Goal: Task Accomplishment & Management: Use online tool/utility

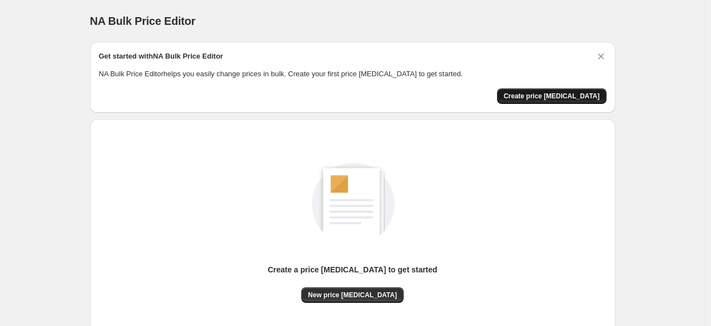
click at [549, 101] on button "Create price [MEDICAL_DATA]" at bounding box center [552, 96] width 110 height 15
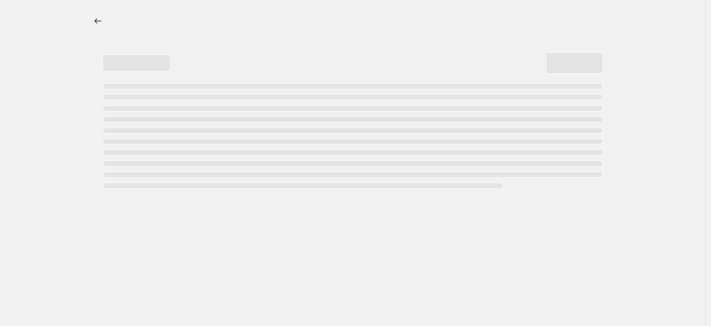
select select "percentage"
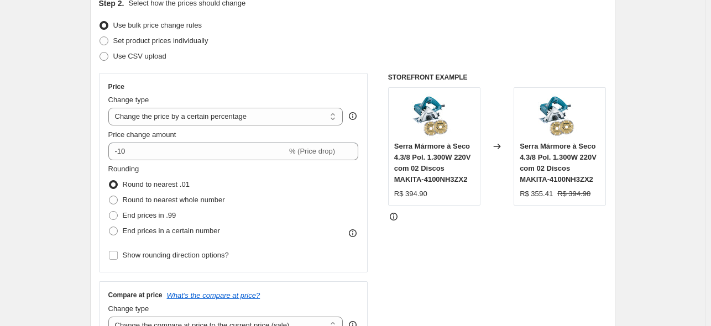
scroll to position [133, 0]
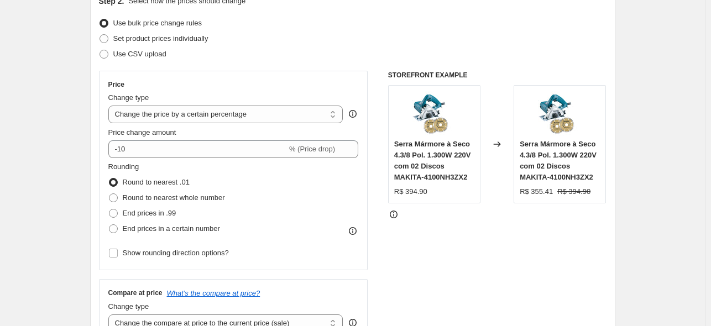
click at [241, 124] on div "Price Change type Change the price to a certain amount Change the price by a ce…" at bounding box center [233, 170] width 251 height 181
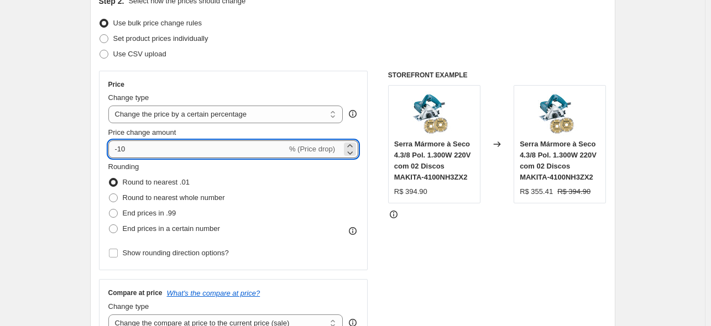
click at [219, 153] on input "-10" at bounding box center [197, 150] width 179 height 18
drag, startPoint x: 131, startPoint y: 151, endPoint x: 122, endPoint y: 152, distance: 9.4
click at [122, 152] on input "-10" at bounding box center [197, 150] width 179 height 18
type input "-40"
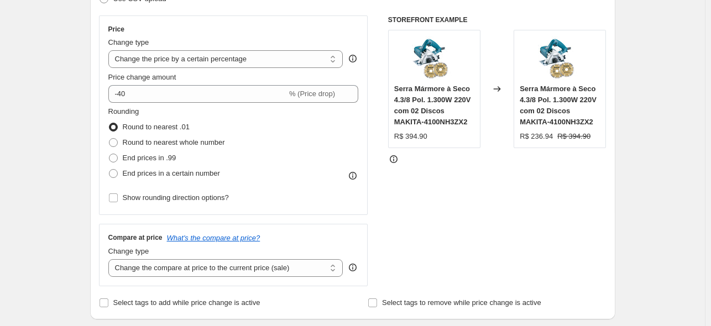
scroll to position [219, 0]
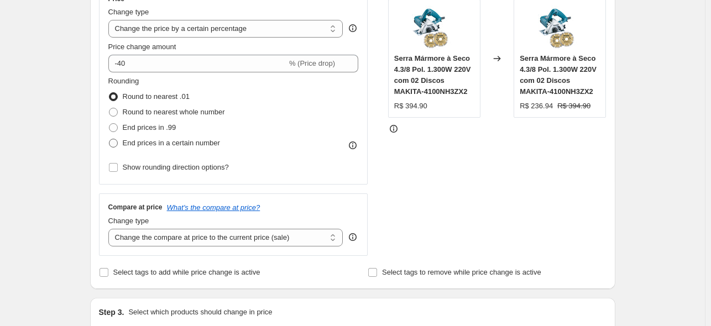
click at [179, 147] on span "End prices in a certain number" at bounding box center [171, 143] width 97 height 8
click at [110, 139] on input "End prices in a certain number" at bounding box center [109, 139] width 1 height 1
radio input "true"
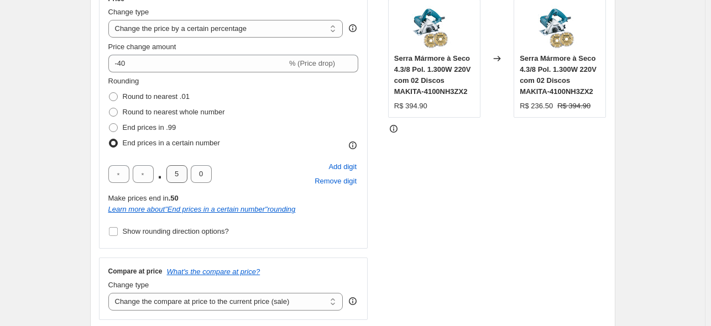
scroll to position [218, 0]
click at [181, 177] on input "5" at bounding box center [177, 175] width 21 height 18
drag, startPoint x: 181, startPoint y: 180, endPoint x: 166, endPoint y: 180, distance: 15.5
click at [166, 180] on div ". 5 0" at bounding box center [159, 175] width 103 height 18
type input "9"
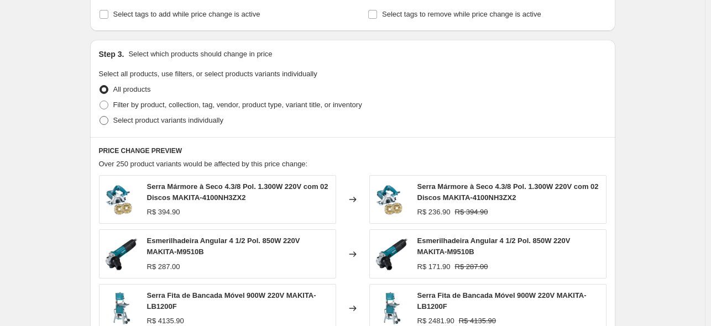
scroll to position [544, 0]
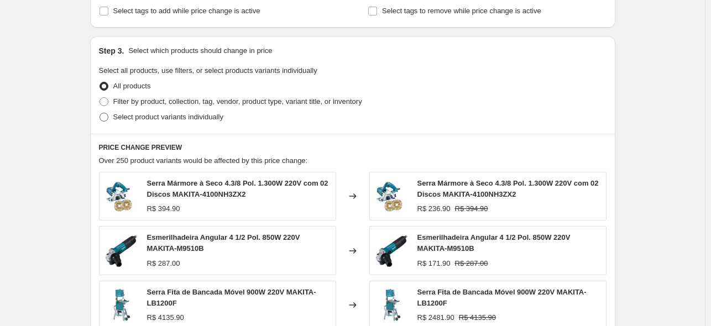
click at [173, 121] on span "Select product variants individually" at bounding box center [168, 117] width 110 height 8
click at [100, 113] on input "Select product variants individually" at bounding box center [100, 113] width 1 height 1
radio input "true"
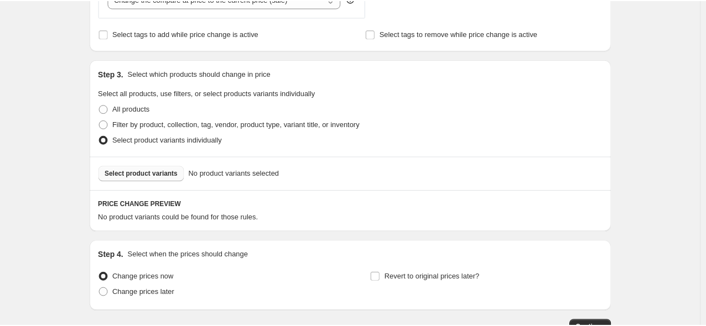
scroll to position [517, 0]
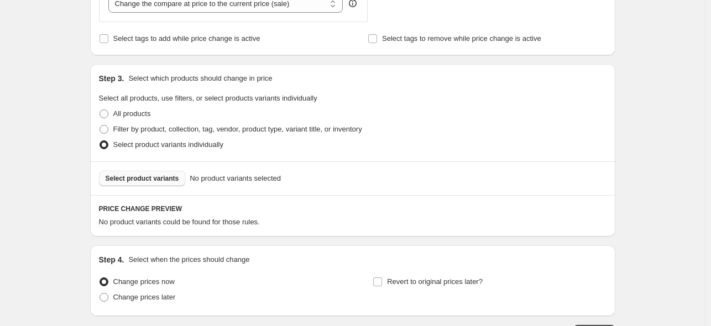
click at [159, 183] on button "Select product variants" at bounding box center [142, 178] width 87 height 15
click at [167, 180] on span "Select product variants" at bounding box center [143, 178] width 74 height 9
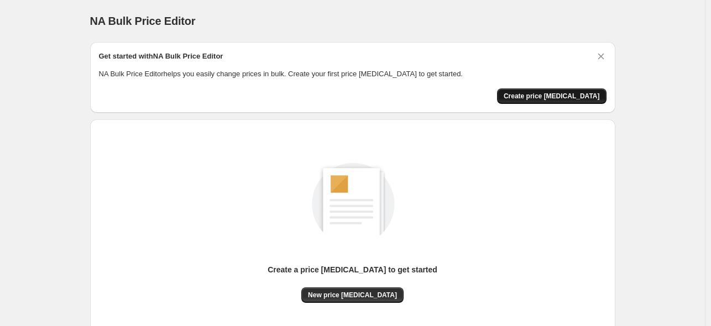
click at [558, 97] on span "Create price [MEDICAL_DATA]" at bounding box center [552, 96] width 96 height 9
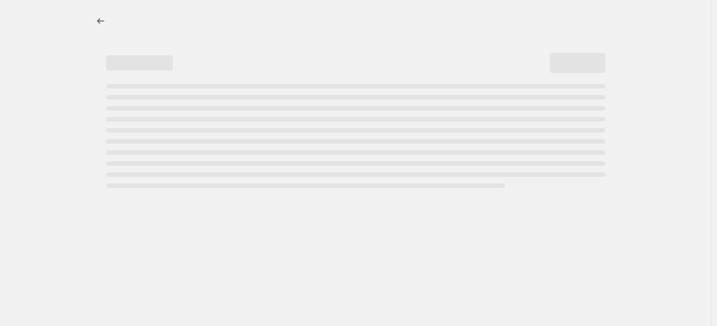
select select "percentage"
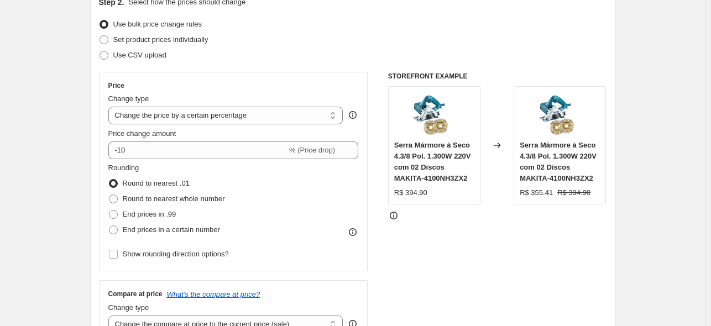
scroll to position [137, 0]
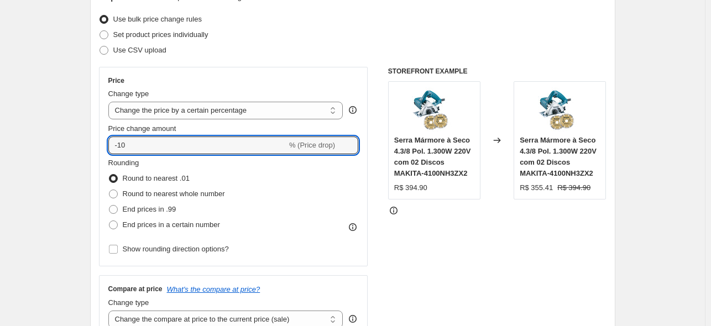
drag, startPoint x: 152, startPoint y: 148, endPoint x: 105, endPoint y: 143, distance: 47.8
click at [105, 143] on div "Price Change type Change the price to a certain amount Change the price by a ce…" at bounding box center [233, 167] width 269 height 200
click at [149, 148] on input "-10" at bounding box center [197, 146] width 179 height 18
drag, startPoint x: 153, startPoint y: 148, endPoint x: 122, endPoint y: 151, distance: 31.2
click at [122, 151] on input "-10" at bounding box center [197, 146] width 179 height 18
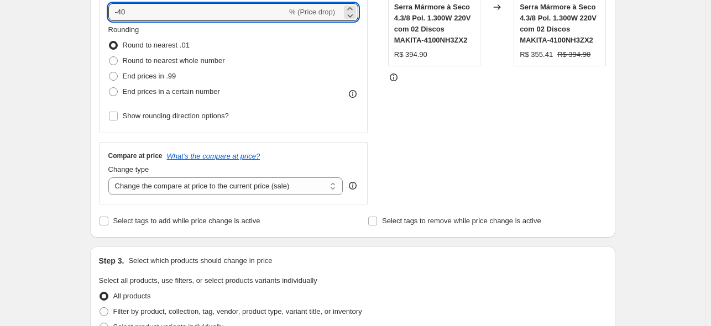
scroll to position [274, 0]
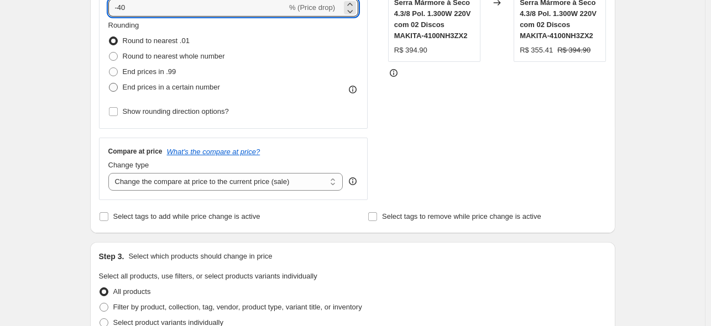
type input "-40"
click at [189, 90] on span "End prices in a certain number" at bounding box center [171, 87] width 97 height 8
click at [110, 84] on input "End prices in a certain number" at bounding box center [109, 83] width 1 height 1
radio input "true"
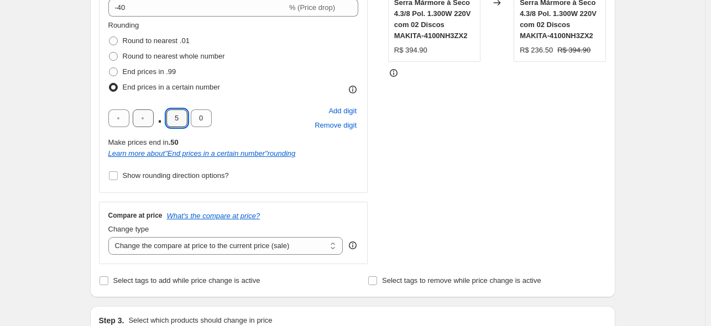
drag, startPoint x: 183, startPoint y: 120, endPoint x: 154, endPoint y: 121, distance: 28.3
click at [154, 121] on div ". 5 0" at bounding box center [159, 119] width 103 height 18
type input "9"
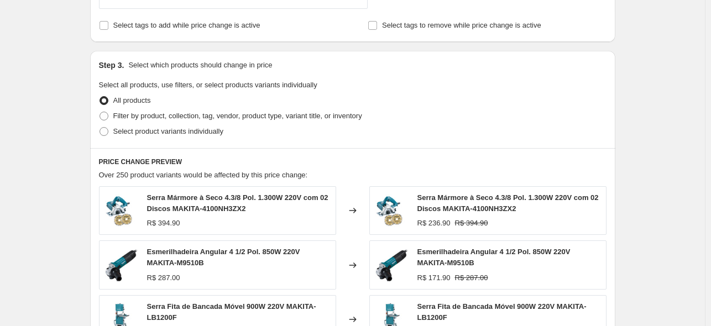
scroll to position [531, 0]
click at [181, 133] on span "Select product variants individually" at bounding box center [168, 131] width 110 height 8
click at [100, 127] on input "Select product variants individually" at bounding box center [100, 127] width 1 height 1
radio input "true"
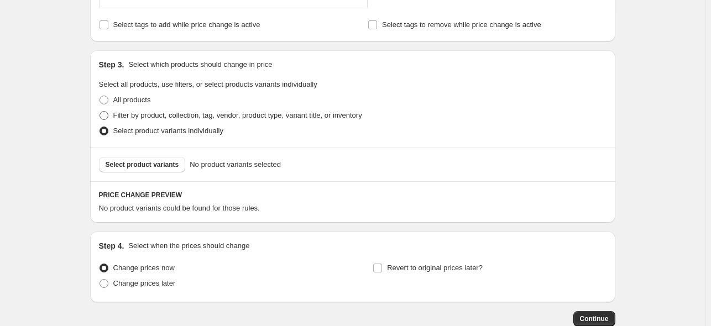
click at [180, 118] on span "Filter by product, collection, tag, vendor, product type, variant title, or inv…" at bounding box center [237, 115] width 249 height 8
click at [100, 112] on input "Filter by product, collection, tag, vendor, product type, variant title, or inv…" at bounding box center [100, 111] width 1 height 1
radio input "true"
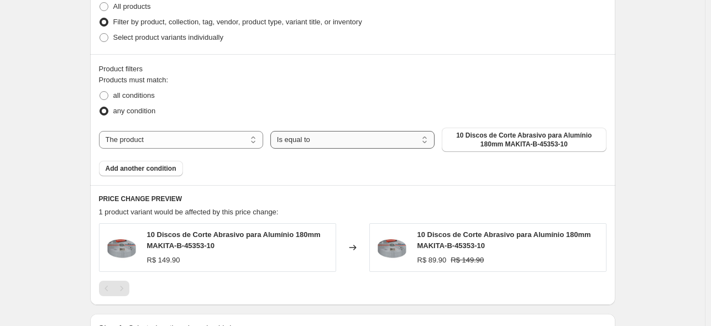
scroll to position [624, 0]
click at [328, 142] on select "Is equal to Is not equal to" at bounding box center [353, 140] width 164 height 18
drag, startPoint x: 328, startPoint y: 142, endPoint x: 385, endPoint y: 146, distance: 57.1
click at [328, 142] on select "Is equal to Is not equal to" at bounding box center [353, 140] width 164 height 18
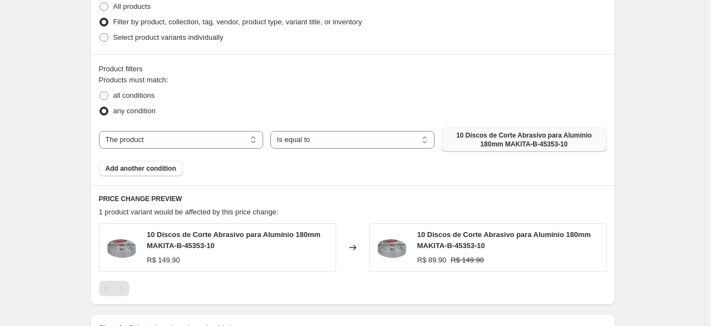
click at [481, 142] on span "10 Discos de Corte Abrasivo para Alumínio 180mm MAKITA-B-45353-10" at bounding box center [524, 140] width 151 height 18
click at [145, 96] on span "all conditions" at bounding box center [133, 95] width 41 height 8
click at [100, 92] on input "all conditions" at bounding box center [100, 91] width 1 height 1
radio input "true"
click at [534, 143] on span "10 Discos de Corte Abrasivo para Alumínio 180mm MAKITA-B-45353-10" at bounding box center [524, 140] width 151 height 18
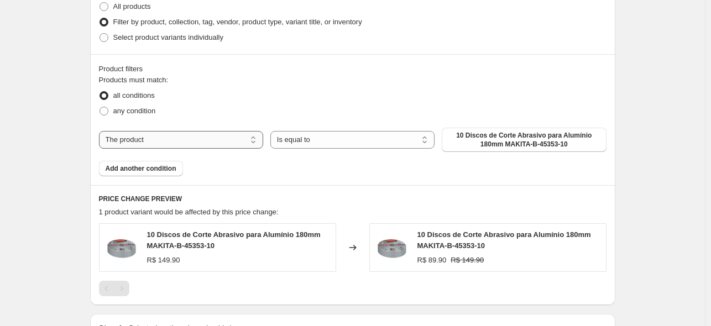
click at [207, 147] on select "The product The product's collection The product's tag The product's vendor The…" at bounding box center [181, 140] width 164 height 18
select select "tag"
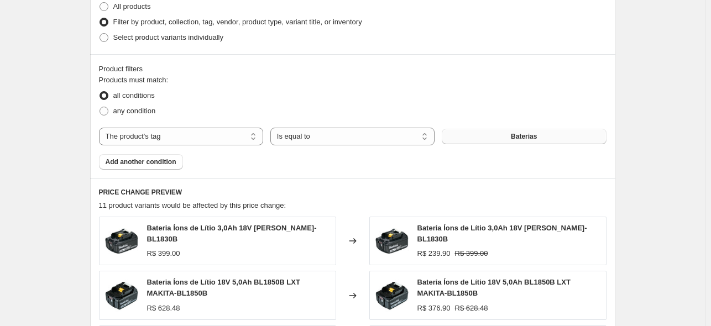
click at [485, 138] on button "Baterias" at bounding box center [524, 136] width 164 height 15
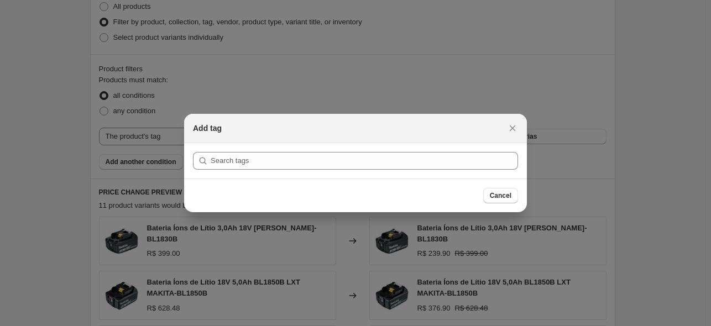
click at [507, 126] on button "Close" at bounding box center [512, 128] width 15 height 15
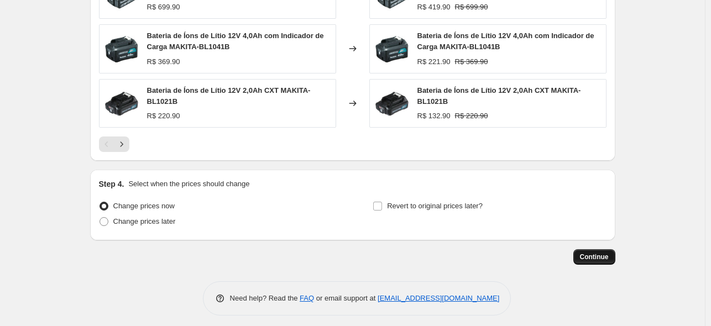
scroll to position [981, 0]
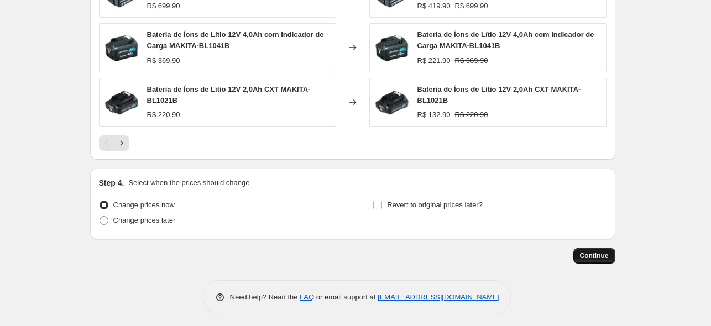
click at [603, 252] on span "Continue" at bounding box center [594, 256] width 29 height 9
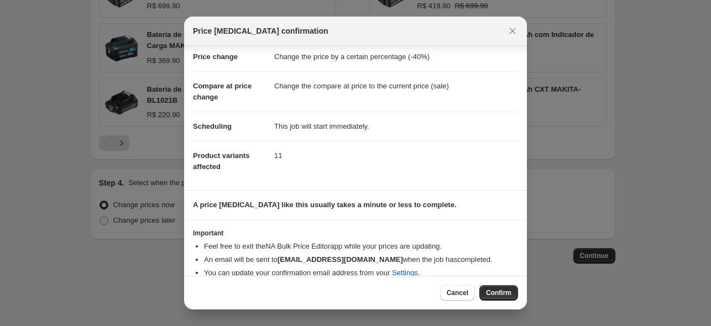
scroll to position [36, 0]
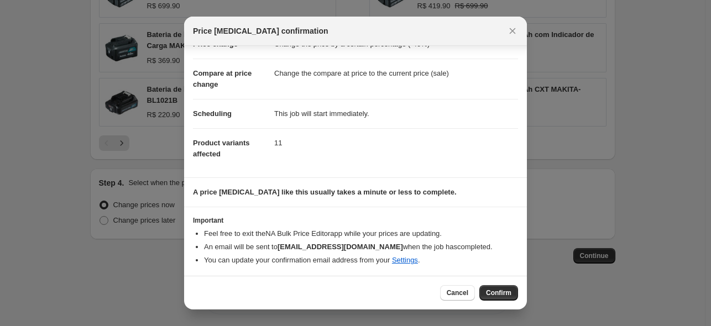
drag, startPoint x: 493, startPoint y: 293, endPoint x: 500, endPoint y: 277, distance: 18.1
click at [477, 190] on div "Price change job confirmation Confirmation for 10 de set. de 2025, 19:40:59 Pri…" at bounding box center [355, 163] width 343 height 293
click at [502, 294] on span "Confirm" at bounding box center [498, 293] width 25 height 9
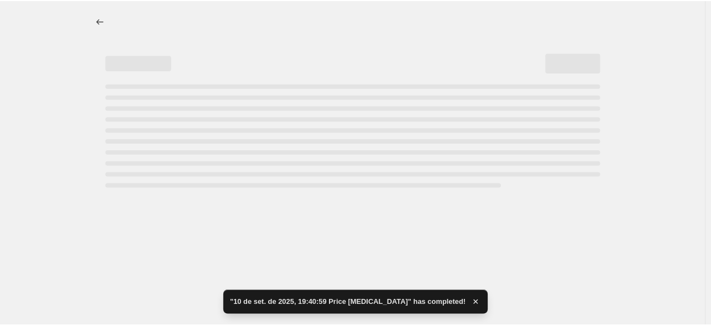
select select "percentage"
select select "tag"
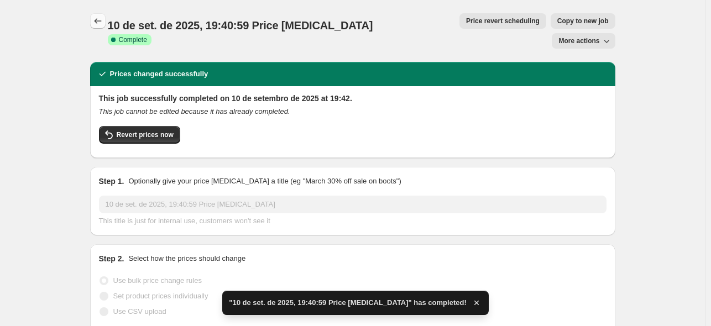
click at [98, 23] on icon "Price change jobs" at bounding box center [97, 21] width 7 height 6
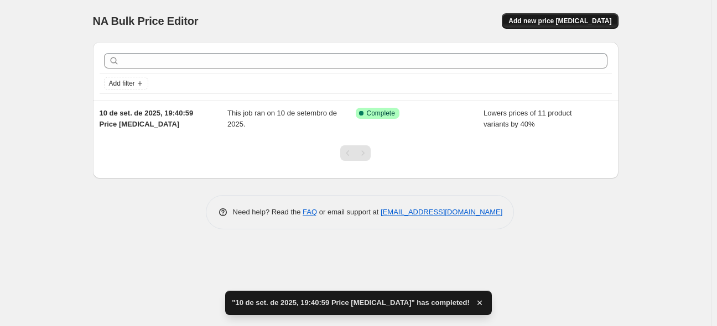
click at [549, 24] on span "Add new price [MEDICAL_DATA]" at bounding box center [559, 21] width 103 height 9
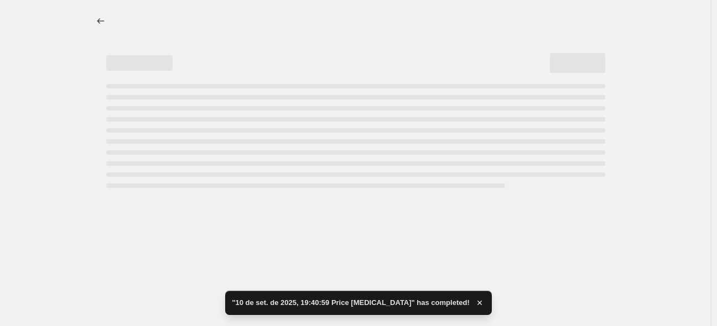
select select "percentage"
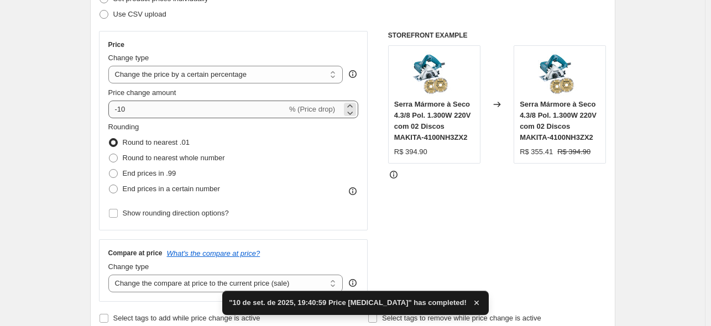
scroll to position [164, 0]
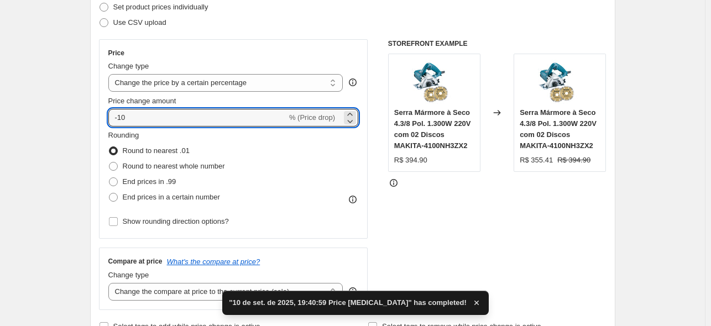
drag, startPoint x: 162, startPoint y: 114, endPoint x: 57, endPoint y: 112, distance: 104.6
click at [140, 123] on input "-10" at bounding box center [197, 118] width 179 height 18
type input "-1"
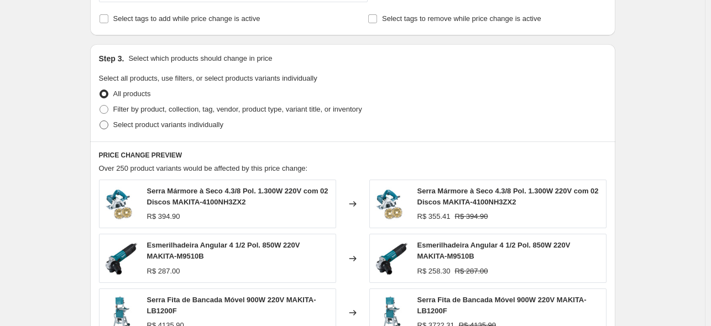
scroll to position [466, 0]
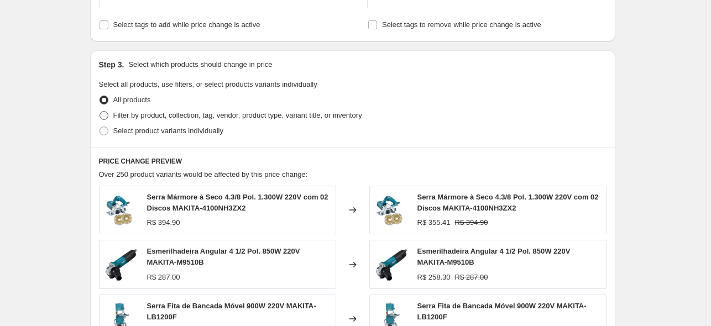
type input "-41"
click at [164, 118] on span "Filter by product, collection, tag, vendor, product type, variant title, or inv…" at bounding box center [237, 115] width 249 height 8
click at [100, 112] on input "Filter by product, collection, tag, vendor, product type, variant title, or inv…" at bounding box center [100, 111] width 1 height 1
radio input "true"
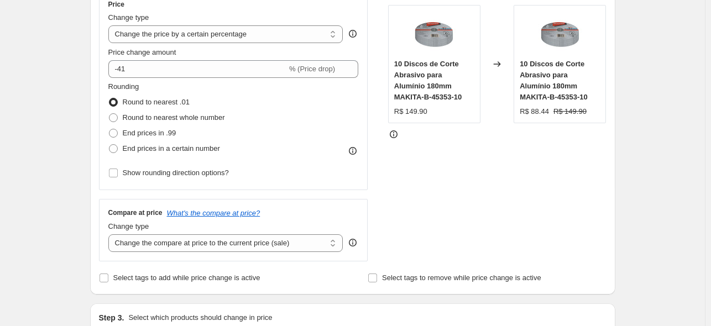
scroll to position [199, 0]
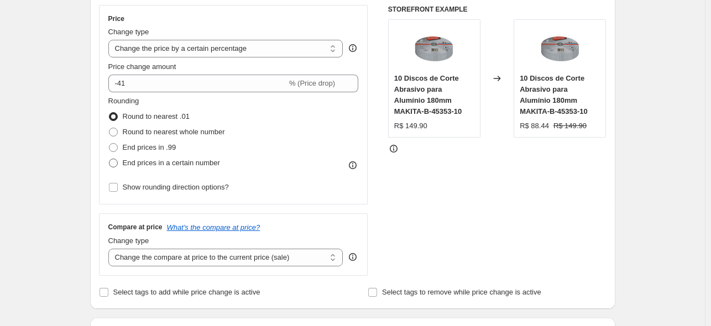
click at [182, 160] on span "End prices in a certain number" at bounding box center [171, 163] width 97 height 8
click at [110, 159] on input "End prices in a certain number" at bounding box center [109, 159] width 1 height 1
radio input "true"
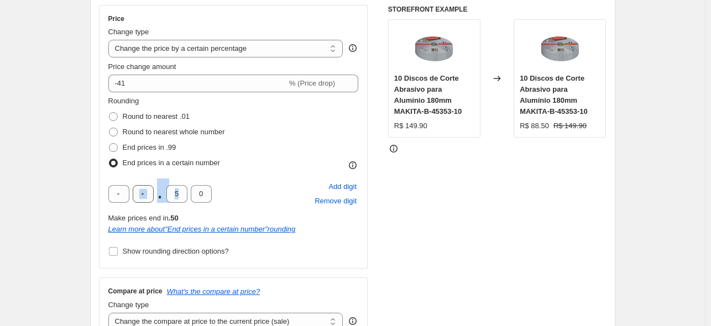
drag, startPoint x: 189, startPoint y: 194, endPoint x: 150, endPoint y: 193, distance: 38.7
click at [150, 193] on div ". 5 0" at bounding box center [159, 194] width 103 height 18
click at [192, 188] on input "0" at bounding box center [201, 194] width 21 height 18
drag, startPoint x: 183, startPoint y: 192, endPoint x: 166, endPoint y: 193, distance: 17.2
click at [166, 193] on div ". 5 0" at bounding box center [159, 194] width 103 height 18
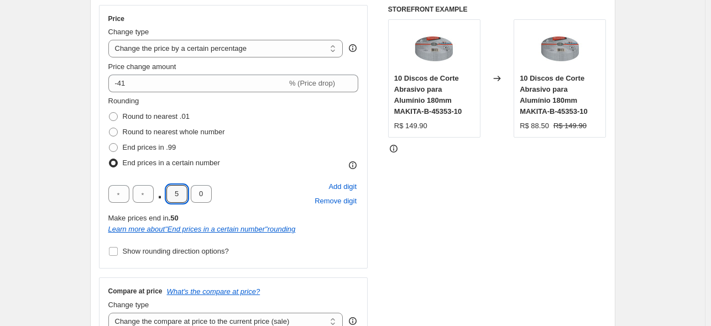
type input "9"
click at [247, 172] on div "Rounding Round to nearest .01 Round to nearest whole number End prices in .99 E…" at bounding box center [233, 178] width 251 height 164
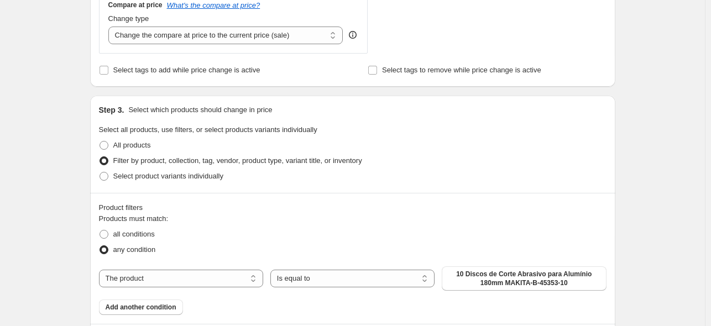
scroll to position [485, 0]
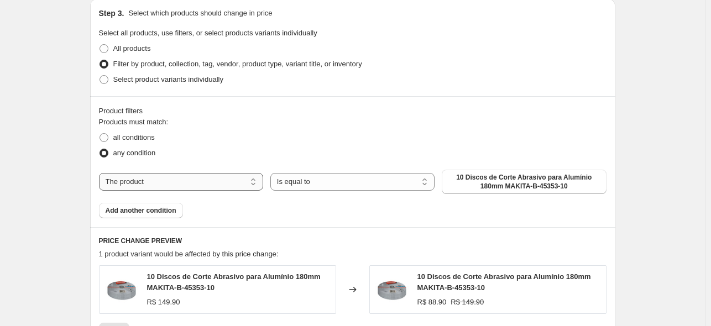
click at [218, 187] on select "The product The product's collection The product's tag The product's vendor The…" at bounding box center [181, 182] width 164 height 18
click at [194, 176] on select "The product The product's collection The product's tag The product's vendor The…" at bounding box center [181, 183] width 164 height 18
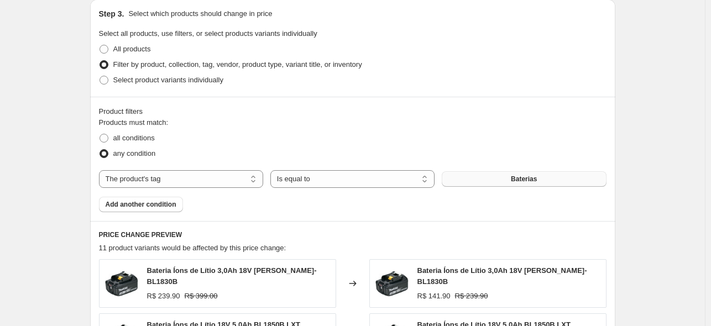
click at [516, 181] on span "Baterias" at bounding box center [524, 179] width 26 height 9
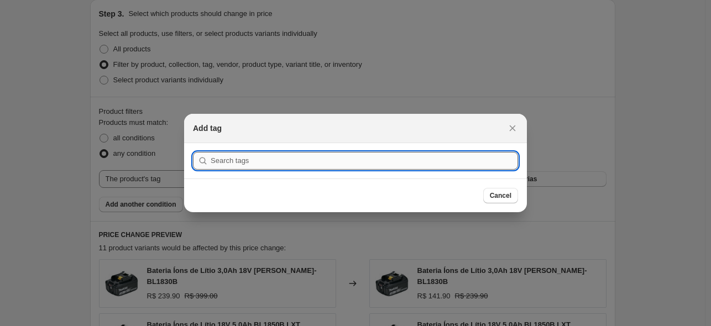
click at [341, 164] on input ":r74:" at bounding box center [365, 161] width 308 height 18
click at [507, 198] on span "Cancel" at bounding box center [501, 195] width 22 height 9
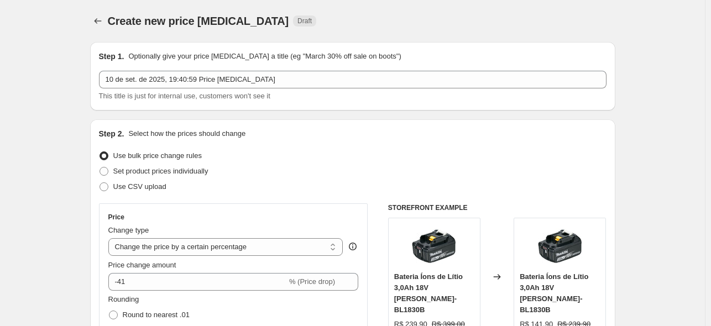
scroll to position [581, 0]
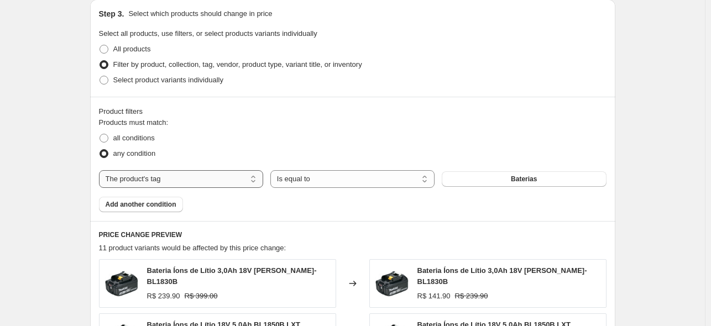
click at [221, 178] on select "The product The product's collection The product's tag The product's vendor The…" at bounding box center [181, 179] width 164 height 18
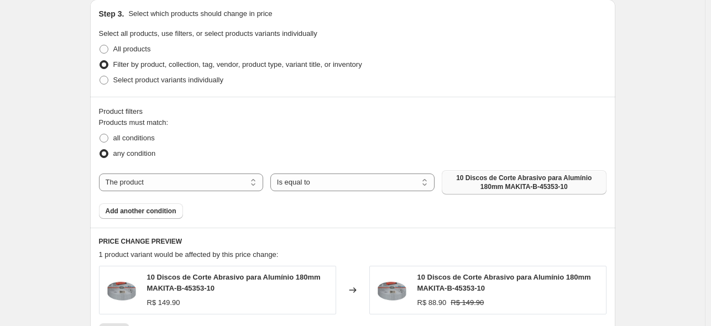
click at [522, 185] on span "10 Discos de Corte Abrasivo para Alumínio 180mm MAKITA-B-45353-10" at bounding box center [524, 183] width 151 height 18
click at [146, 185] on select "The product The product's collection The product's tag The product's vendor The…" at bounding box center [181, 183] width 164 height 18
select select "tag"
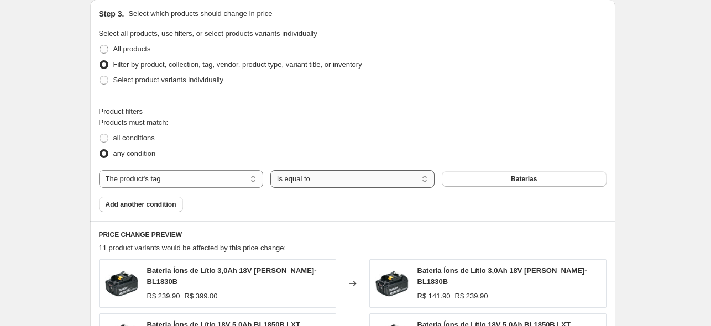
click at [368, 180] on select "Is equal to Is not equal to" at bounding box center [353, 179] width 164 height 18
click at [480, 178] on button "Baterias" at bounding box center [524, 179] width 164 height 15
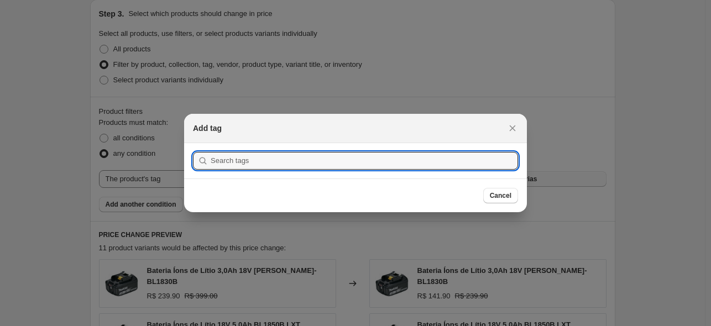
scroll to position [0, 0]
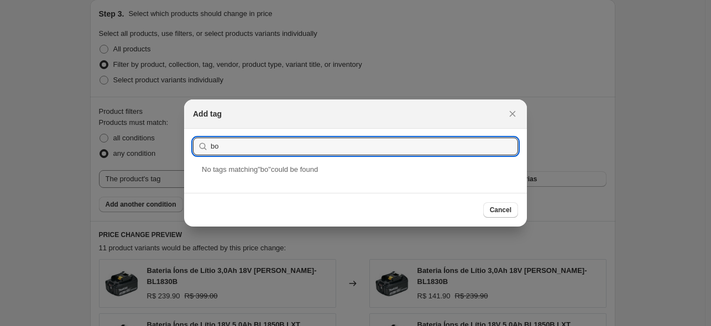
type input "b"
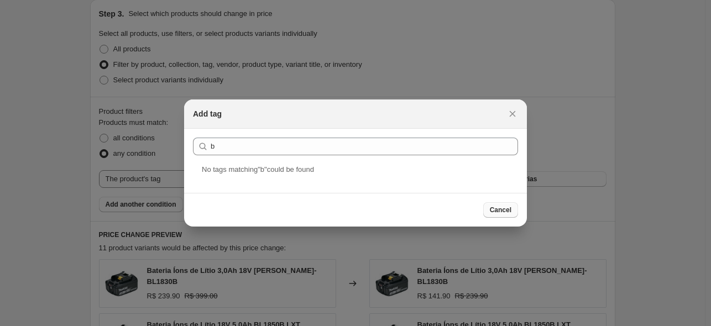
click at [498, 213] on span "Cancel" at bounding box center [501, 210] width 22 height 9
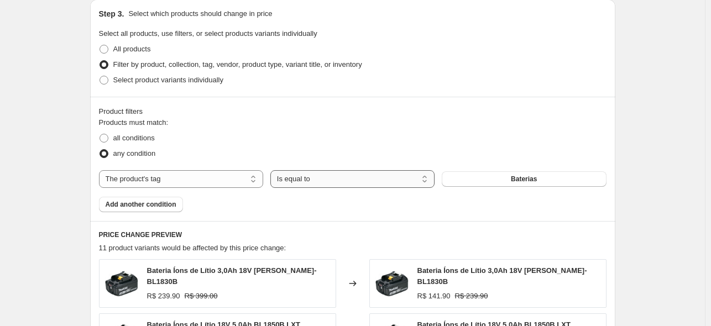
click at [302, 181] on select "Is equal to Is not equal to" at bounding box center [353, 179] width 164 height 18
click at [216, 184] on select "The product The product's collection The product's tag The product's vendor The…" at bounding box center [181, 179] width 164 height 18
select select "product"
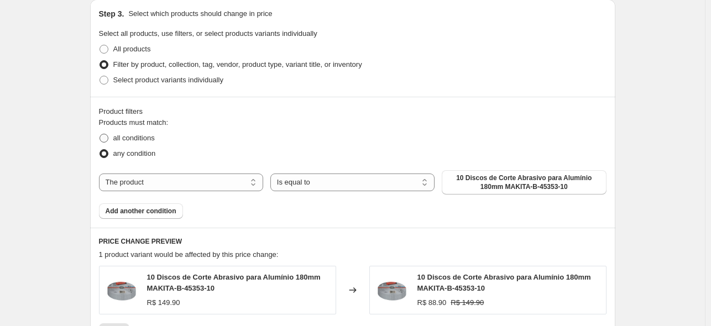
click at [144, 139] on span "all conditions" at bounding box center [133, 138] width 41 height 8
click at [100, 134] on input "all conditions" at bounding box center [100, 134] width 1 height 1
radio input "true"
click at [225, 192] on div "The product The product's collection The product's tag The product's vendor The…" at bounding box center [353, 182] width 508 height 24
click at [226, 188] on select "The product The product's collection The product's tag The product's vendor The…" at bounding box center [181, 183] width 164 height 18
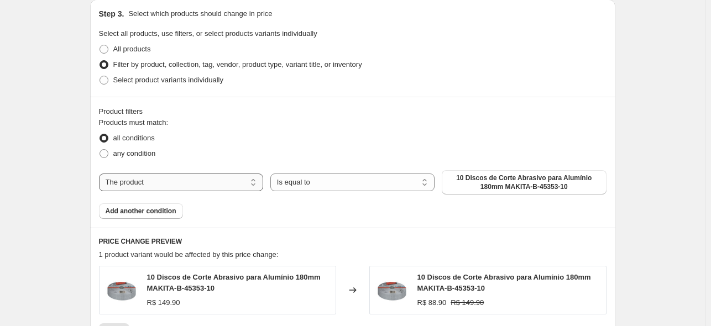
select select "tag"
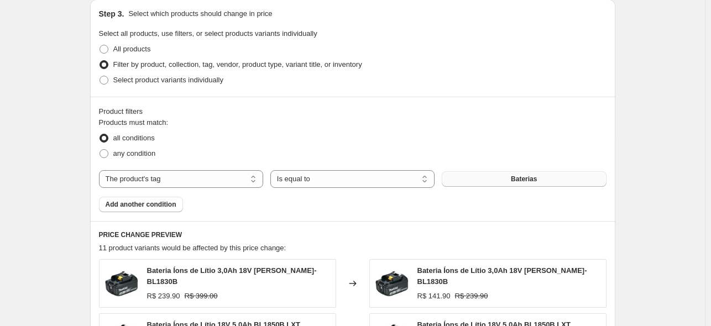
click at [496, 181] on button "Baterias" at bounding box center [524, 179] width 164 height 15
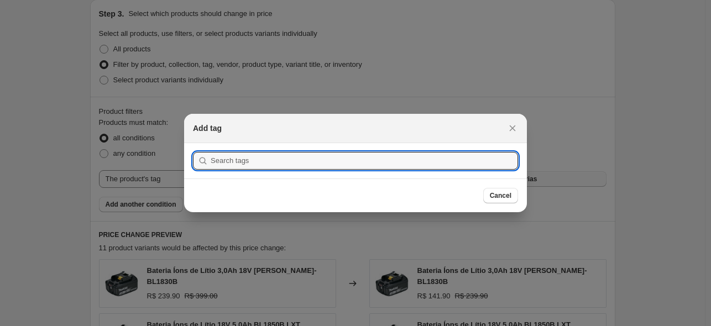
scroll to position [0, 0]
click at [302, 160] on input ":r7c:" at bounding box center [365, 161] width 308 height 18
type input "m"
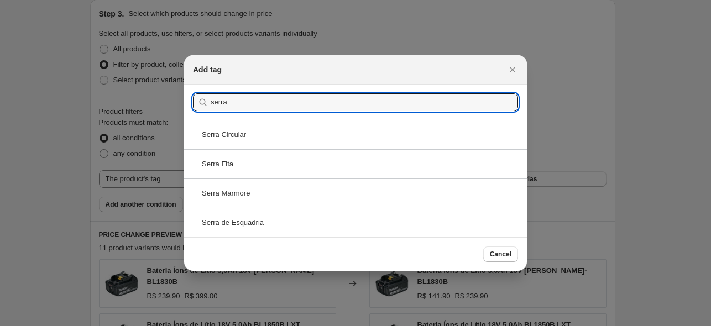
drag, startPoint x: 238, startPoint y: 102, endPoint x: 132, endPoint y: 94, distance: 107.1
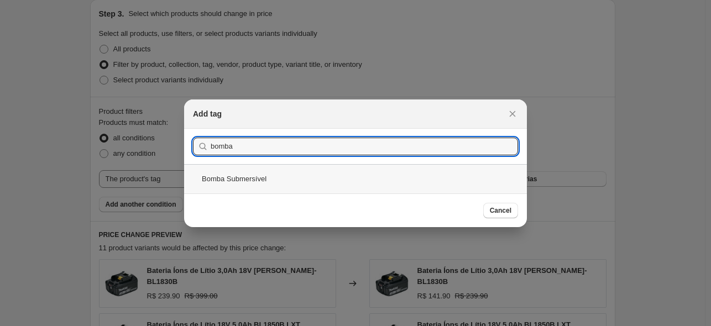
type input "bomba"
click at [252, 180] on div "Bomba Submersível" at bounding box center [355, 178] width 343 height 29
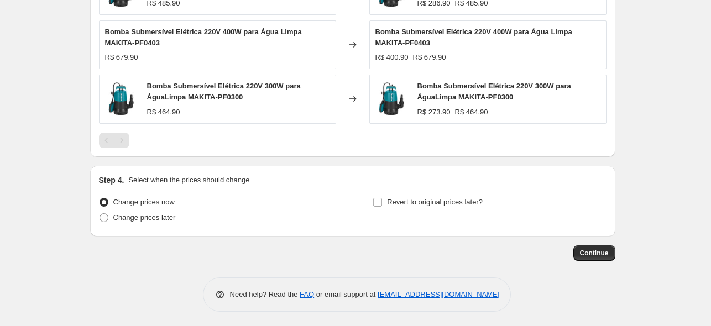
scroll to position [930, 0]
click at [602, 253] on span "Continue" at bounding box center [594, 252] width 29 height 9
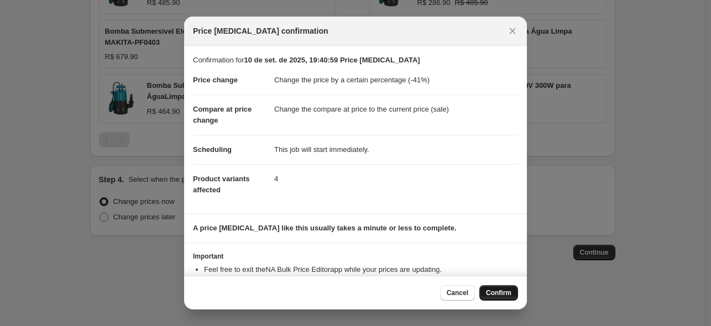
click at [505, 292] on span "Confirm" at bounding box center [498, 293] width 25 height 9
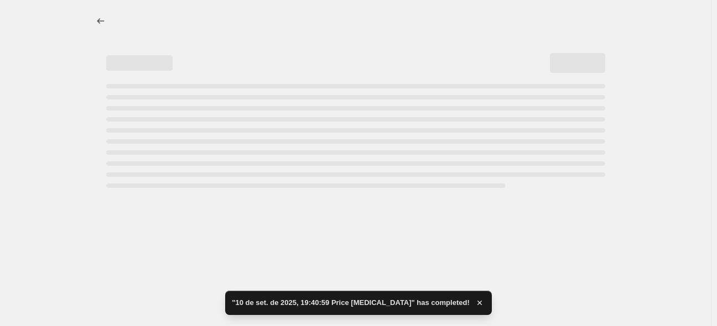
select select "percentage"
select select "tag"
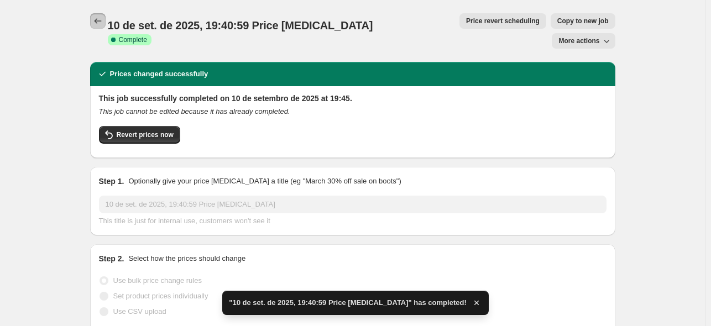
click at [97, 24] on icon "Price change jobs" at bounding box center [97, 20] width 11 height 11
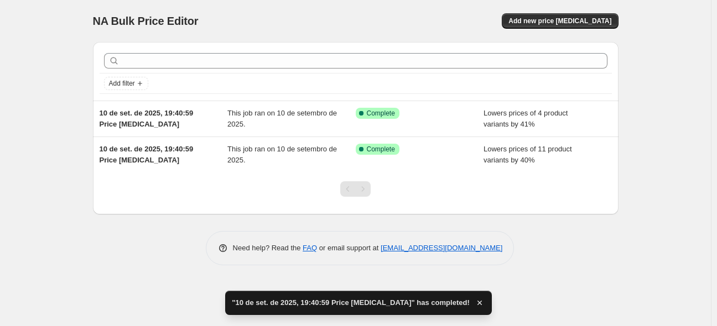
click at [533, 33] on div "NA Bulk Price Editor. This page is ready NA Bulk Price Editor Add new price cha…" at bounding box center [356, 21] width 526 height 42
click at [541, 22] on span "Add new price [MEDICAL_DATA]" at bounding box center [559, 21] width 103 height 9
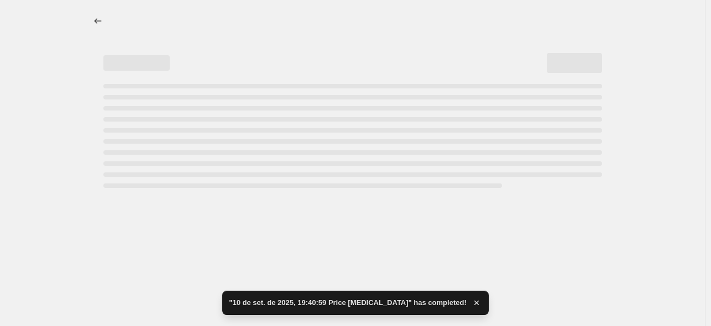
select select "percentage"
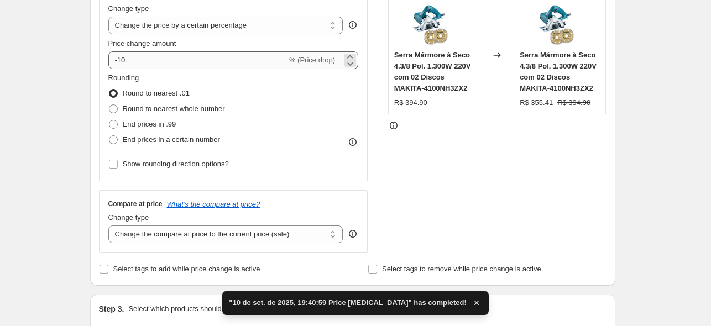
scroll to position [221, 0]
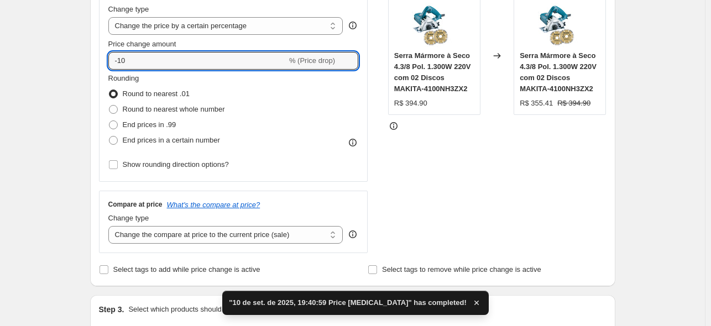
drag, startPoint x: 152, startPoint y: 65, endPoint x: 99, endPoint y: 62, distance: 53.2
click at [100, 62] on div "Step 2. Select how the prices should change Use bulk price change rules Set pro…" at bounding box center [353, 92] width 526 height 388
click at [137, 58] on input "-10" at bounding box center [197, 61] width 179 height 18
type input "-1"
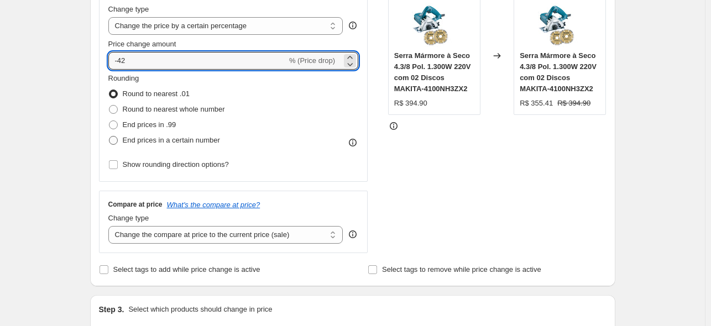
type input "-42"
click at [179, 141] on span "End prices in a certain number" at bounding box center [171, 140] width 97 height 8
click at [110, 137] on input "End prices in a certain number" at bounding box center [109, 136] width 1 height 1
radio input "true"
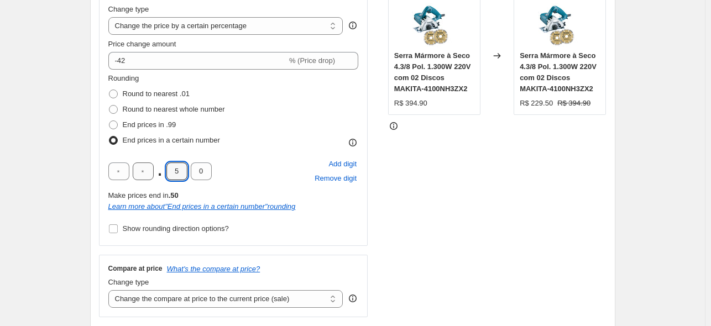
drag, startPoint x: 167, startPoint y: 172, endPoint x: 136, endPoint y: 170, distance: 30.5
click at [145, 171] on div ". 5 0" at bounding box center [159, 172] width 103 height 18
type input "9"
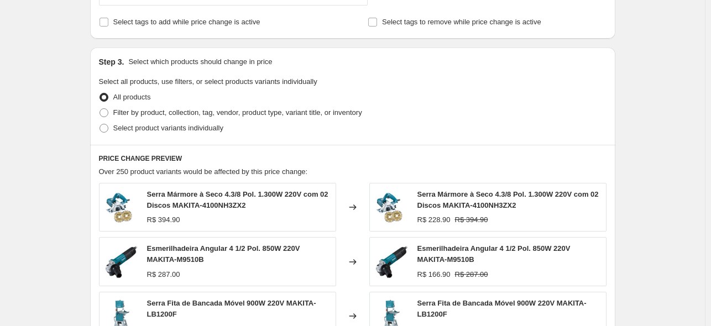
scroll to position [538, 0]
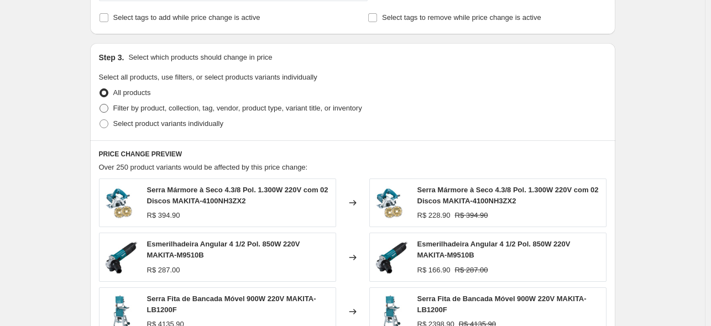
click at [153, 112] on span "Filter by product, collection, tag, vendor, product type, variant title, or inv…" at bounding box center [237, 108] width 249 height 8
click at [100, 105] on input "Filter by product, collection, tag, vendor, product type, variant title, or inv…" at bounding box center [100, 104] width 1 height 1
radio input "true"
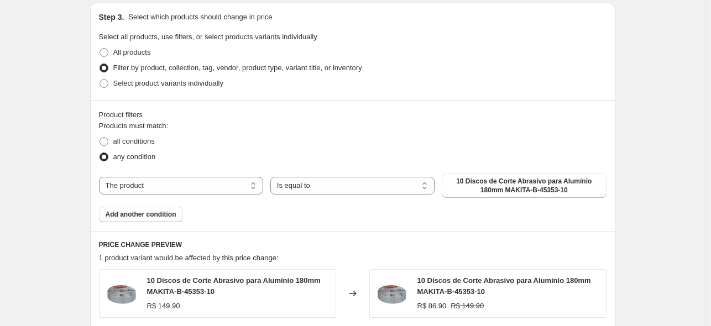
scroll to position [604, 0]
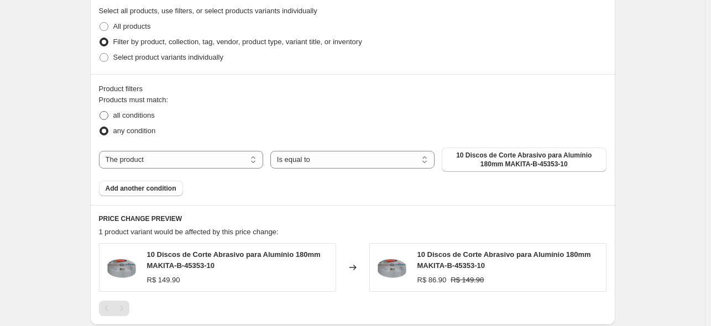
click at [129, 115] on span "all conditions" at bounding box center [133, 115] width 41 height 8
click at [100, 112] on input "all conditions" at bounding box center [100, 111] width 1 height 1
radio input "true"
click at [147, 163] on select "The product The product's collection The product's tag The product's vendor The…" at bounding box center [181, 160] width 164 height 18
select select "tag"
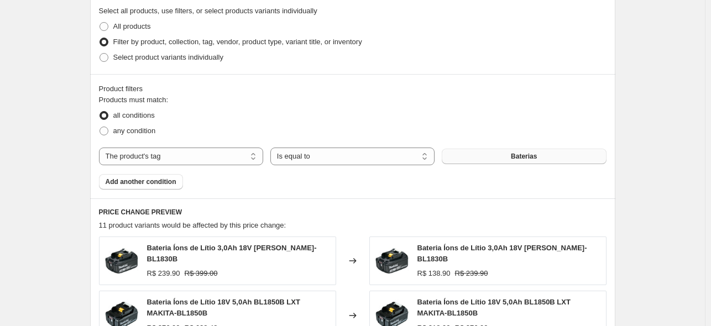
click at [505, 157] on button "Baterias" at bounding box center [524, 156] width 164 height 15
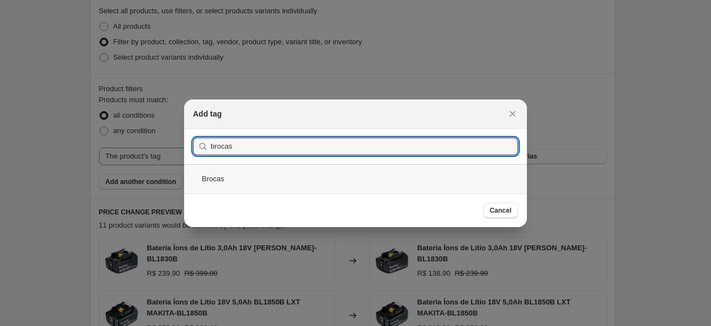
type input "brocas"
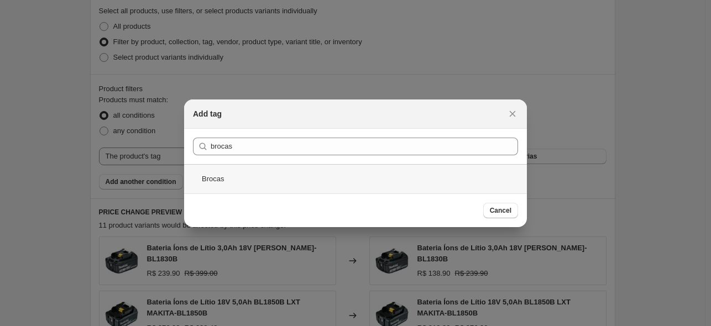
click at [255, 178] on div "Brocas" at bounding box center [355, 178] width 343 height 29
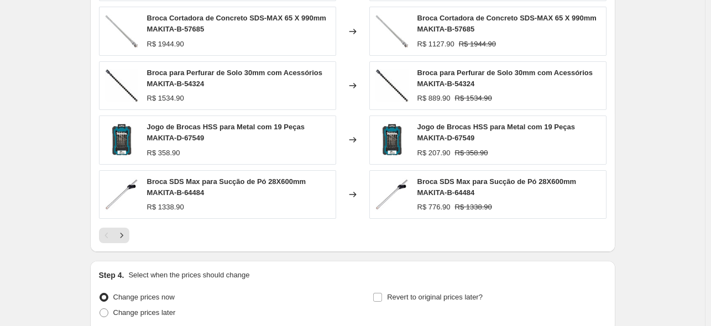
scroll to position [985, 0]
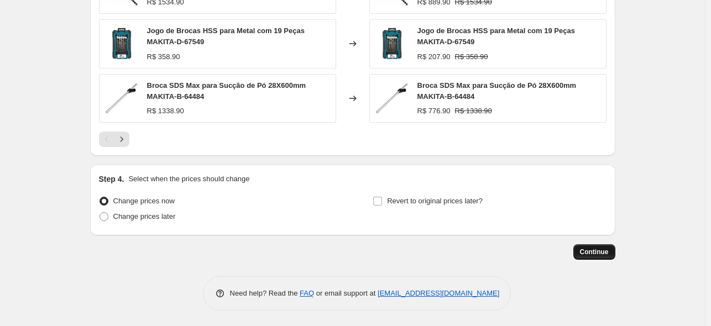
click at [595, 254] on span "Continue" at bounding box center [594, 252] width 29 height 9
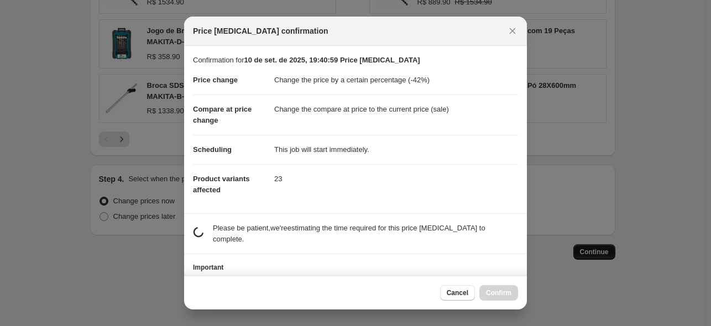
scroll to position [0, 0]
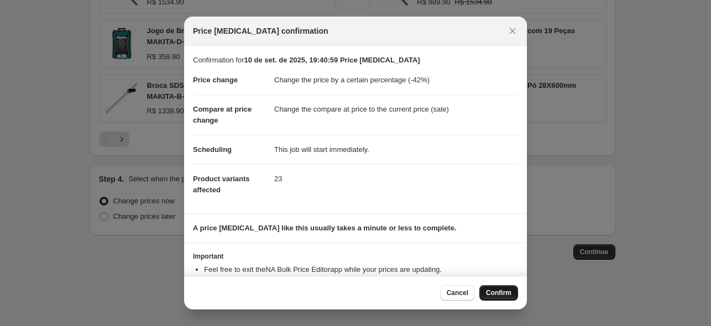
click at [498, 298] on span "Confirm" at bounding box center [498, 293] width 25 height 9
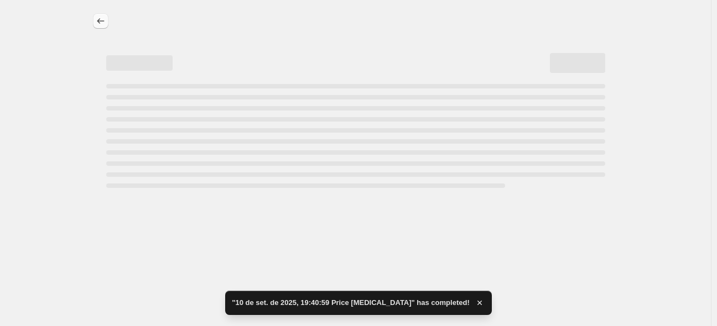
select select "percentage"
select select "tag"
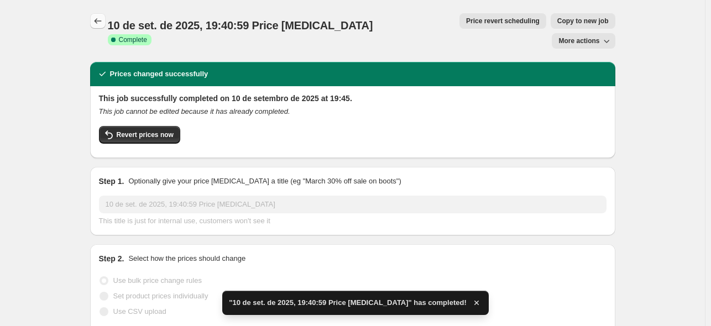
click at [101, 21] on icon "Price change jobs" at bounding box center [97, 20] width 11 height 11
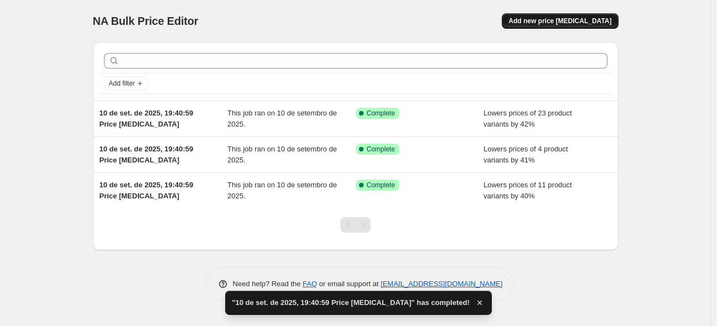
click at [595, 17] on span "Add new price [MEDICAL_DATA]" at bounding box center [559, 21] width 103 height 9
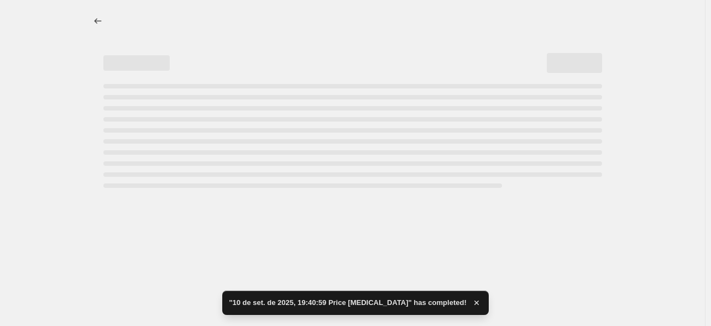
select select "percentage"
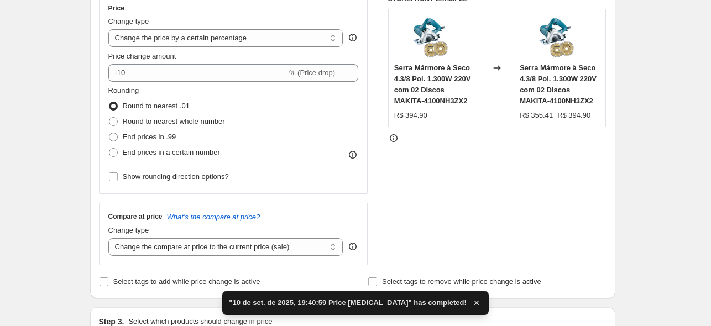
scroll to position [215, 0]
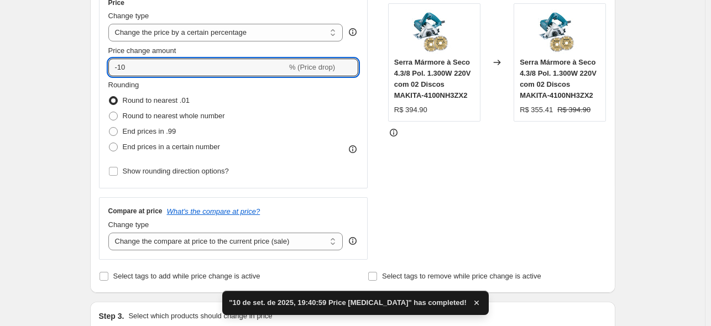
drag, startPoint x: 169, startPoint y: 66, endPoint x: 105, endPoint y: 66, distance: 64.2
click at [105, 66] on div "Price Change type Change the price to a certain amount Change the price by a ce…" at bounding box center [233, 89] width 269 height 200
click at [145, 66] on input "-10" at bounding box center [197, 68] width 179 height 18
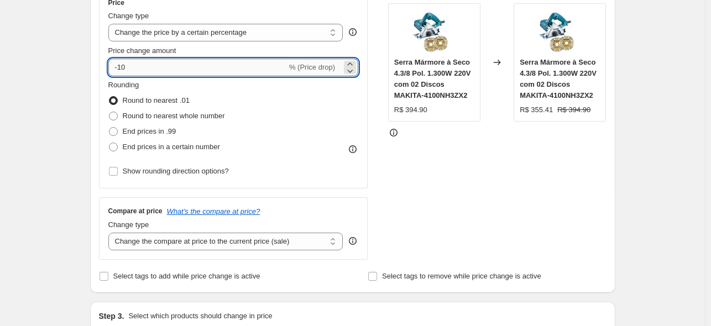
click at [120, 70] on input "-10" at bounding box center [197, 68] width 179 height 18
type input "-42"
click at [184, 146] on span "End prices in a certain number" at bounding box center [171, 147] width 97 height 8
click at [110, 143] on input "End prices in a certain number" at bounding box center [109, 143] width 1 height 1
radio input "true"
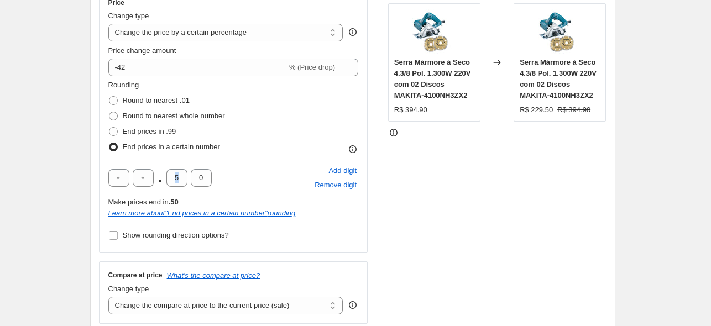
drag, startPoint x: 186, startPoint y: 179, endPoint x: 164, endPoint y: 179, distance: 22.1
click at [164, 179] on div ". 5 0" at bounding box center [159, 178] width 103 height 18
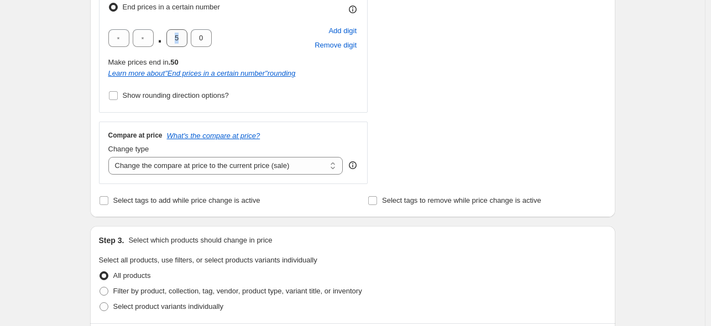
scroll to position [353, 0]
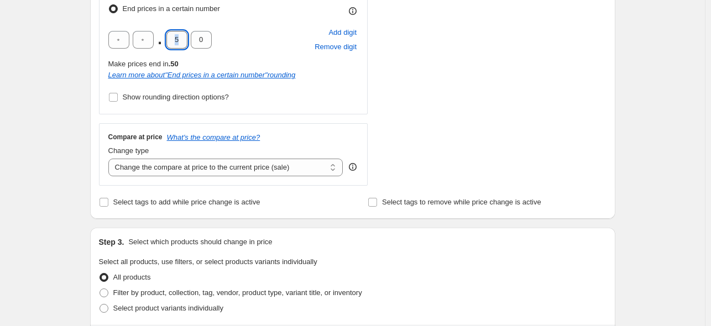
click at [181, 44] on input "5" at bounding box center [177, 40] width 21 height 18
drag, startPoint x: 181, startPoint y: 43, endPoint x: 170, endPoint y: 43, distance: 11.1
click at [170, 43] on input "5" at bounding box center [177, 40] width 21 height 18
type input "9"
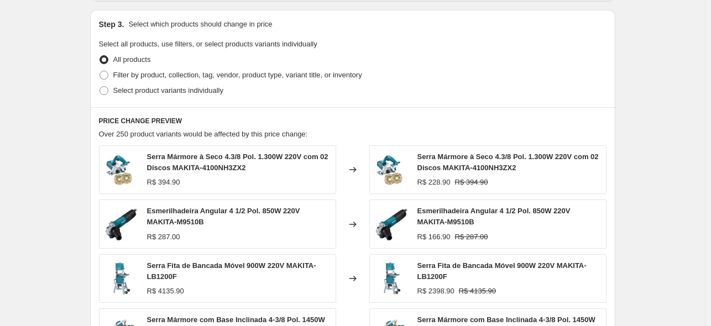
scroll to position [586, 0]
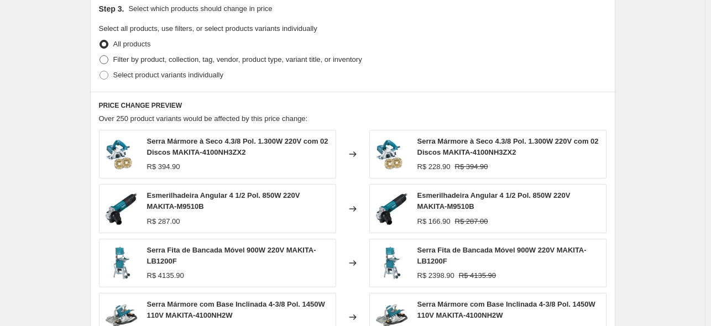
click at [153, 62] on span "Filter by product, collection, tag, vendor, product type, variant title, or inv…" at bounding box center [237, 59] width 249 height 8
click at [100, 56] on input "Filter by product, collection, tag, vendor, product type, variant title, or inv…" at bounding box center [100, 55] width 1 height 1
radio input "true"
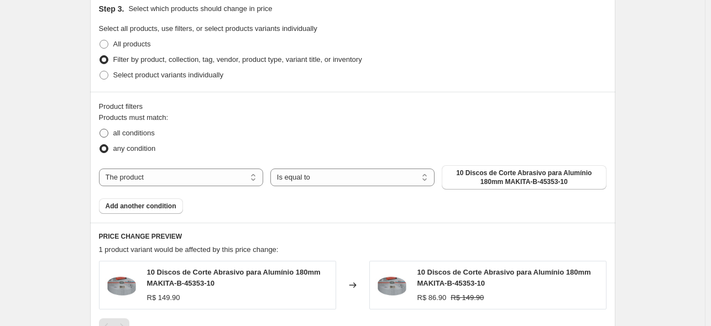
click at [134, 129] on span "all conditions" at bounding box center [133, 133] width 41 height 8
click at [100, 129] on input "all conditions" at bounding box center [100, 129] width 1 height 1
radio input "true"
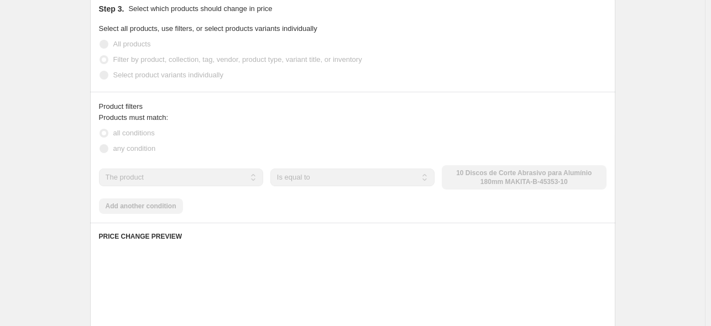
click at [321, 179] on select "Is equal to Is not equal to" at bounding box center [353, 178] width 164 height 18
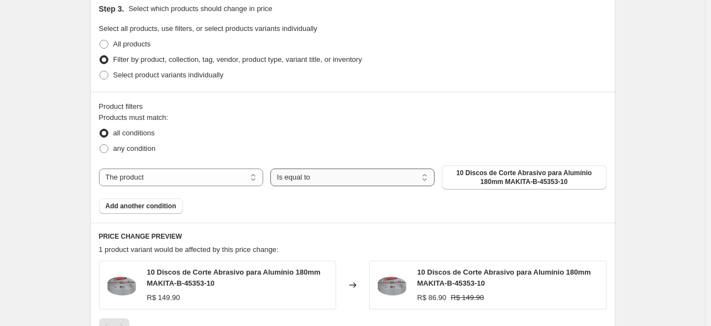
drag, startPoint x: 326, startPoint y: 181, endPoint x: 435, endPoint y: 183, distance: 109.0
click at [326, 180] on select "Is equal to Is not equal to" at bounding box center [353, 178] width 164 height 18
click at [505, 180] on span "10 Discos de Corte Abrasivo para Alumínio 180mm MAKITA-B-45353-10" at bounding box center [524, 178] width 151 height 18
drag, startPoint x: 144, startPoint y: 176, endPoint x: 152, endPoint y: 181, distance: 9.5
click at [146, 176] on select "The product The product's collection The product's tag The product's vendor The…" at bounding box center [181, 178] width 164 height 18
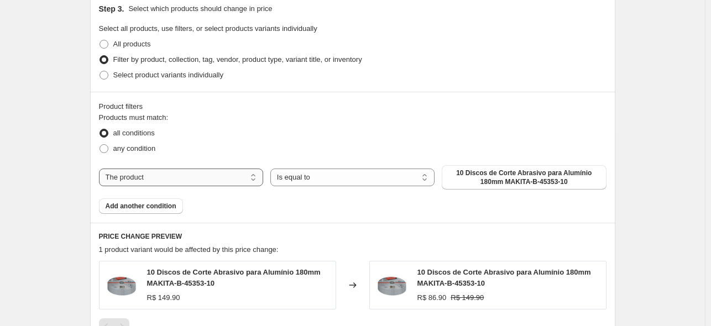
select select "tag"
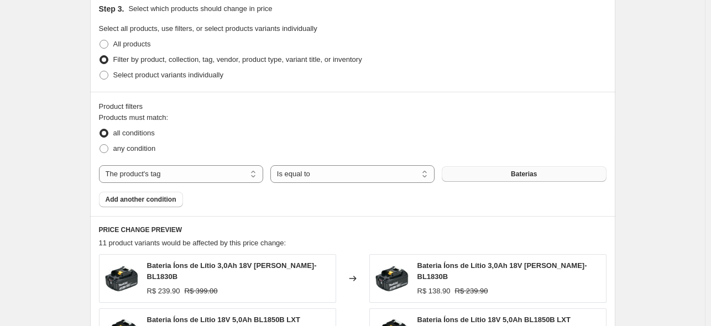
click at [495, 179] on button "Baterias" at bounding box center [524, 174] width 164 height 15
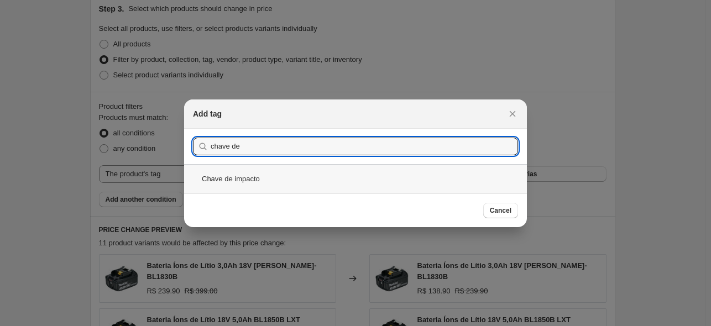
type input "chave de"
click at [274, 178] on div "Chave de impacto" at bounding box center [355, 178] width 343 height 29
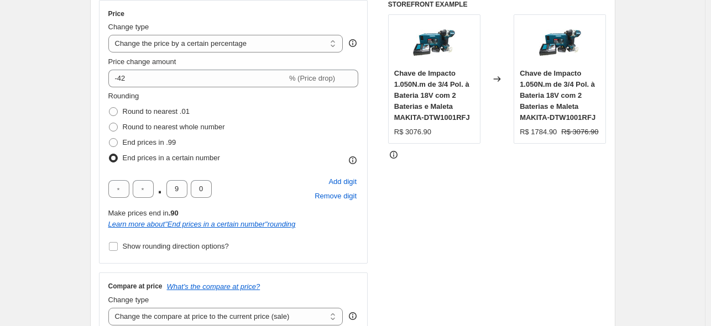
scroll to position [996, 0]
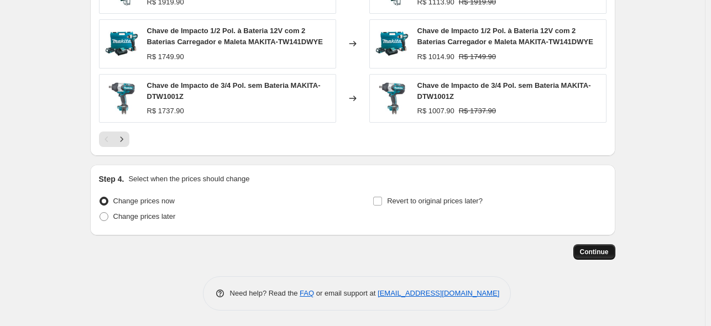
click at [588, 256] on button "Continue" at bounding box center [595, 252] width 42 height 15
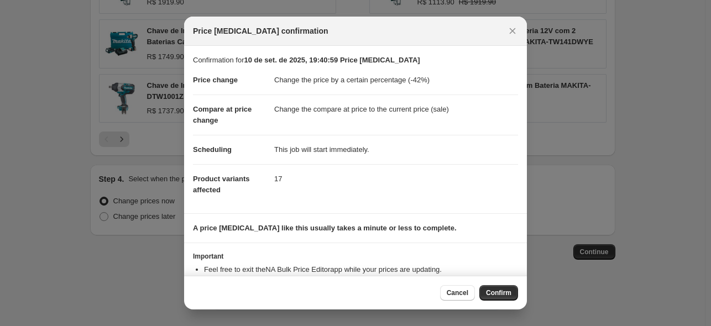
click at [496, 293] on span "Confirm" at bounding box center [498, 293] width 25 height 9
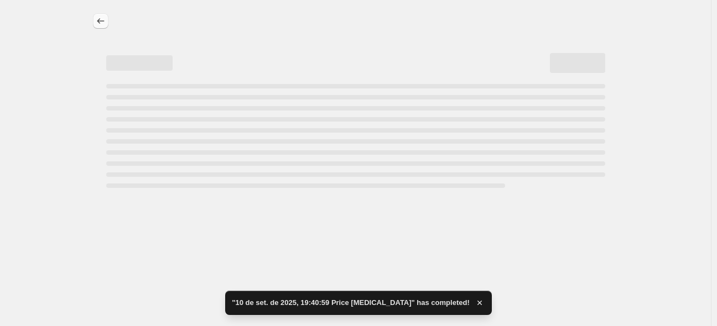
select select "percentage"
select select "tag"
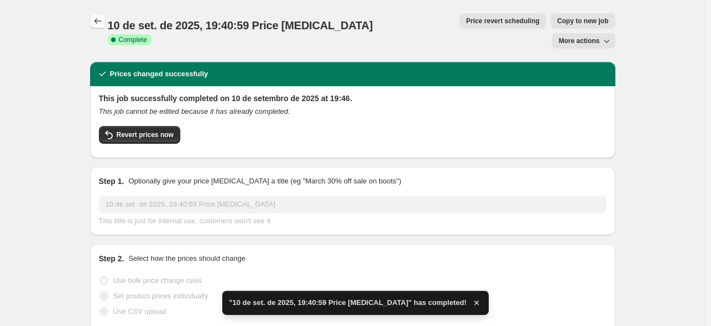
click at [100, 20] on icon "Price change jobs" at bounding box center [97, 20] width 11 height 11
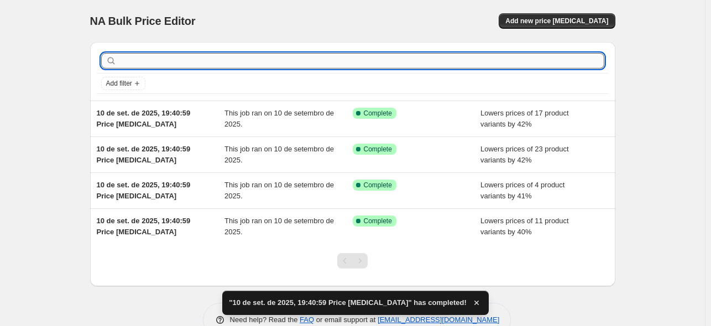
click at [181, 66] on input "text" at bounding box center [362, 60] width 486 height 15
click at [541, 19] on span "Add new price [MEDICAL_DATA]" at bounding box center [557, 21] width 103 height 9
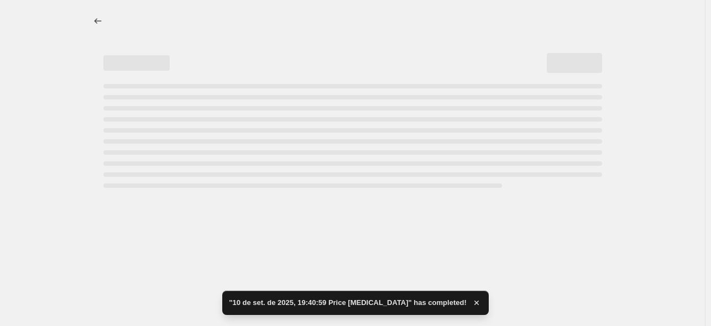
select select "percentage"
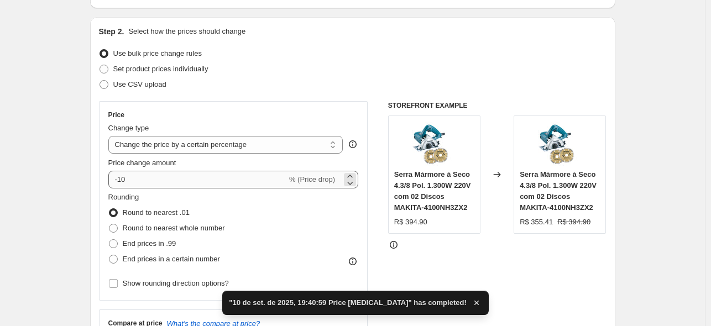
scroll to position [122, 0]
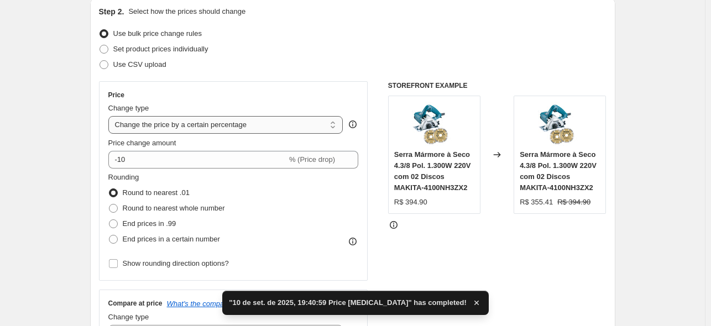
click at [212, 132] on select "Change the price to a certain amount Change the price by a certain amount Chang…" at bounding box center [225, 125] width 235 height 18
click at [212, 127] on select "Change the price to a certain amount Change the price by a certain amount Chang…" at bounding box center [225, 125] width 235 height 18
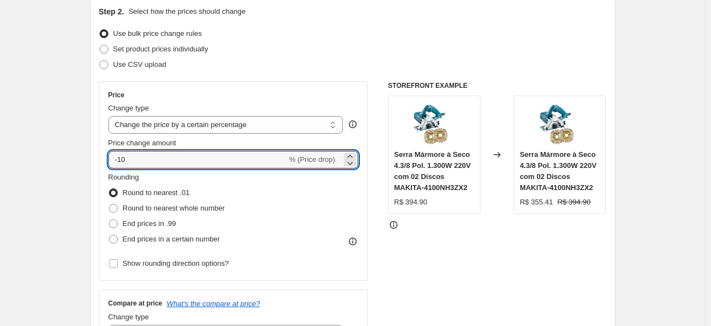
drag, startPoint x: 200, startPoint y: 158, endPoint x: 119, endPoint y: 173, distance: 82.0
click at [119, 173] on div "Price Change type Change the price to a certain amount Change the price by a ce…" at bounding box center [233, 181] width 251 height 181
type input "-64"
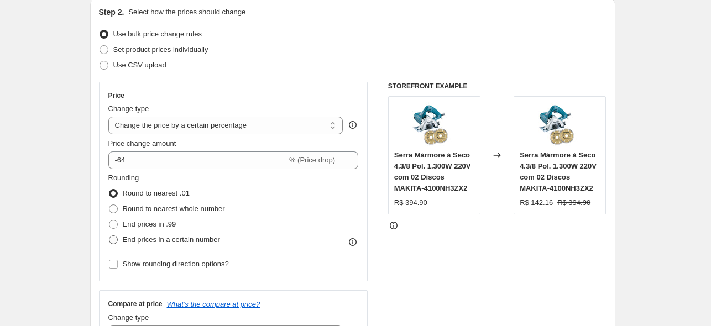
click at [162, 236] on span "End prices in a certain number" at bounding box center [171, 240] width 97 height 8
click at [110, 236] on input "End prices in a certain number" at bounding box center [109, 236] width 1 height 1
radio input "true"
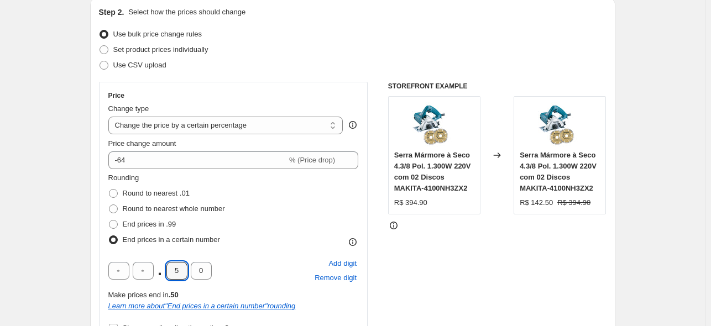
drag, startPoint x: 182, startPoint y: 269, endPoint x: 160, endPoint y: 274, distance: 22.0
click at [161, 274] on div ". 5 0" at bounding box center [159, 271] width 103 height 18
type input "9"
click at [254, 210] on div "Rounding Round to nearest .01 Round to nearest whole number End prices in .99 E…" at bounding box center [233, 210] width 251 height 75
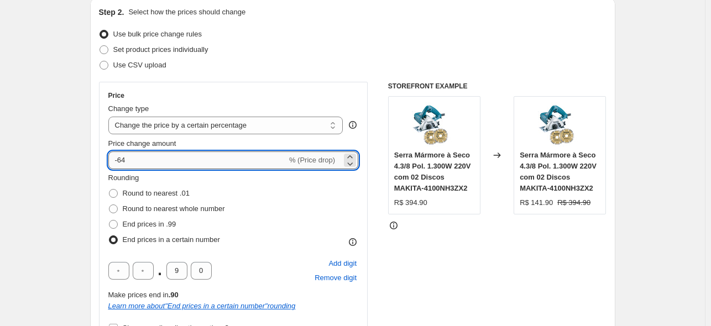
drag, startPoint x: 153, startPoint y: 160, endPoint x: 122, endPoint y: 160, distance: 31.0
click at [122, 160] on input "-64" at bounding box center [197, 161] width 179 height 18
click at [225, 226] on div "End prices in .99" at bounding box center [166, 224] width 117 height 15
drag, startPoint x: 162, startPoint y: 160, endPoint x: 124, endPoint y: 170, distance: 38.9
click at [124, 170] on div "Price Change type Change the price to a certain amount Change the price by a ce…" at bounding box center [233, 213] width 251 height 245
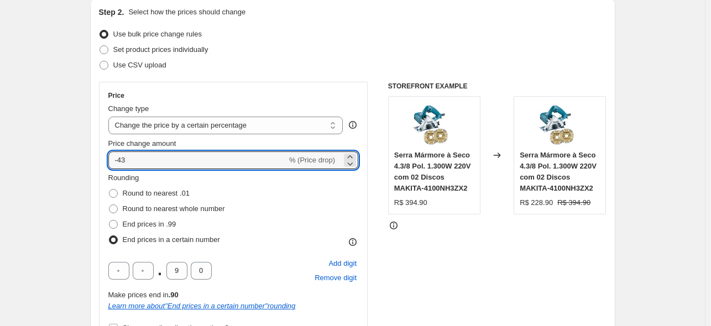
type input "-43"
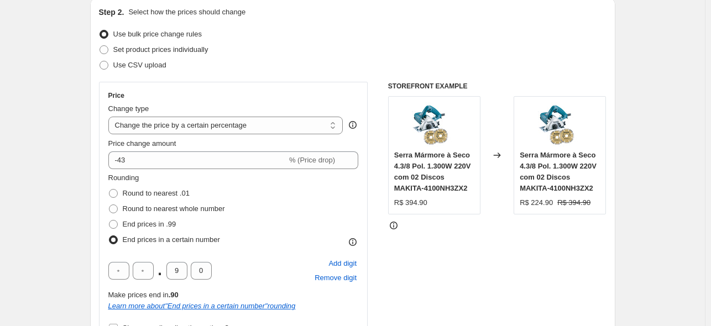
click at [230, 210] on div "Rounding Round to nearest .01 Round to nearest whole number End prices in .99 E…" at bounding box center [233, 210] width 251 height 75
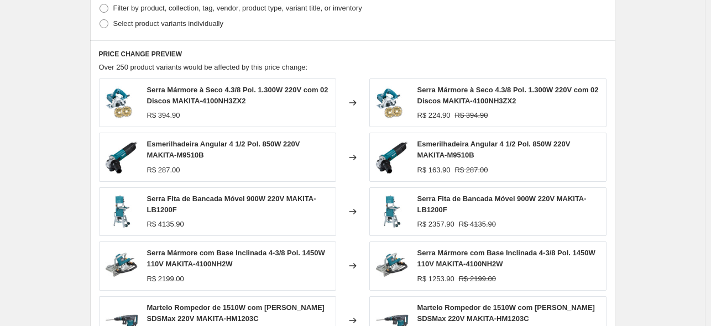
scroll to position [627, 0]
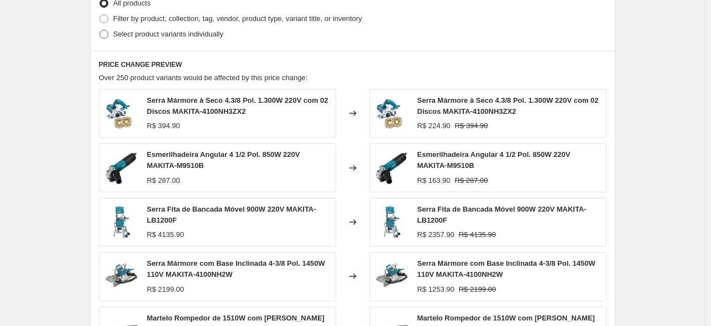
click at [142, 35] on span "Select product variants individually" at bounding box center [168, 34] width 110 height 8
click at [100, 30] on input "Select product variants individually" at bounding box center [100, 30] width 1 height 1
radio input "true"
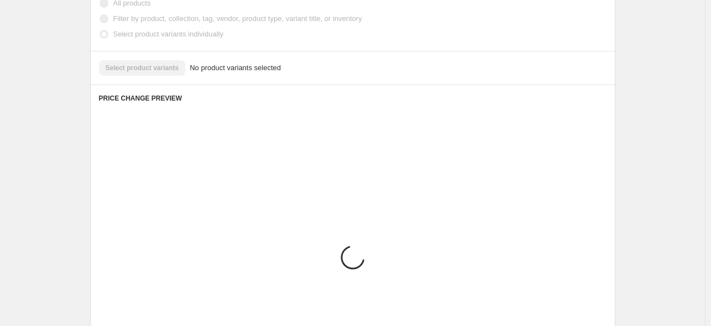
scroll to position [598, 0]
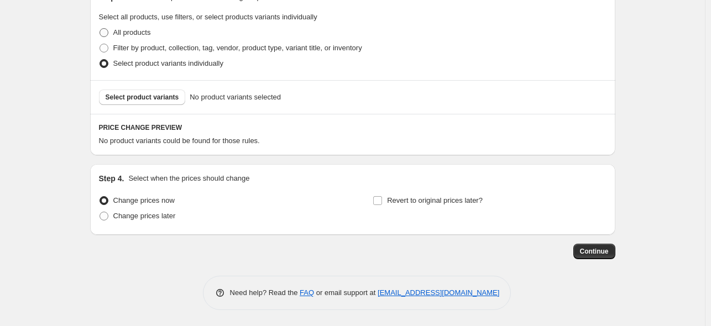
click at [133, 31] on span "All products" at bounding box center [132, 32] width 38 height 8
click at [100, 29] on input "All products" at bounding box center [100, 28] width 1 height 1
radio input "true"
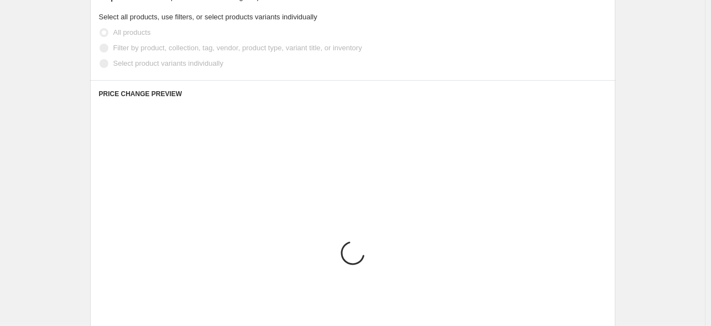
click at [133, 49] on span "Filter by product, collection, tag, vendor, product type, variant title, or inv…" at bounding box center [237, 48] width 249 height 8
click at [100, 44] on input "Filter by product, collection, tag, vendor, product type, variant title, or inv…" at bounding box center [100, 44] width 1 height 1
radio input "true"
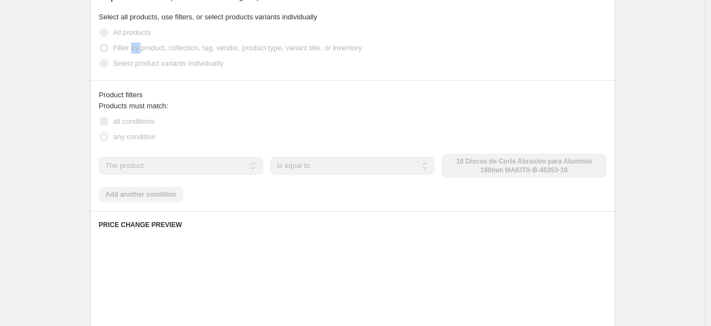
click at [133, 49] on span "Filter by product, collection, tag, vendor, product type, variant title, or inv…" at bounding box center [237, 48] width 249 height 8
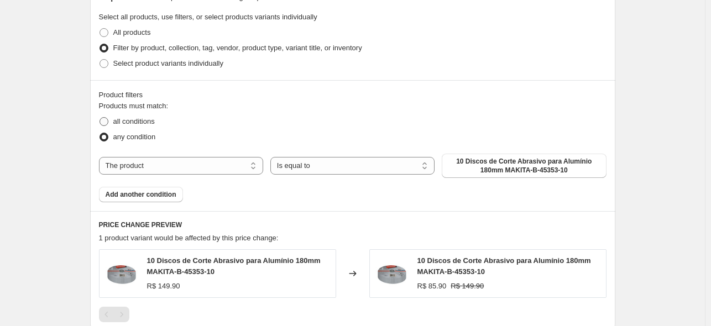
click at [131, 118] on span "all conditions" at bounding box center [133, 121] width 41 height 8
click at [100, 118] on input "all conditions" at bounding box center [100, 117] width 1 height 1
radio input "true"
click at [207, 171] on select "The product The product's collection The product's tag The product's vendor The…" at bounding box center [181, 166] width 164 height 18
select select "tag"
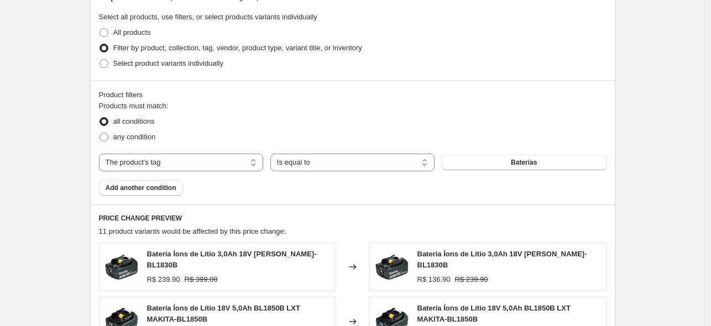
click at [515, 161] on span "Baterias" at bounding box center [524, 162] width 26 height 9
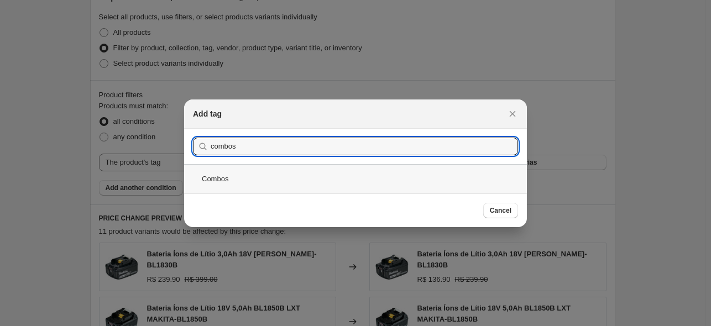
type input "combos"
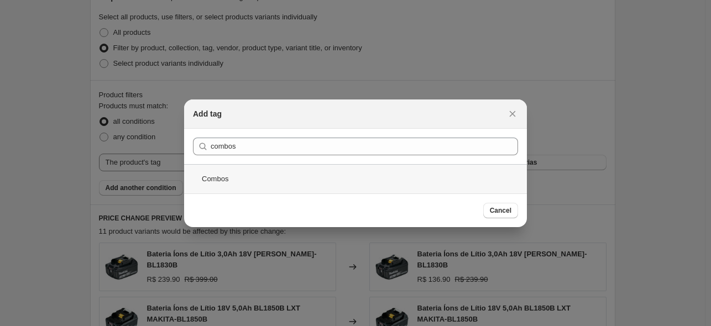
click at [252, 179] on div "Combos" at bounding box center [355, 178] width 343 height 29
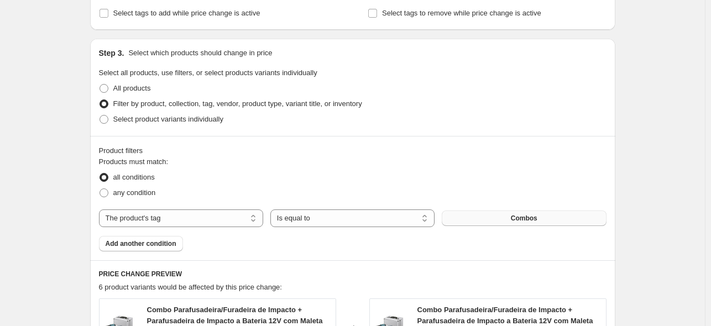
scroll to position [534, 0]
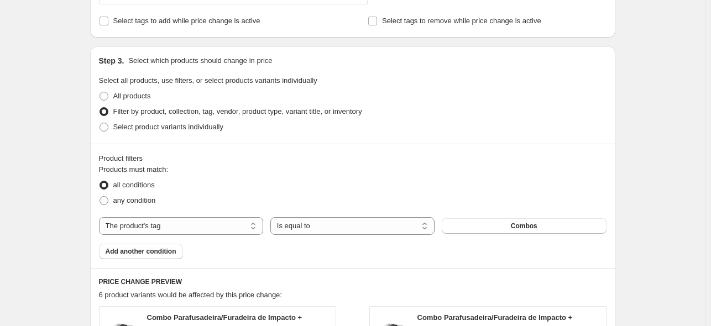
drag, startPoint x: 516, startPoint y: 227, endPoint x: 392, endPoint y: 174, distance: 135.1
click at [392, 174] on div "Products must match: all conditions any condition The product The product's col…" at bounding box center [353, 211] width 508 height 95
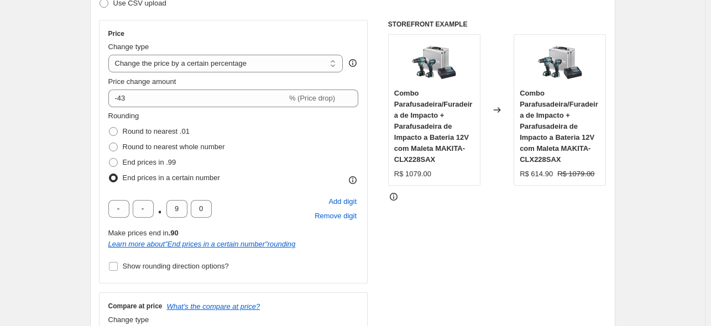
scroll to position [183, 0]
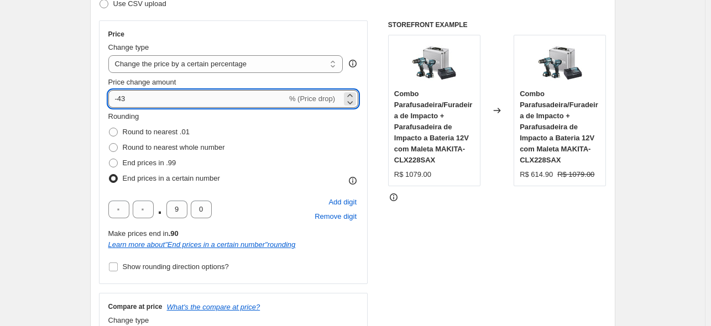
drag, startPoint x: 162, startPoint y: 101, endPoint x: 121, endPoint y: 105, distance: 40.5
click at [121, 105] on input "-43" at bounding box center [197, 99] width 179 height 18
drag, startPoint x: 134, startPoint y: 103, endPoint x: 121, endPoint y: 106, distance: 14.1
click at [121, 106] on input "-50" at bounding box center [197, 99] width 179 height 18
drag, startPoint x: 139, startPoint y: 106, endPoint x: 121, endPoint y: 106, distance: 18.3
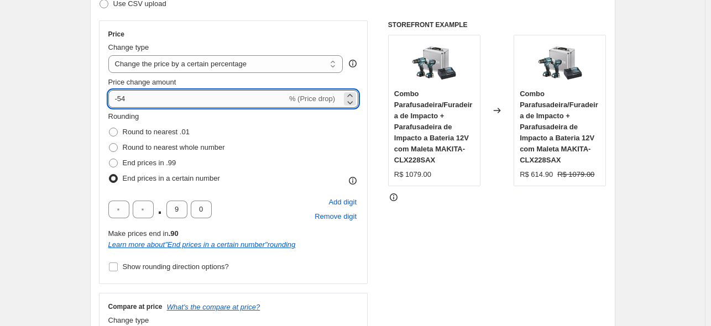
click at [121, 106] on input "-54" at bounding box center [197, 99] width 179 height 18
type input "-49"
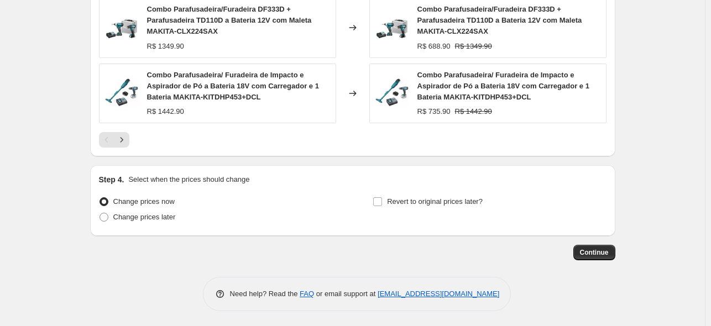
scroll to position [1040, 0]
click at [605, 258] on button "Continue" at bounding box center [595, 252] width 42 height 15
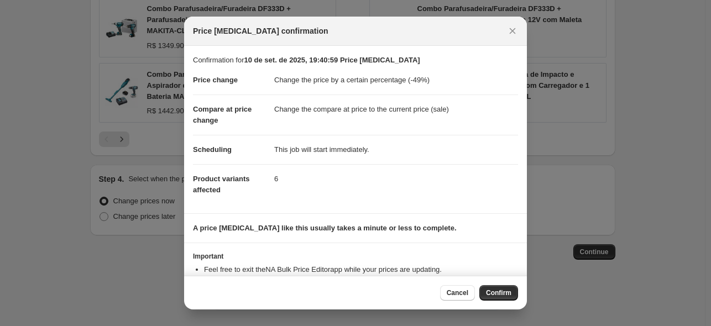
click at [479, 284] on div "Cancel Confirm" at bounding box center [355, 293] width 343 height 34
click at [493, 297] on span "Confirm" at bounding box center [498, 293] width 25 height 9
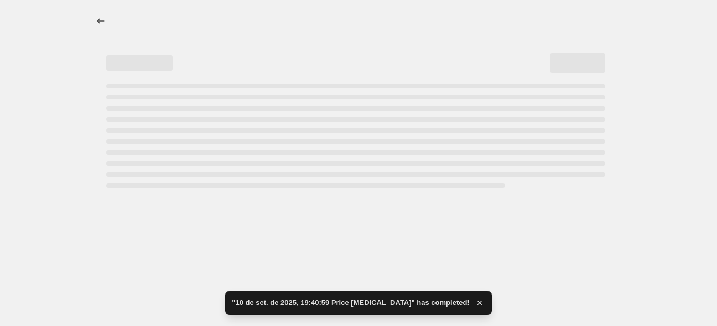
select select "percentage"
select select "tag"
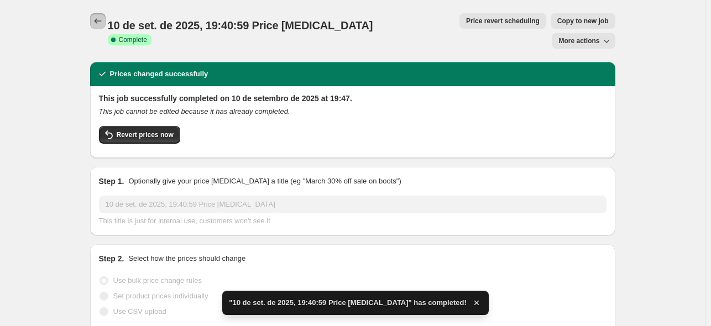
click at [102, 19] on icon "Price change jobs" at bounding box center [97, 20] width 11 height 11
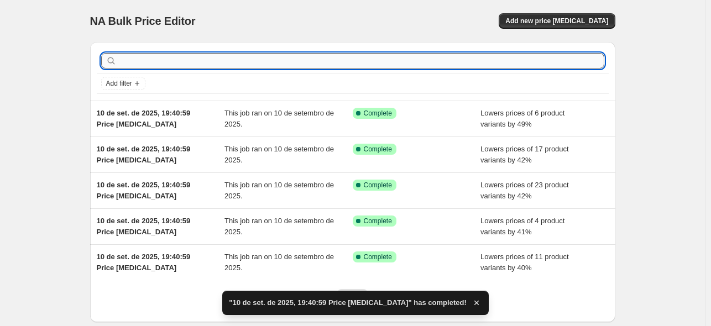
click at [180, 67] on input "text" at bounding box center [362, 60] width 486 height 15
click at [538, 10] on div "NA Bulk Price Editor. This page is ready NA Bulk Price Editor Add new price cha…" at bounding box center [353, 21] width 526 height 42
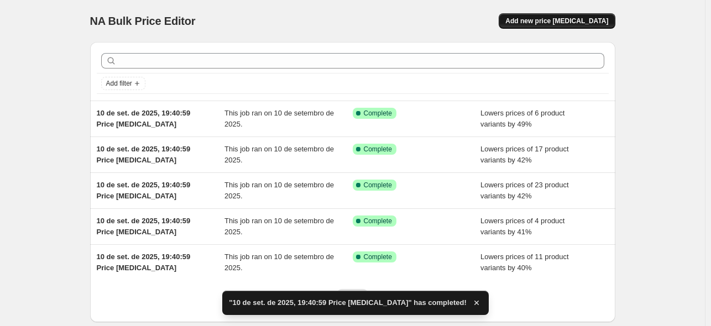
click at [540, 22] on span "Add new price [MEDICAL_DATA]" at bounding box center [557, 21] width 103 height 9
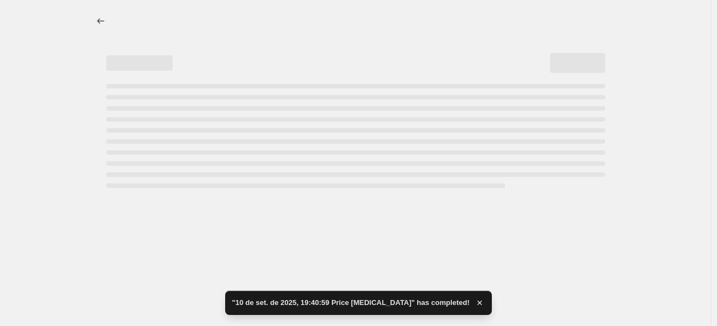
select select "percentage"
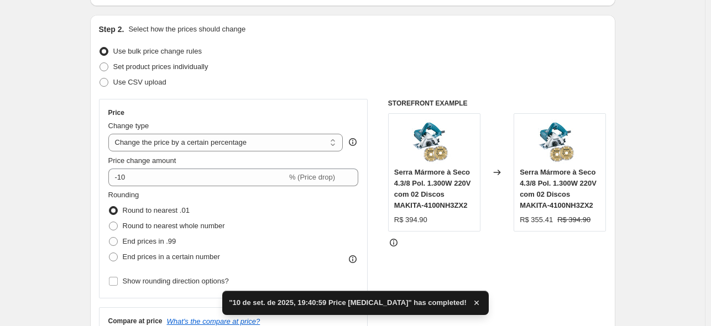
scroll to position [106, 0]
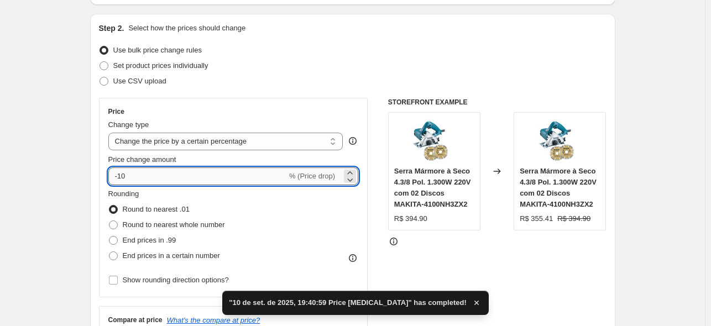
drag, startPoint x: 195, startPoint y: 176, endPoint x: 120, endPoint y: 181, distance: 74.8
click at [120, 181] on input "-10" at bounding box center [197, 177] width 179 height 18
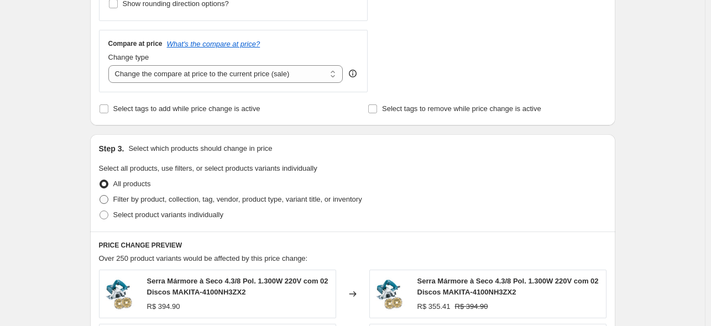
type input "-43"
click at [155, 202] on span "Filter by product, collection, tag, vendor, product type, variant title, or inv…" at bounding box center [237, 199] width 249 height 8
click at [100, 196] on input "Filter by product, collection, tag, vendor, product type, variant title, or inv…" at bounding box center [100, 195] width 1 height 1
radio input "true"
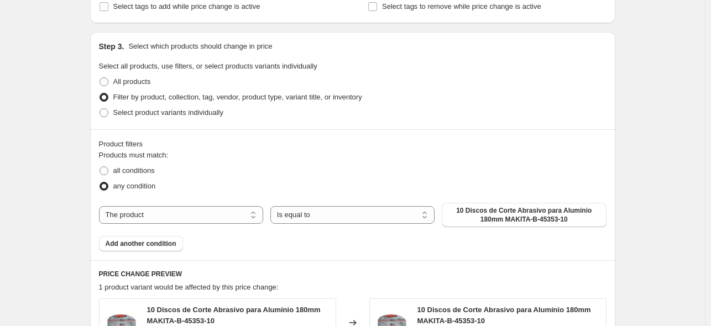
scroll to position [486, 0]
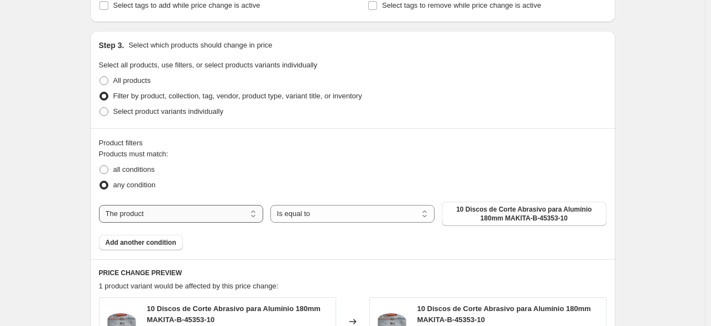
click at [178, 215] on select "The product The product's collection The product's tag The product's vendor The…" at bounding box center [181, 214] width 164 height 18
click at [179, 215] on select "The product The product's collection The product's tag The product's vendor The…" at bounding box center [181, 214] width 164 height 18
select select "tag"
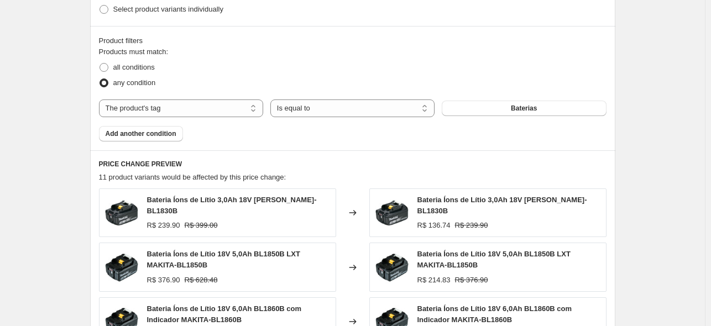
scroll to position [601, 0]
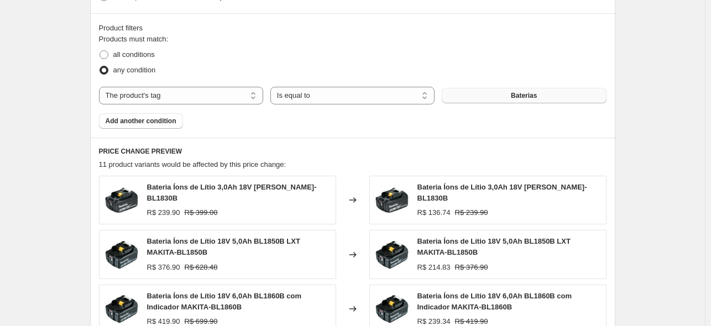
click at [500, 99] on button "Baterias" at bounding box center [524, 95] width 164 height 15
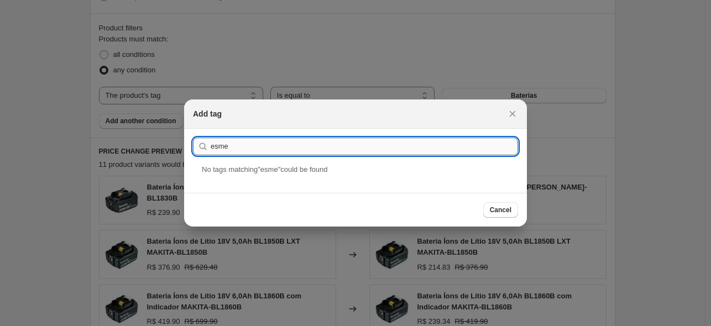
click at [212, 149] on input "esme" at bounding box center [365, 147] width 308 height 18
type input "Esme"
drag, startPoint x: 505, startPoint y: 212, endPoint x: 261, endPoint y: 113, distance: 262.6
click at [505, 211] on span "Cancel" at bounding box center [501, 210] width 22 height 9
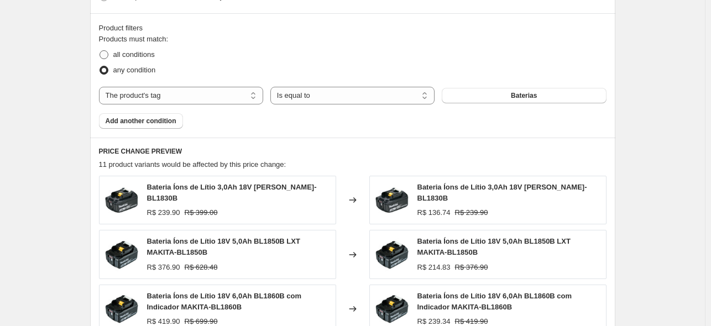
click at [120, 55] on span "all conditions" at bounding box center [133, 54] width 41 height 8
click at [100, 51] on input "all conditions" at bounding box center [100, 50] width 1 height 1
radio input "true"
click at [508, 95] on button "Baterias" at bounding box center [524, 95] width 164 height 15
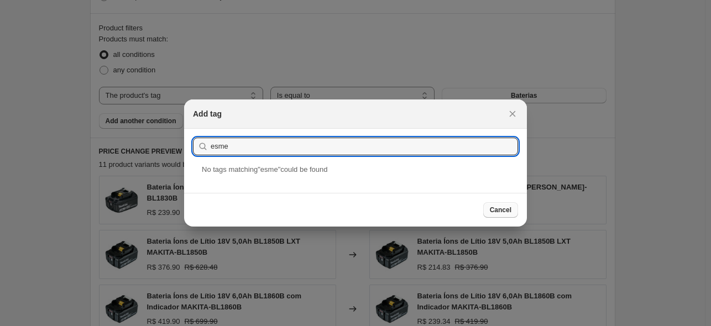
type input "esme"
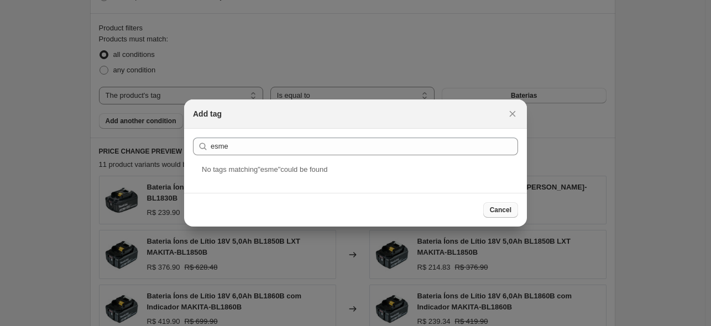
click at [498, 211] on span "Cancel" at bounding box center [501, 210] width 22 height 9
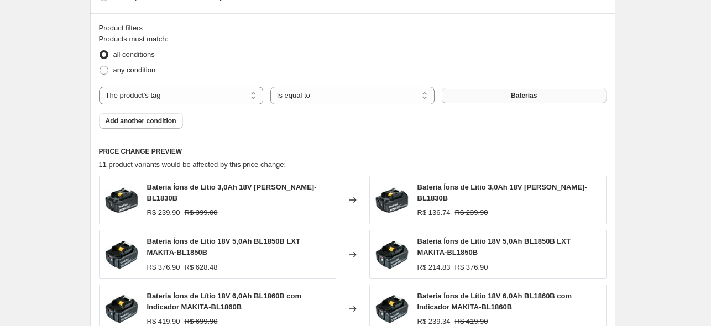
click at [513, 98] on button "Baterias" at bounding box center [524, 95] width 164 height 15
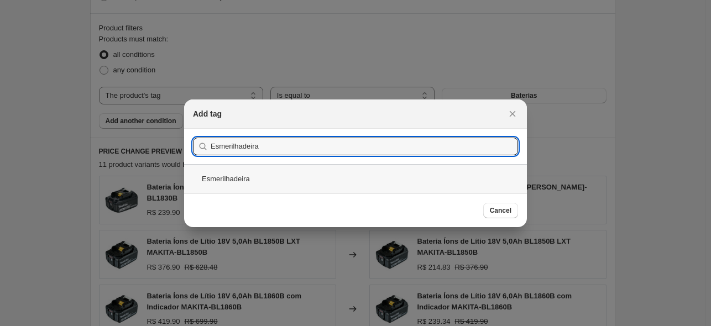
type input "Esmerilhadeira"
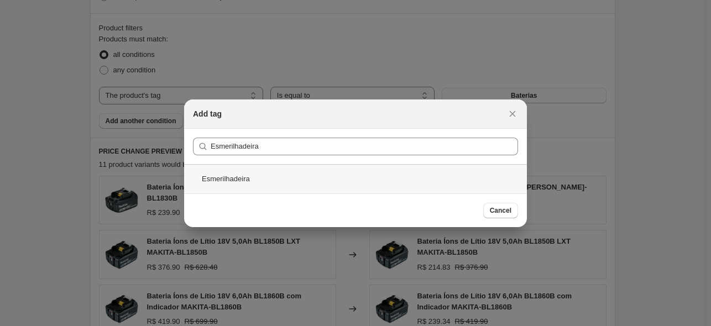
click at [244, 187] on div "Esmerilhadeira" at bounding box center [355, 178] width 343 height 29
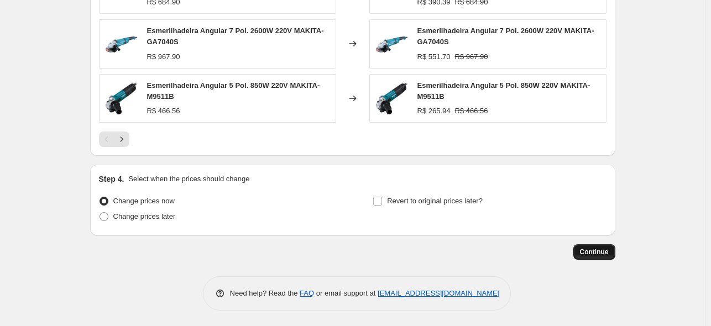
scroll to position [920, 0]
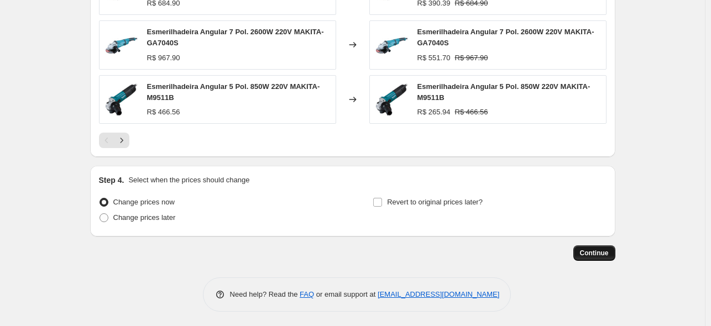
click at [607, 253] on span "Continue" at bounding box center [594, 253] width 29 height 9
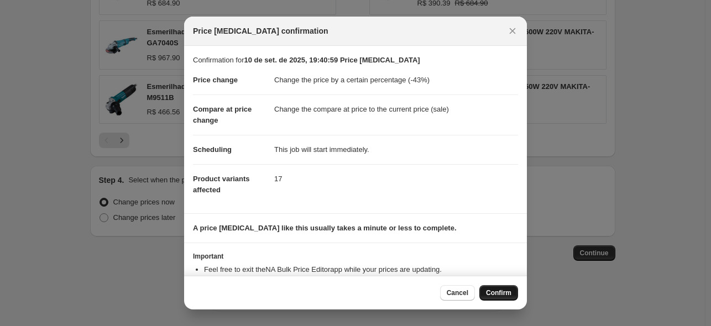
click at [498, 286] on button "Confirm" at bounding box center [499, 292] width 39 height 15
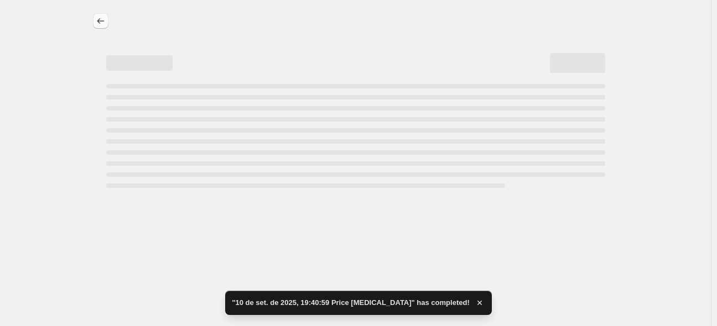
select select "percentage"
select select "tag"
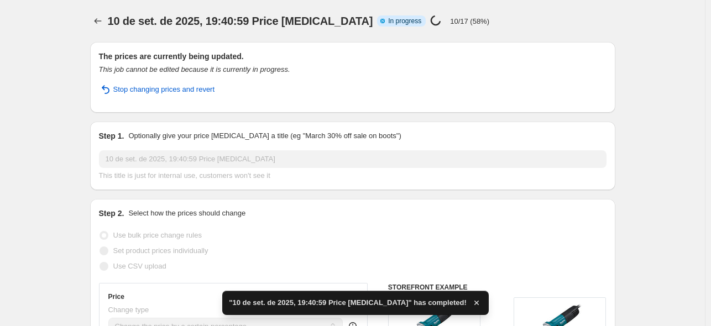
click at [110, 26] on span "10 de set. de 2025, 19:40:59 Price [MEDICAL_DATA]" at bounding box center [241, 21] width 266 height 12
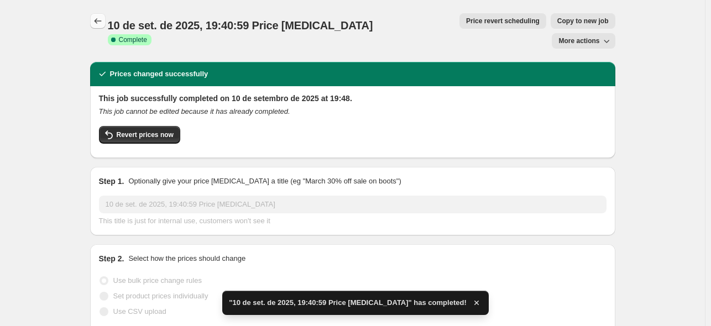
click at [97, 24] on icon "Price change jobs" at bounding box center [97, 20] width 11 height 11
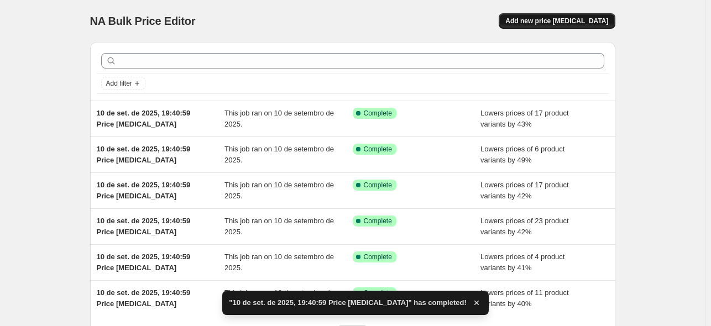
click at [550, 22] on span "Add new price [MEDICAL_DATA]" at bounding box center [557, 21] width 103 height 9
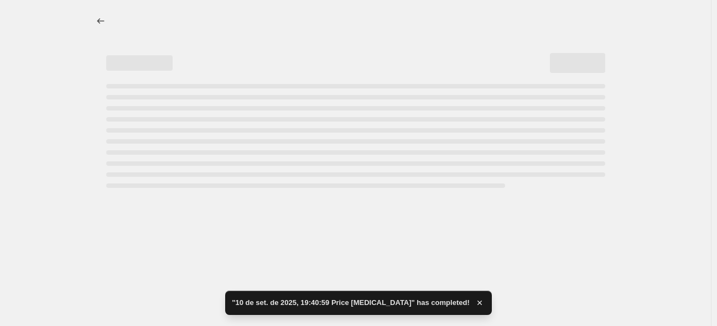
select select "percentage"
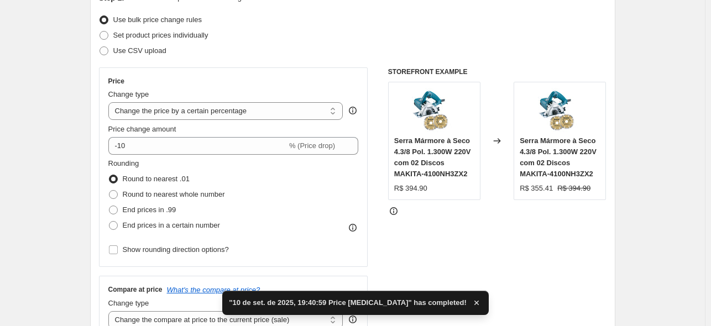
scroll to position [150, 0]
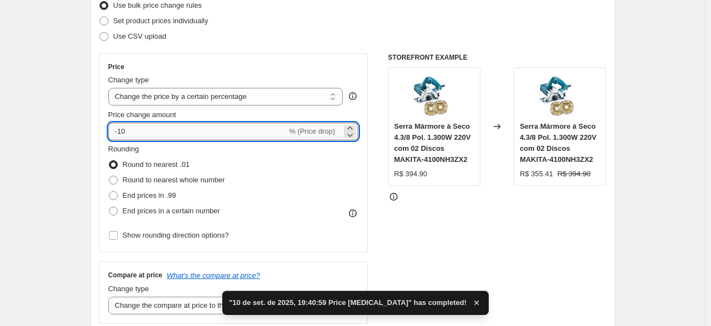
drag, startPoint x: 184, startPoint y: 136, endPoint x: 121, endPoint y: 137, distance: 63.1
click at [121, 137] on input "-10" at bounding box center [197, 132] width 179 height 18
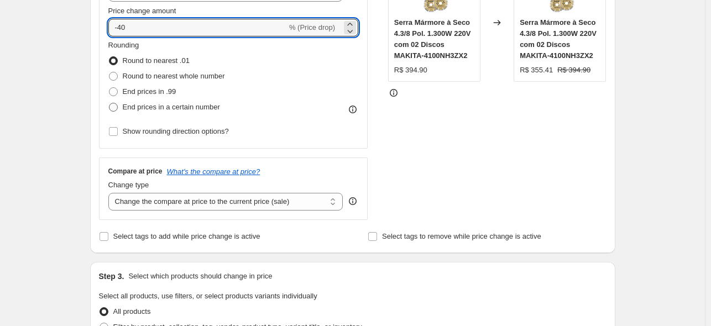
scroll to position [252, 0]
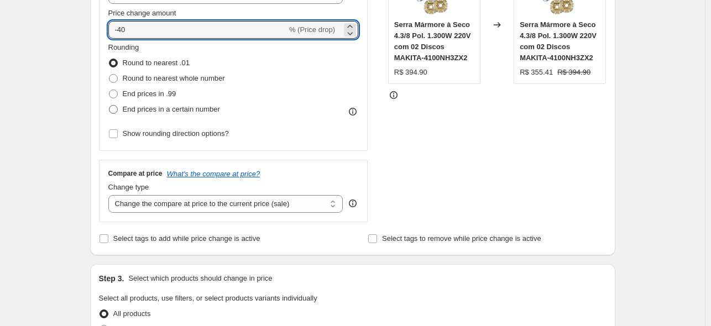
type input "-40"
click at [178, 108] on span "End prices in a certain number" at bounding box center [171, 109] width 97 height 8
click at [110, 106] on input "End prices in a certain number" at bounding box center [109, 105] width 1 height 1
radio input "true"
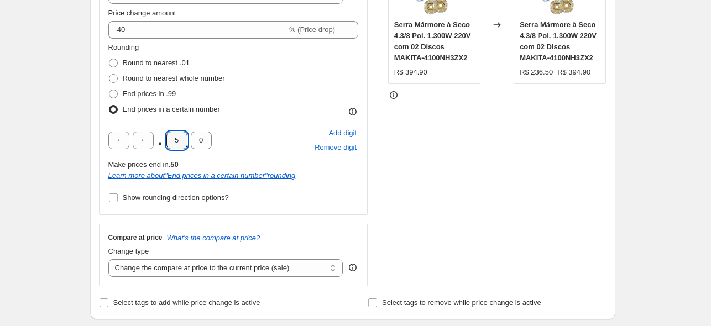
drag, startPoint x: 184, startPoint y: 141, endPoint x: 163, endPoint y: 142, distance: 21.6
click at [163, 142] on div ". 5 0" at bounding box center [159, 141] width 103 height 18
type input "9"
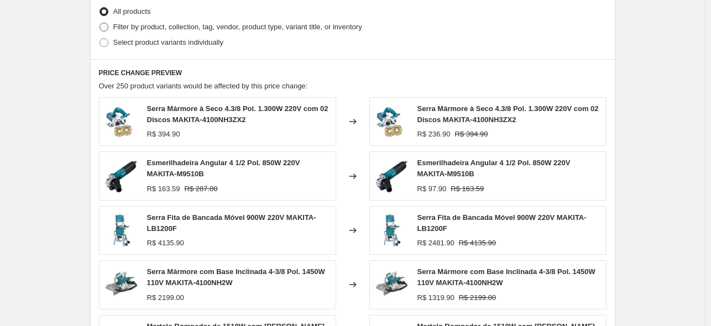
scroll to position [618, 0]
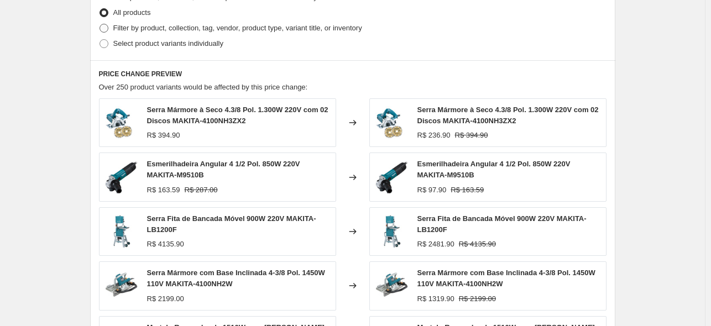
click at [169, 32] on span "Filter by product, collection, tag, vendor, product type, variant title, or inv…" at bounding box center [237, 28] width 249 height 8
click at [100, 24] on input "Filter by product, collection, tag, vendor, product type, variant title, or inv…" at bounding box center [100, 24] width 1 height 1
radio input "true"
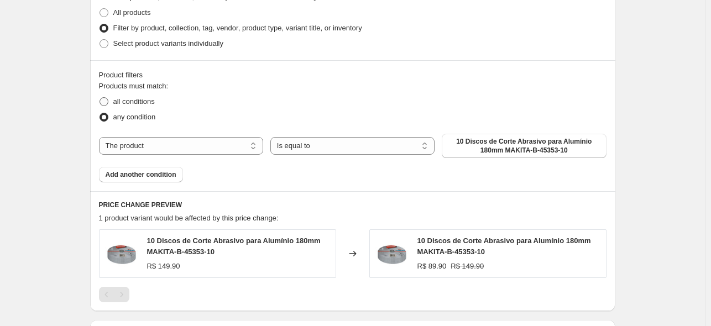
click at [130, 102] on span "all conditions" at bounding box center [133, 101] width 41 height 8
click at [100, 98] on input "all conditions" at bounding box center [100, 97] width 1 height 1
radio input "true"
click at [536, 143] on span "10 Discos de Corte Abrasivo para Alumínio 180mm MAKITA-B-45353-10" at bounding box center [524, 146] width 151 height 18
click at [147, 156] on div "The product The product's collection The product's tag The product's vendor The…" at bounding box center [353, 146] width 508 height 24
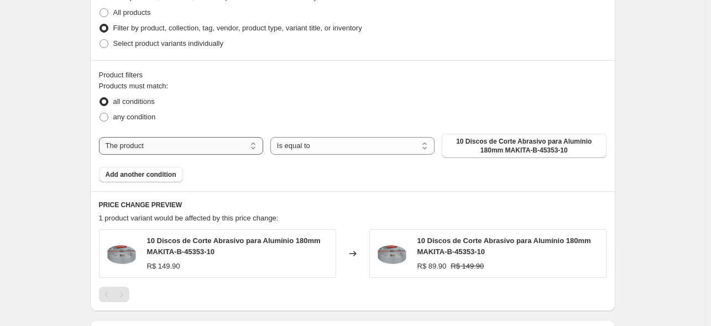
click at [147, 150] on select "The product The product's collection The product's tag The product's vendor The…" at bounding box center [181, 146] width 164 height 18
select select "tag"
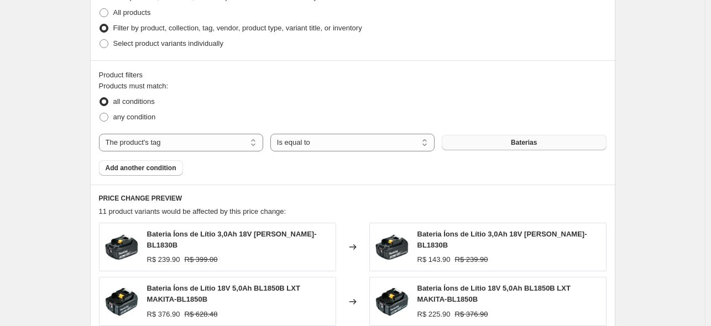
click at [505, 145] on button "Baterias" at bounding box center [524, 142] width 164 height 15
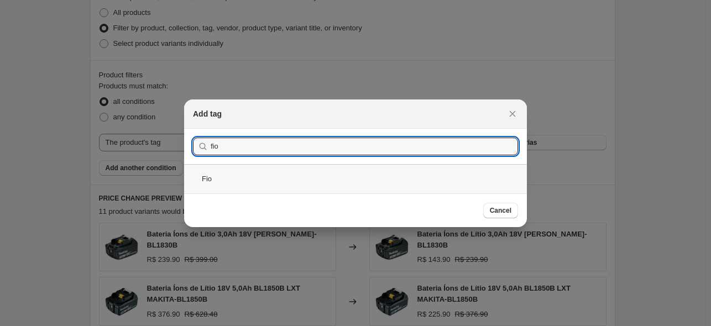
type input "fio"
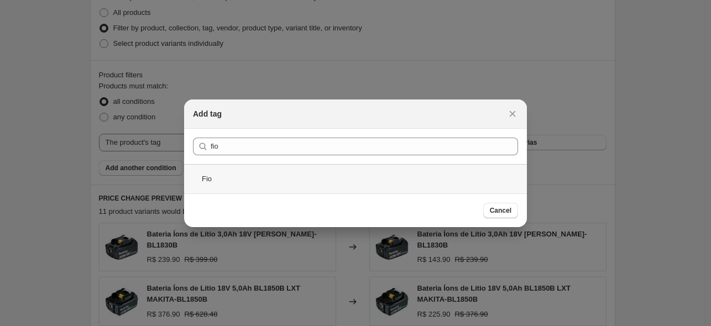
click at [234, 186] on div "Fio" at bounding box center [355, 178] width 343 height 29
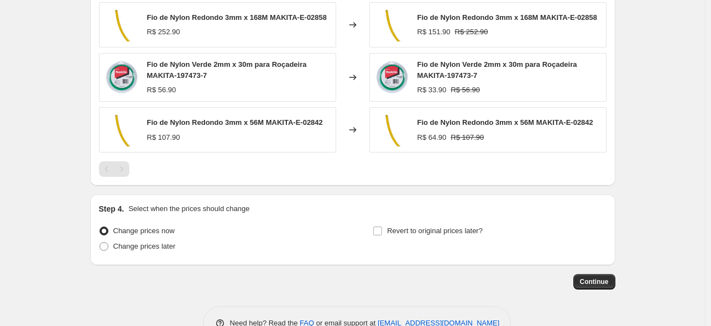
scroll to position [869, 0]
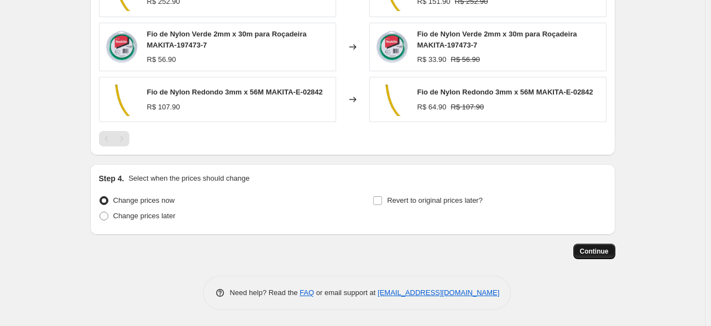
drag, startPoint x: 587, startPoint y: 242, endPoint x: 590, endPoint y: 247, distance: 5.7
click at [591, 252] on span "Continue" at bounding box center [594, 251] width 29 height 9
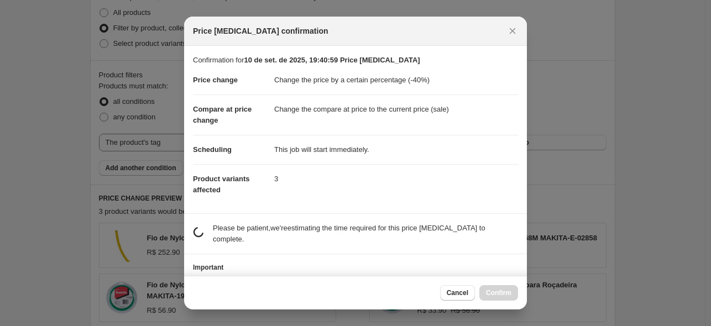
scroll to position [0, 0]
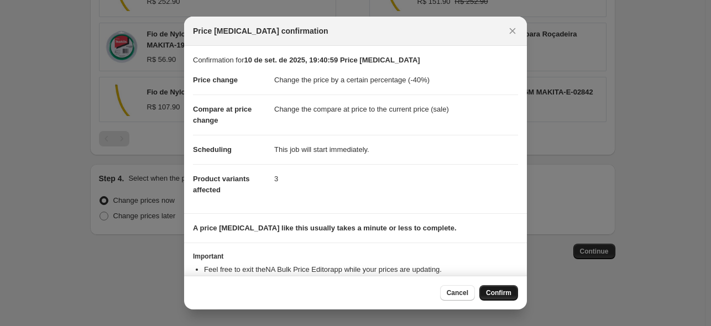
click at [505, 289] on span "Confirm" at bounding box center [498, 293] width 25 height 9
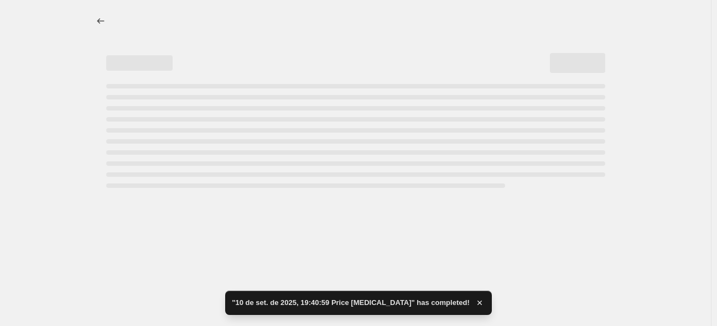
select select "percentage"
select select "tag"
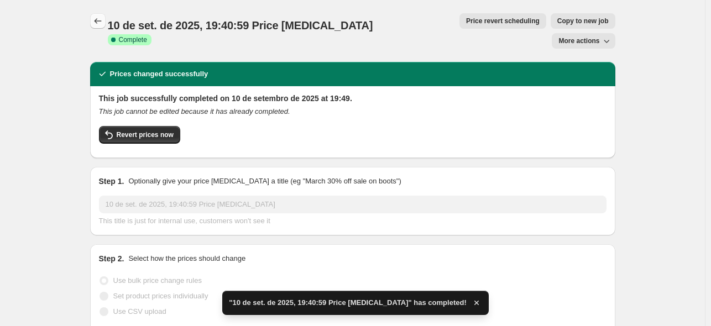
click at [96, 23] on icon "Price change jobs" at bounding box center [97, 20] width 11 height 11
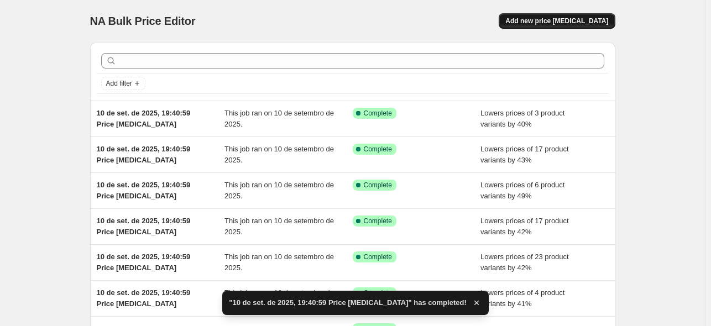
click at [578, 19] on span "Add new price [MEDICAL_DATA]" at bounding box center [557, 21] width 103 height 9
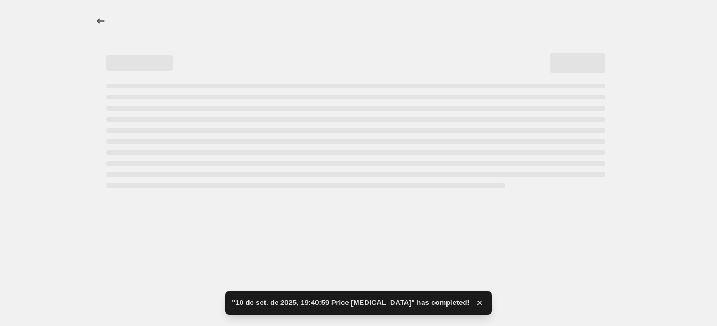
select select "percentage"
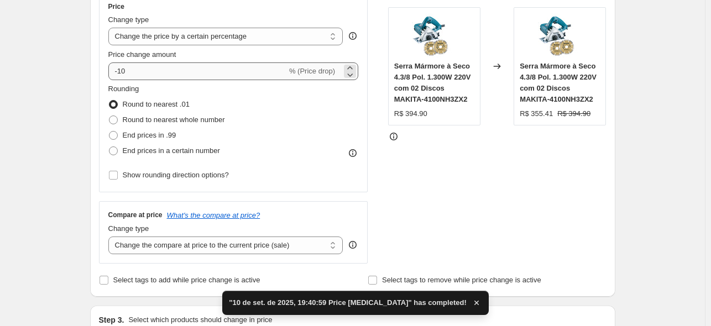
scroll to position [210, 0]
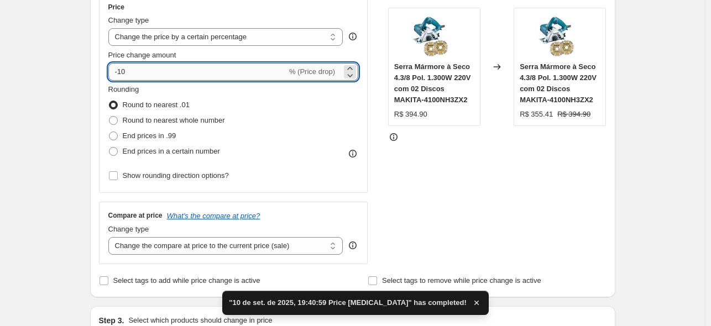
drag, startPoint x: 146, startPoint y: 72, endPoint x: 122, endPoint y: 75, distance: 24.4
click at [122, 75] on input "-10" at bounding box center [197, 72] width 179 height 18
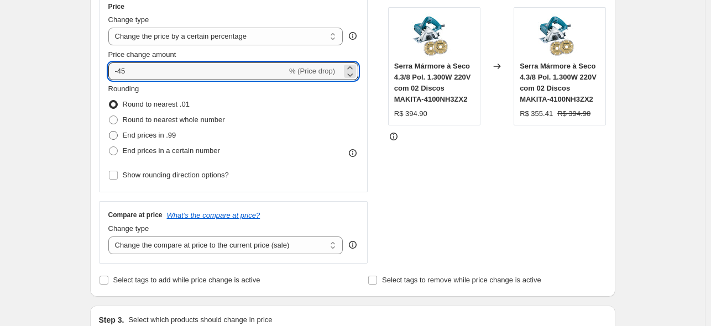
scroll to position [219, 0]
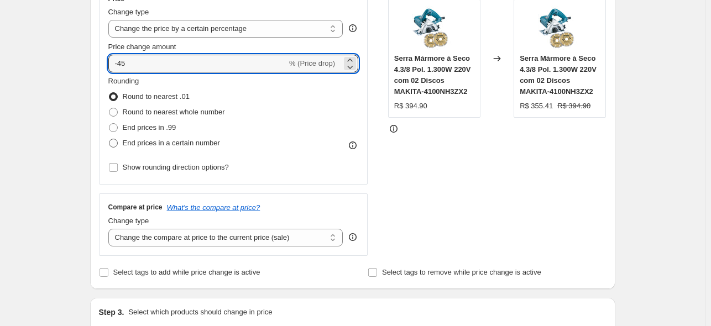
type input "-45"
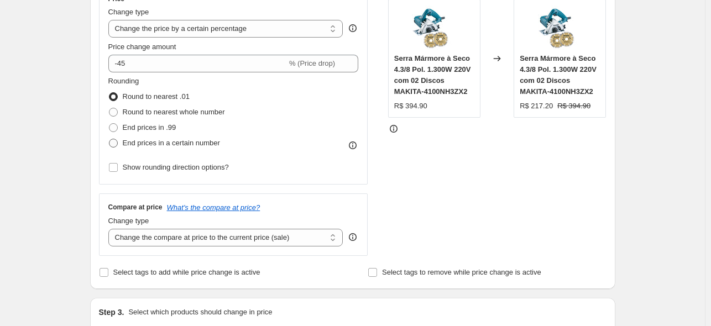
click at [170, 143] on span "End prices in a certain number" at bounding box center [171, 143] width 97 height 8
click at [110, 139] on input "End prices in a certain number" at bounding box center [109, 139] width 1 height 1
radio input "true"
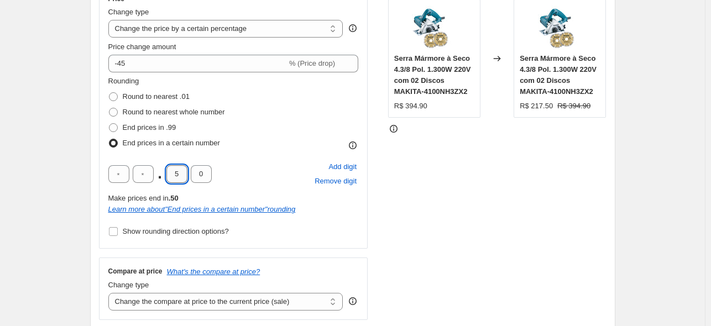
drag, startPoint x: 184, startPoint y: 174, endPoint x: 167, endPoint y: 176, distance: 16.7
click at [168, 176] on input "5" at bounding box center [177, 174] width 21 height 18
type input "9"
click at [279, 157] on div "Rounding Round to nearest .01 Round to nearest whole number End prices in .99 E…" at bounding box center [233, 158] width 251 height 164
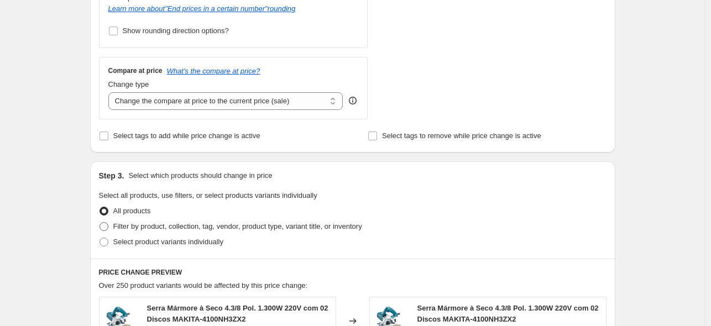
click at [154, 224] on span "Filter by product, collection, tag, vendor, product type, variant title, or inv…" at bounding box center [237, 226] width 249 height 8
click at [100, 223] on input "Filter by product, collection, tag, vendor, product type, variant title, or inv…" at bounding box center [100, 222] width 1 height 1
radio input "true"
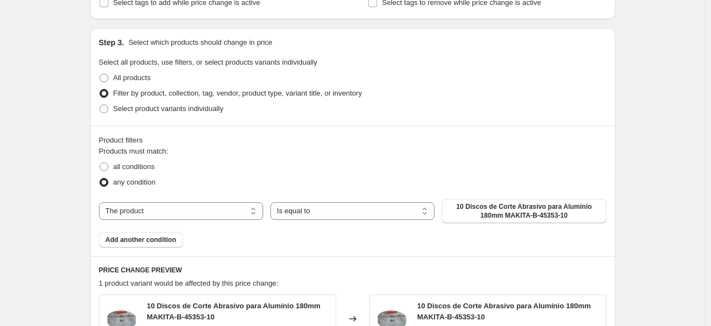
scroll to position [567, 0]
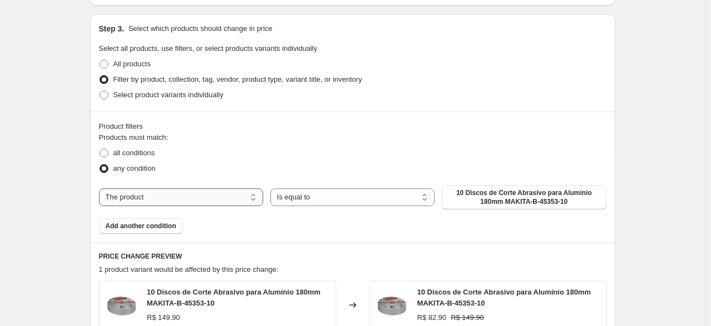
drag, startPoint x: 134, startPoint y: 200, endPoint x: 136, endPoint y: 205, distance: 5.8
click at [134, 200] on select "The product The product's collection The product's tag The product's vendor The…" at bounding box center [181, 198] width 164 height 18
select select "tag"
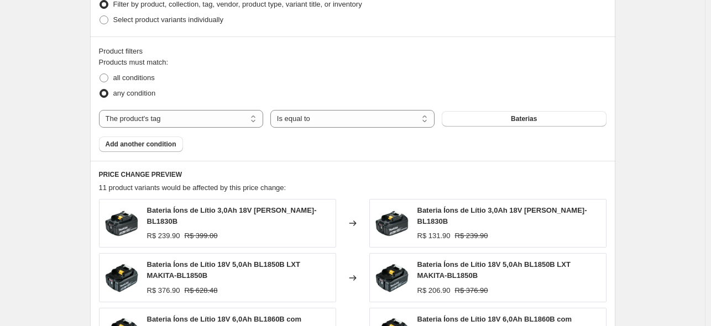
scroll to position [649, 0]
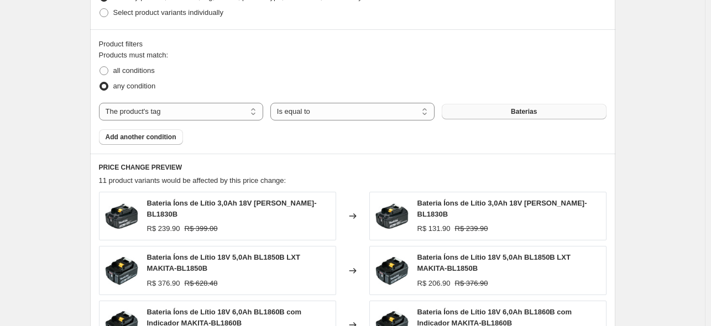
click at [511, 116] on button "Baterias" at bounding box center [524, 111] width 164 height 15
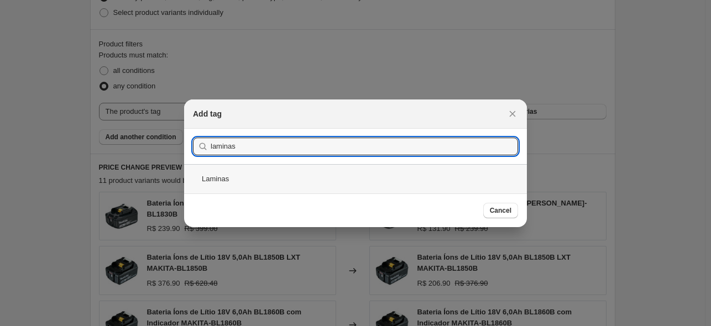
type input "laminas"
click at [258, 184] on div "Laminas" at bounding box center [355, 178] width 343 height 29
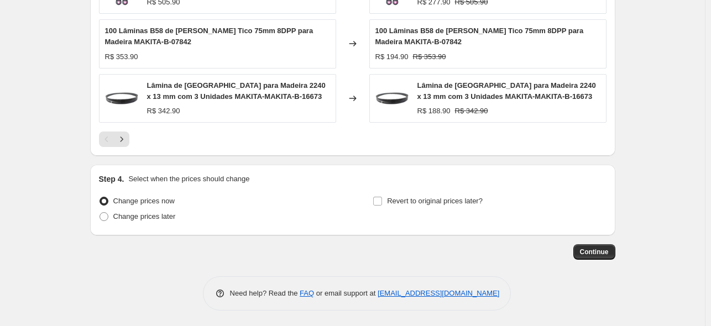
scroll to position [984, 0]
click at [600, 252] on span "Continue" at bounding box center [594, 252] width 29 height 9
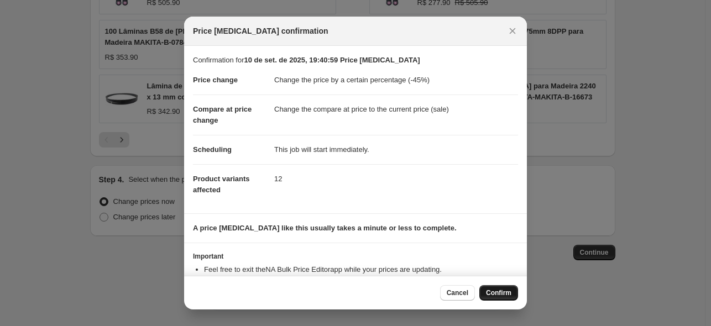
click at [501, 294] on span "Confirm" at bounding box center [498, 293] width 25 height 9
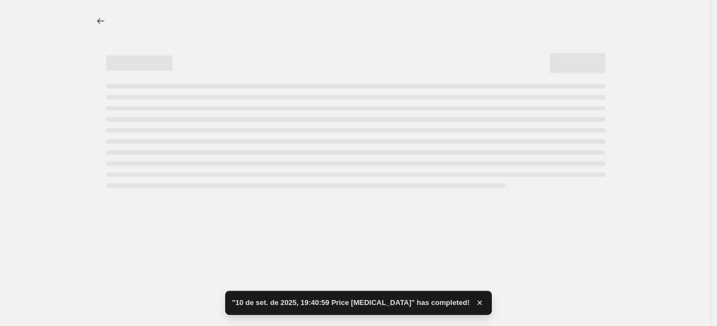
select select "percentage"
select select "tag"
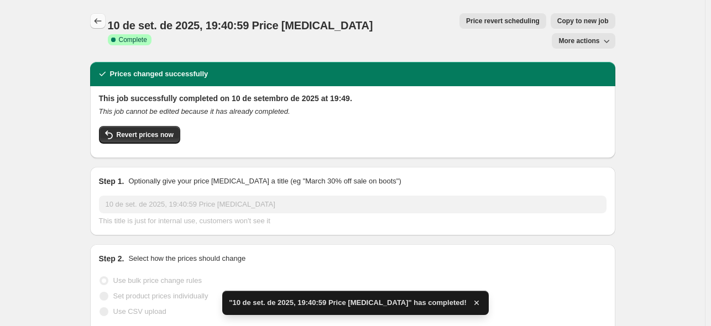
click at [102, 19] on icon "Price change jobs" at bounding box center [97, 20] width 11 height 11
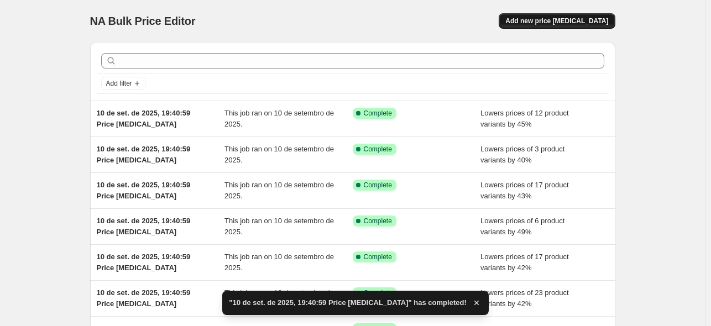
click at [552, 23] on span "Add new price [MEDICAL_DATA]" at bounding box center [557, 21] width 103 height 9
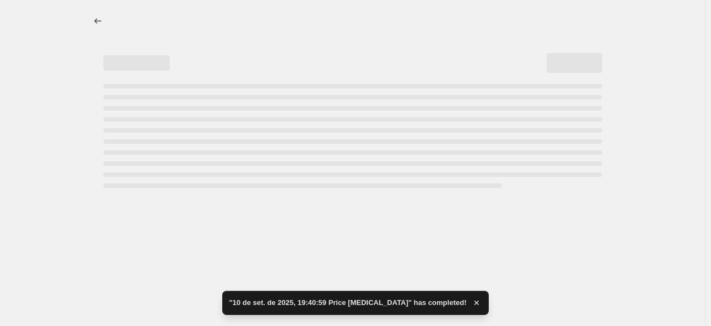
select select "percentage"
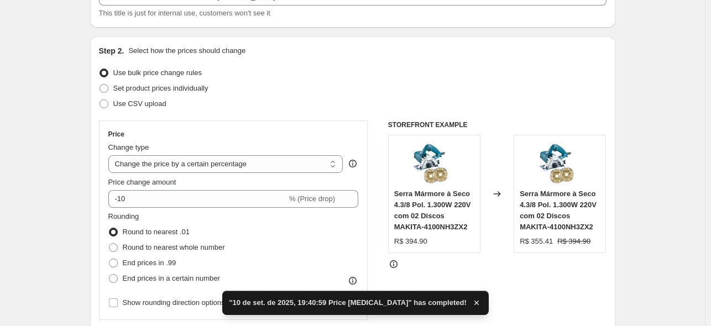
scroll to position [91, 0]
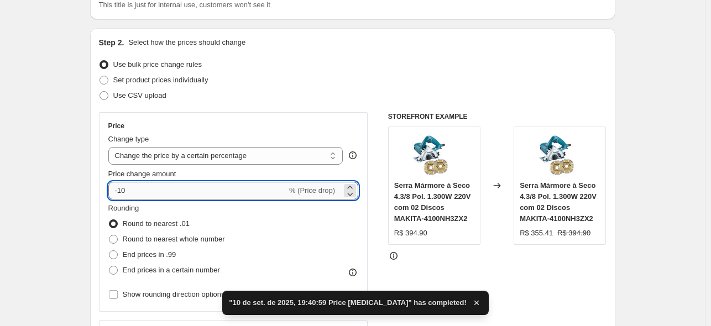
drag, startPoint x: 205, startPoint y: 197, endPoint x: 122, endPoint y: 199, distance: 83.0
click at [122, 199] on input "-10" at bounding box center [197, 191] width 179 height 18
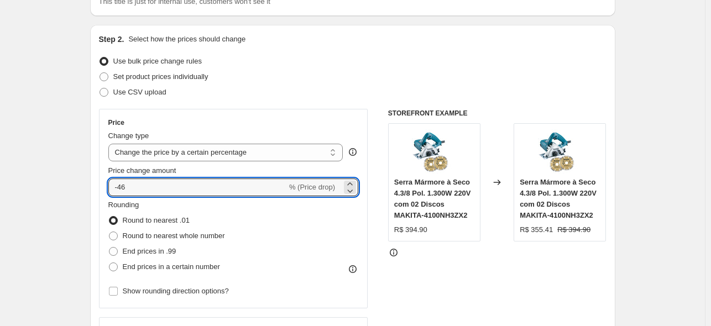
scroll to position [102, 0]
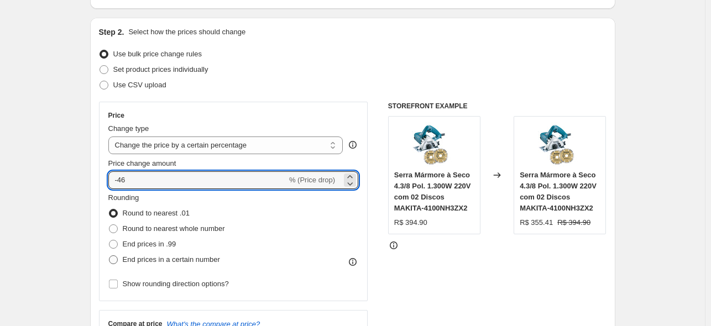
type input "-46"
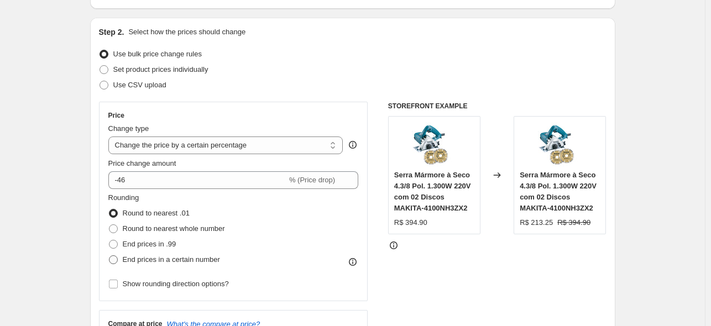
click at [180, 258] on span "End prices in a certain number" at bounding box center [171, 260] width 97 height 8
click at [110, 256] on input "End prices in a certain number" at bounding box center [109, 256] width 1 height 1
radio input "true"
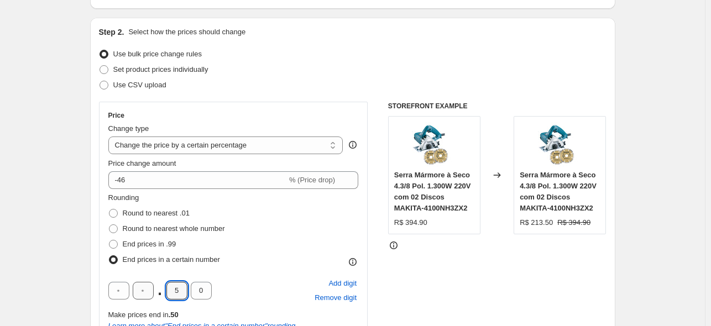
drag, startPoint x: 179, startPoint y: 290, endPoint x: 155, endPoint y: 296, distance: 24.4
click at [162, 293] on div ". 5 0" at bounding box center [159, 291] width 103 height 18
type input "9"
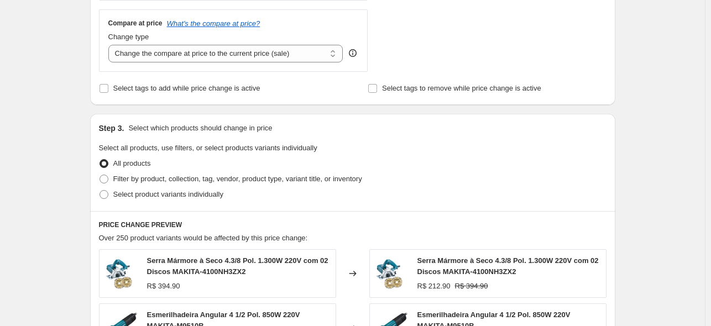
scroll to position [480, 0]
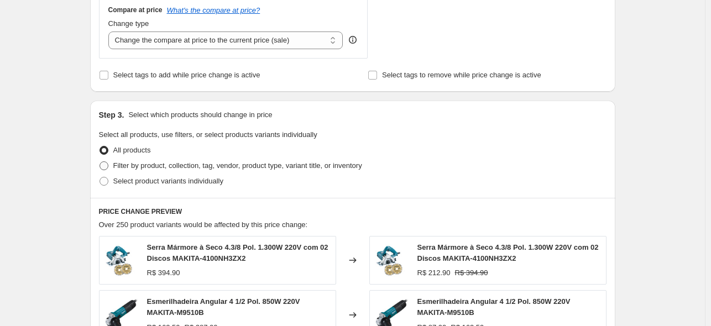
click at [169, 165] on span "Filter by product, collection, tag, vendor, product type, variant title, or inv…" at bounding box center [237, 166] width 249 height 8
click at [100, 162] on input "Filter by product, collection, tag, vendor, product type, variant title, or inv…" at bounding box center [100, 162] width 1 height 1
radio input "true"
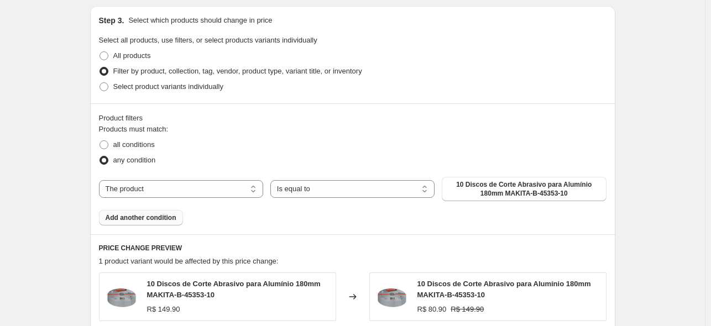
scroll to position [596, 0]
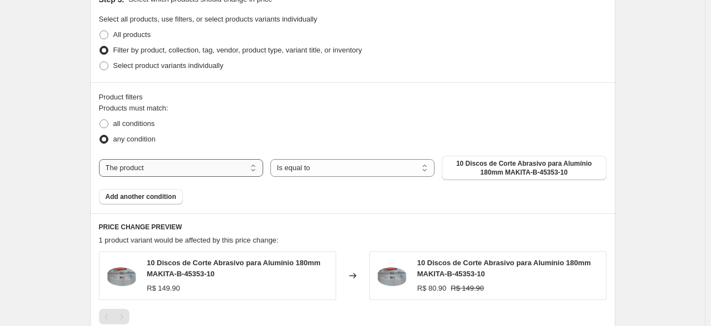
click at [143, 166] on select "The product The product's collection The product's tag The product's vendor The…" at bounding box center [181, 168] width 164 height 18
select select "tag"
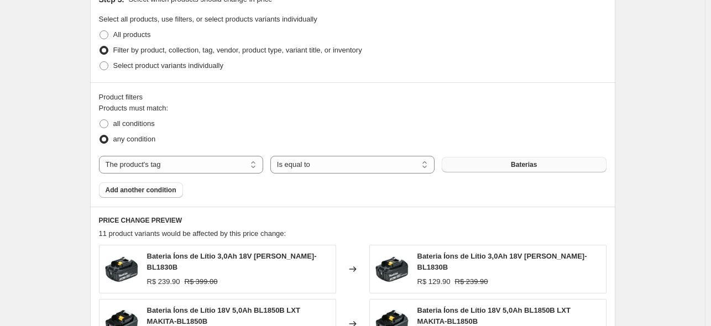
click at [496, 164] on button "Baterias" at bounding box center [524, 164] width 164 height 15
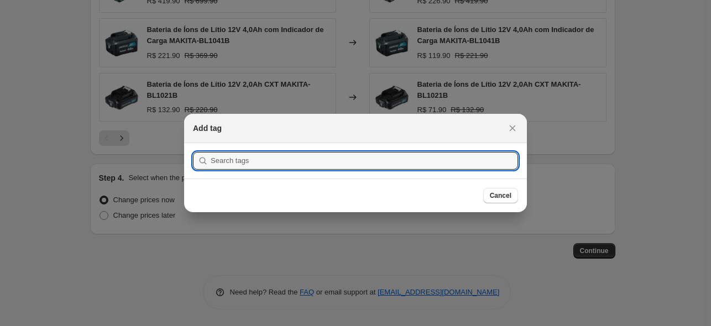
scroll to position [0, 0]
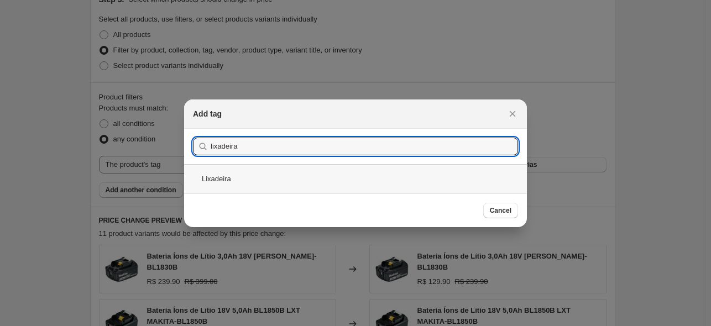
type input "lixadeira"
click at [266, 176] on div "Lixadeira" at bounding box center [355, 178] width 343 height 29
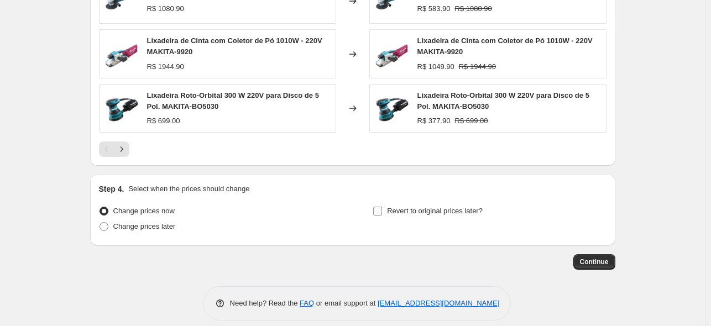
scroll to position [981, 0]
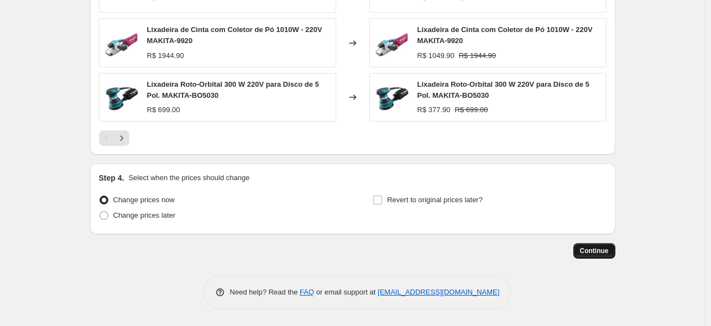
click at [603, 247] on span "Continue" at bounding box center [594, 251] width 29 height 9
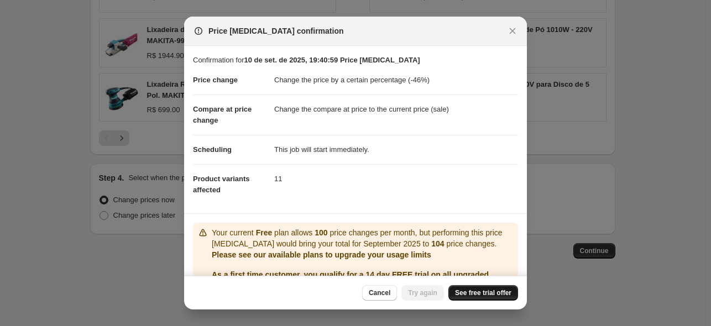
click at [494, 292] on span "See free trial offer" at bounding box center [483, 293] width 56 height 9
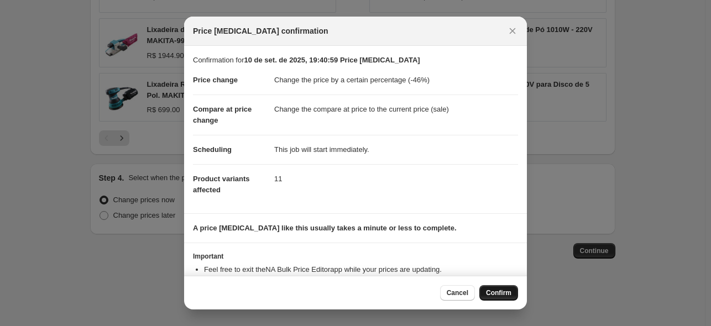
click at [500, 294] on span "Confirm" at bounding box center [498, 293] width 25 height 9
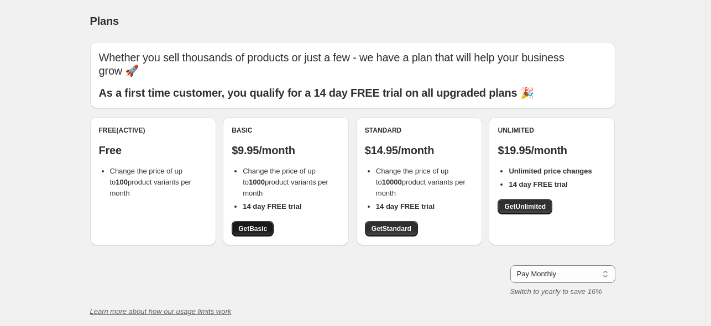
click at [250, 228] on span "Get Basic" at bounding box center [252, 229] width 29 height 9
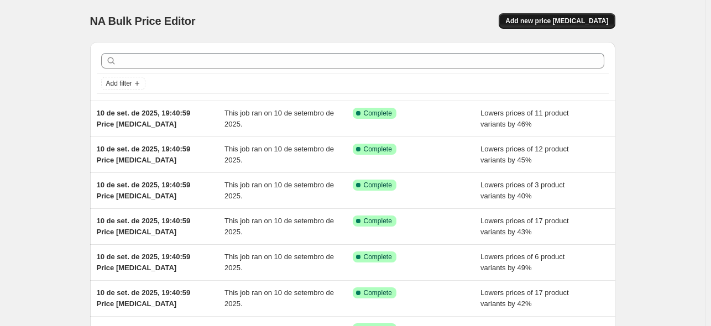
click at [584, 22] on span "Add new price [MEDICAL_DATA]" at bounding box center [557, 21] width 103 height 9
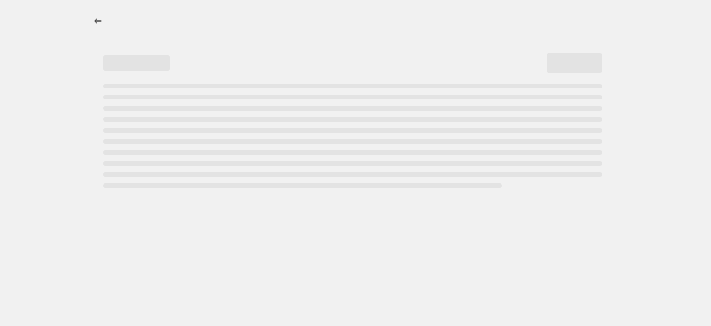
select select "percentage"
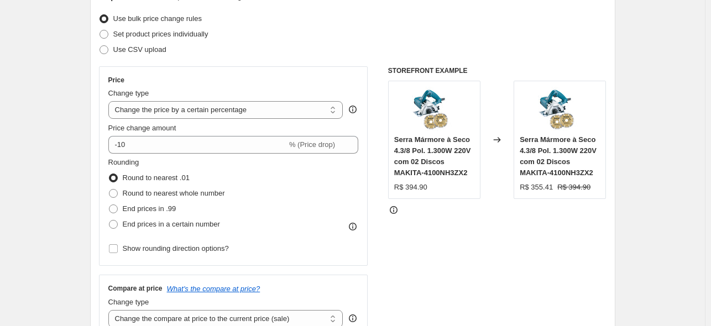
scroll to position [139, 0]
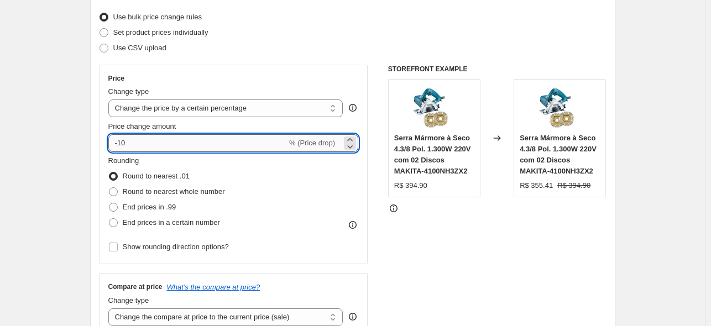
drag, startPoint x: 143, startPoint y: 141, endPoint x: 122, endPoint y: 146, distance: 21.7
click at [122, 146] on input "-10" at bounding box center [197, 143] width 179 height 18
click at [139, 149] on input "-10" at bounding box center [197, 143] width 179 height 18
drag, startPoint x: 141, startPoint y: 139, endPoint x: 122, endPoint y: 146, distance: 20.3
click at [122, 146] on input "-10" at bounding box center [197, 143] width 179 height 18
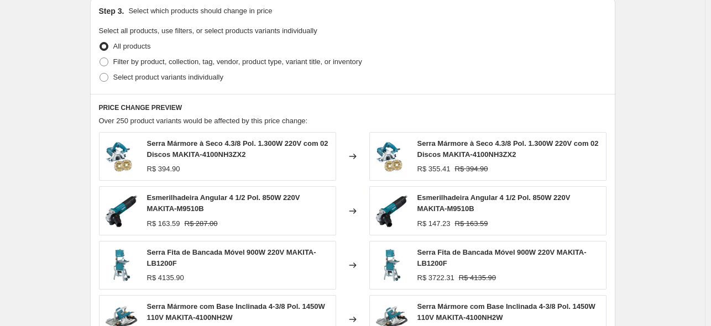
scroll to position [524, 0]
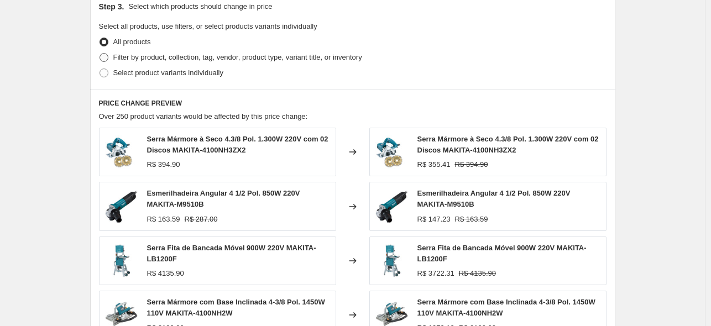
type input "-47"
click at [129, 62] on span "Filter by product, collection, tag, vendor, product type, variant title, or inv…" at bounding box center [237, 57] width 249 height 11
click at [100, 54] on input "Filter by product, collection, tag, vendor, product type, variant title, or inv…" at bounding box center [100, 53] width 1 height 1
radio input "true"
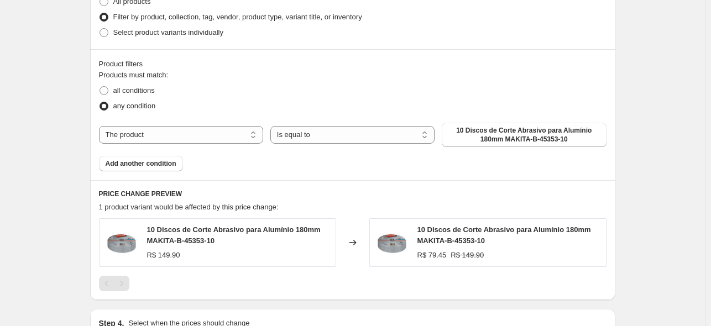
click at [122, 146] on div "The product The product's collection The product's tag The product's vendor The…" at bounding box center [353, 135] width 508 height 24
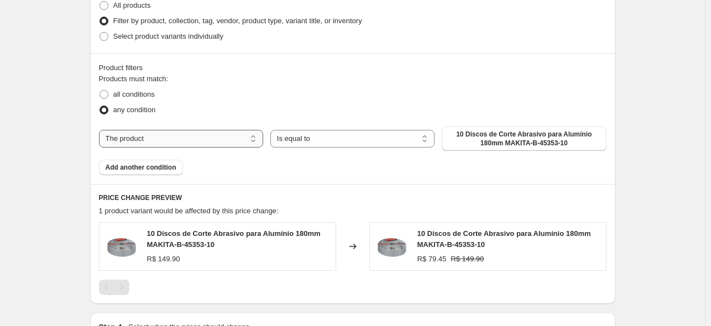
click at [126, 139] on select "The product The product's collection The product's tag The product's vendor The…" at bounding box center [181, 139] width 164 height 18
click at [139, 136] on select "The product The product's collection The product's tag The product's vendor The…" at bounding box center [181, 139] width 164 height 18
select select "tag"
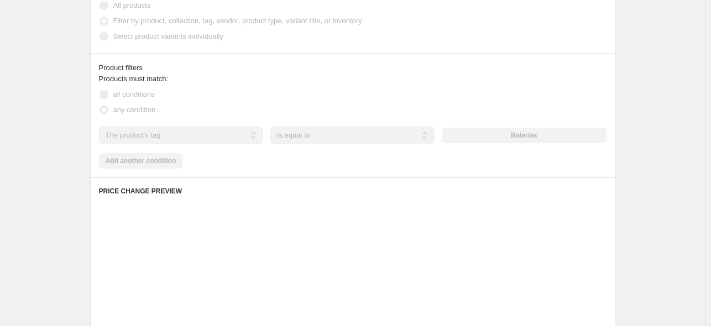
click at [126, 96] on span "all conditions" at bounding box center [133, 94] width 41 height 8
click at [100, 91] on input "all conditions" at bounding box center [100, 90] width 1 height 1
radio input "true"
click at [126, 96] on span "all conditions" at bounding box center [133, 94] width 41 height 8
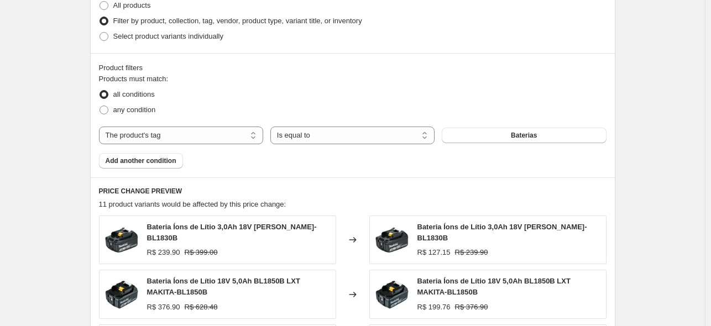
click at [264, 104] on div "any condition" at bounding box center [353, 109] width 508 height 15
click at [487, 141] on button "Baterias" at bounding box center [524, 135] width 164 height 15
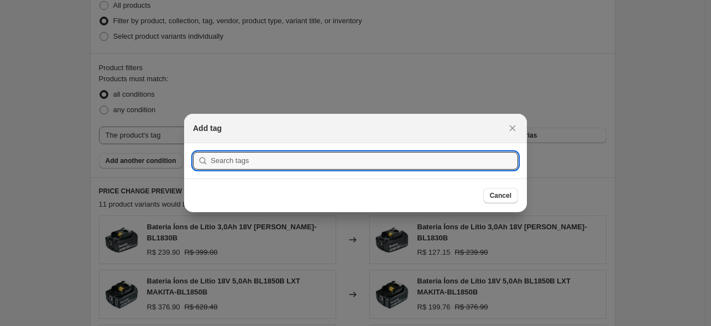
scroll to position [0, 0]
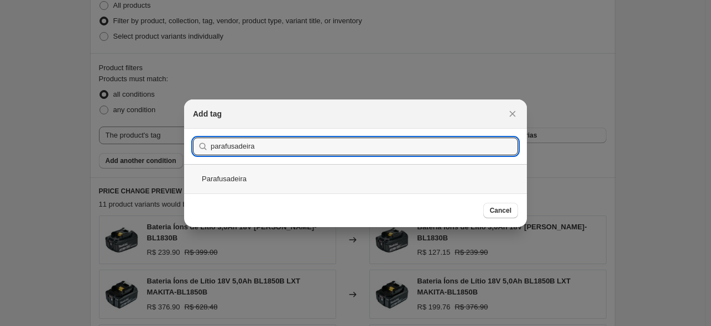
type input "parafusadeira"
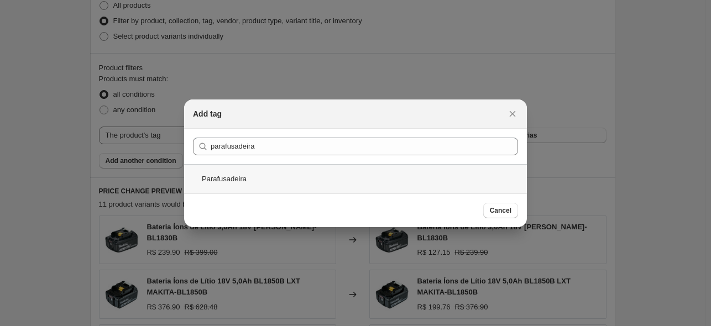
click at [274, 175] on div "Parafusadeira" at bounding box center [355, 178] width 343 height 29
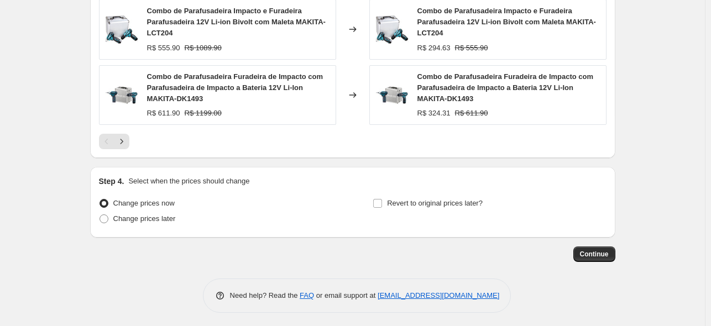
scroll to position [965, 0]
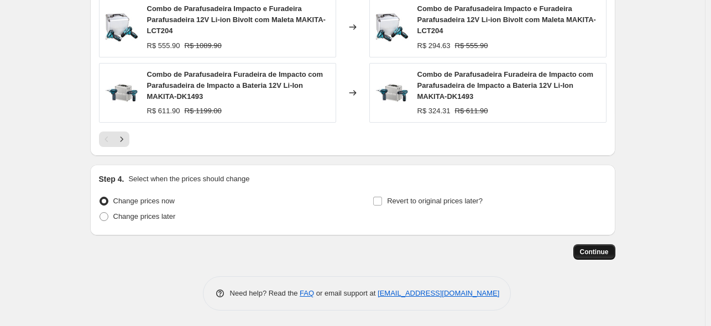
drag, startPoint x: 605, startPoint y: 260, endPoint x: 605, endPoint y: 254, distance: 6.1
click at [605, 254] on span "Continue" at bounding box center [594, 252] width 29 height 9
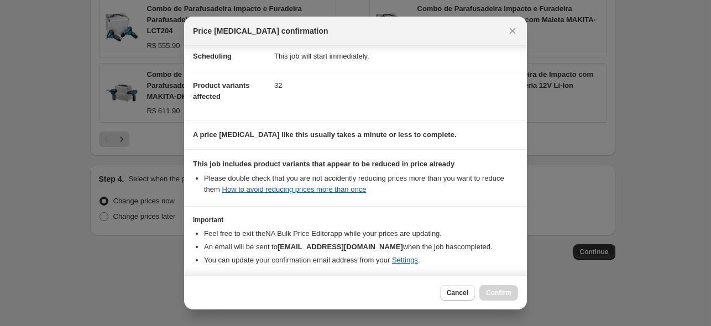
scroll to position [138, 0]
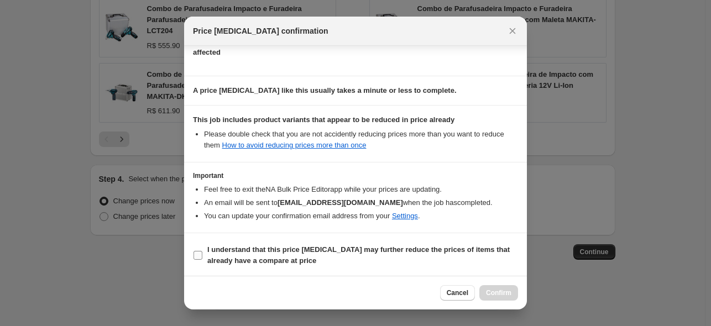
click at [258, 246] on b "I understand that this price change job may further reduce the prices of items …" at bounding box center [358, 255] width 303 height 19
click at [202, 251] on input "I understand that this price change job may further reduce the prices of items …" at bounding box center [198, 255] width 9 height 9
checkbox input "true"
click at [496, 298] on span "Confirm" at bounding box center [498, 293] width 25 height 9
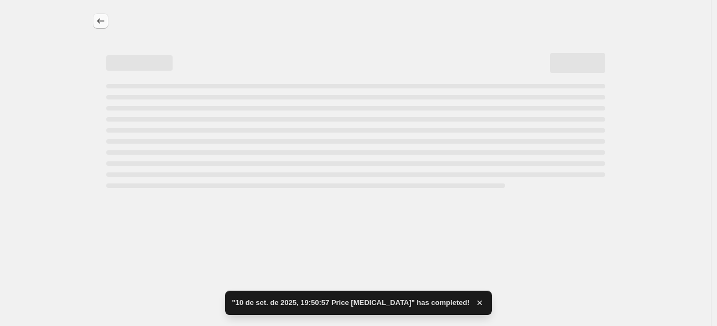
select select "percentage"
select select "tag"
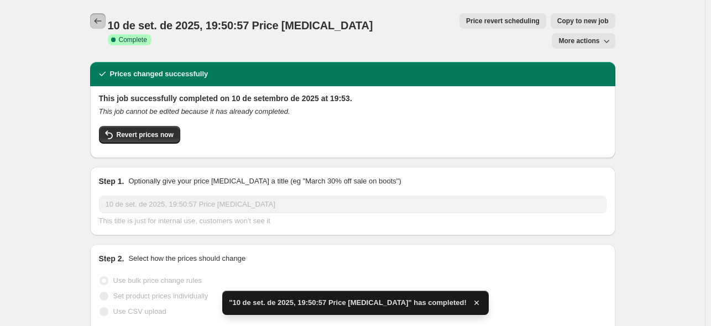
click at [102, 19] on icon "Price change jobs" at bounding box center [97, 20] width 11 height 11
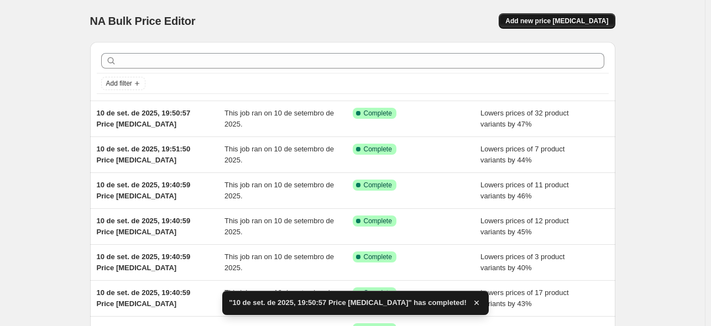
click at [602, 22] on span "Add new price [MEDICAL_DATA]" at bounding box center [557, 21] width 103 height 9
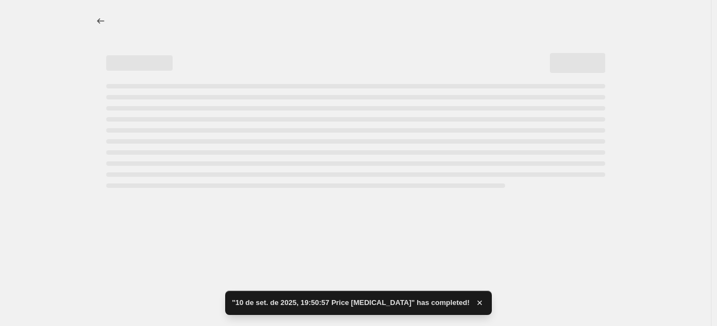
select select "percentage"
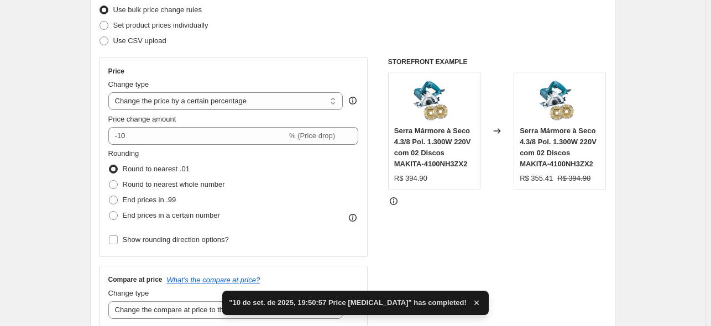
scroll to position [153, 0]
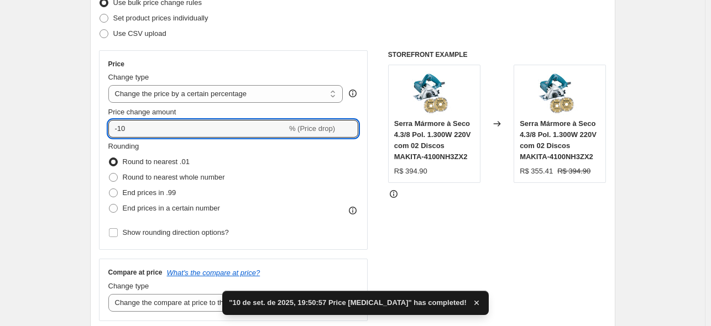
drag, startPoint x: 179, startPoint y: 130, endPoint x: 97, endPoint y: 133, distance: 81.9
click at [98, 133] on div "Step 2. Select how the prices should change Use bulk price change rules Set pro…" at bounding box center [353, 160] width 526 height 388
click at [150, 132] on input "-10" at bounding box center [197, 129] width 179 height 18
drag, startPoint x: 150, startPoint y: 128, endPoint x: 122, endPoint y: 133, distance: 29.2
click at [122, 133] on input "-10" at bounding box center [197, 129] width 179 height 18
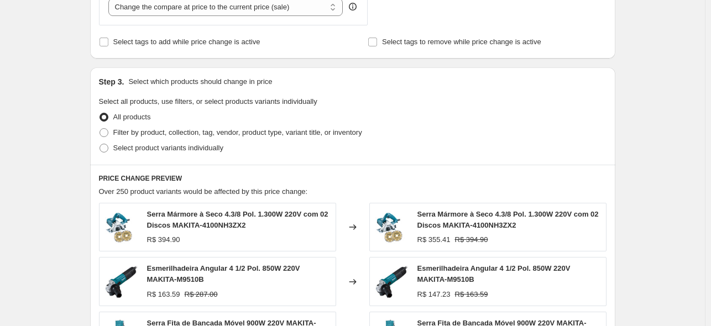
scroll to position [453, 0]
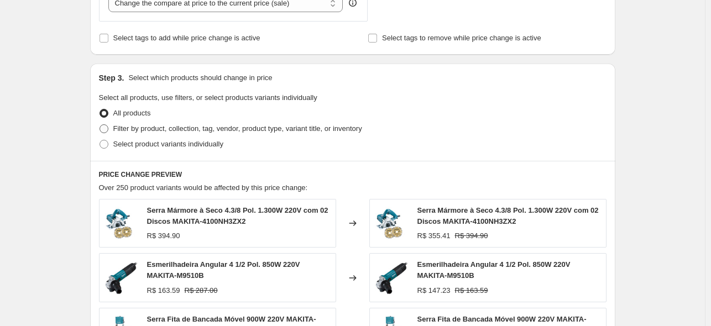
type input "-47"
click at [150, 133] on span "Filter by product, collection, tag, vendor, product type, variant title, or inv…" at bounding box center [237, 128] width 249 height 8
click at [100, 125] on input "Filter by product, collection, tag, vendor, product type, variant title, or inv…" at bounding box center [100, 124] width 1 height 1
radio input "true"
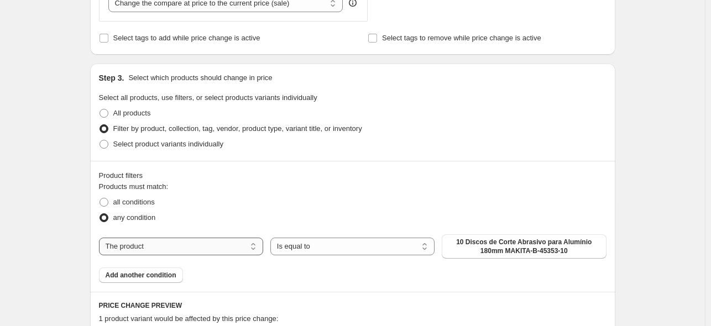
drag, startPoint x: 137, startPoint y: 243, endPoint x: 141, endPoint y: 248, distance: 6.5
click at [137, 243] on select "The product The product's collection The product's tag The product's vendor The…" at bounding box center [181, 247] width 164 height 18
select select "tag"
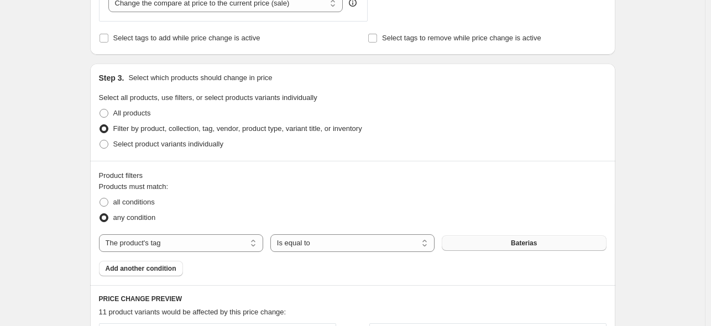
click at [508, 240] on button "Baterias" at bounding box center [524, 243] width 164 height 15
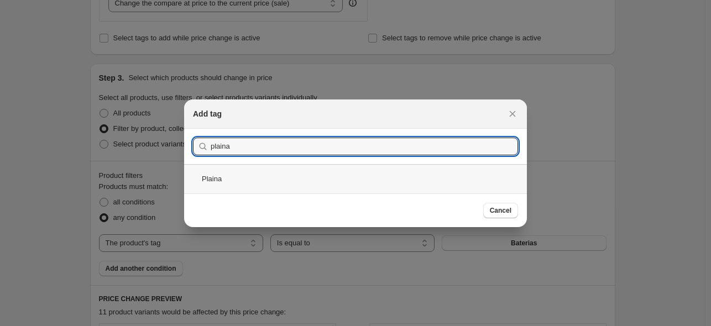
type input "plaina"
click at [258, 173] on div "Plaina" at bounding box center [355, 178] width 343 height 29
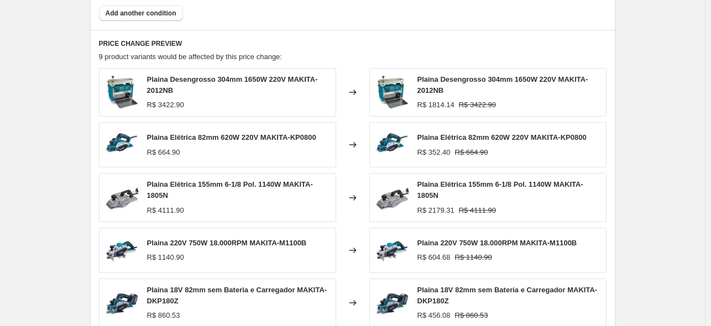
scroll to position [913, 0]
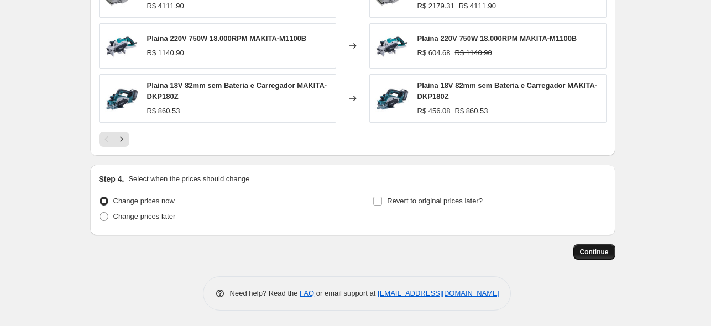
click at [588, 256] on span "Continue" at bounding box center [594, 252] width 29 height 9
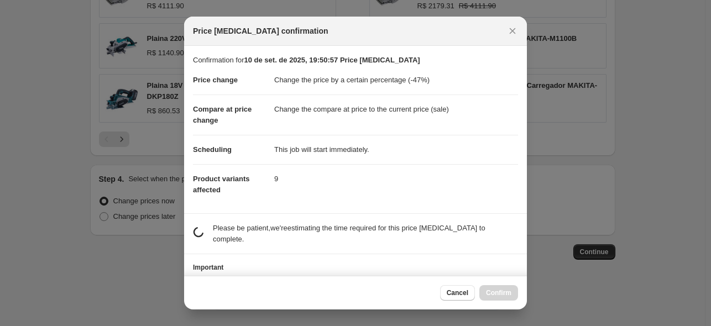
scroll to position [0, 0]
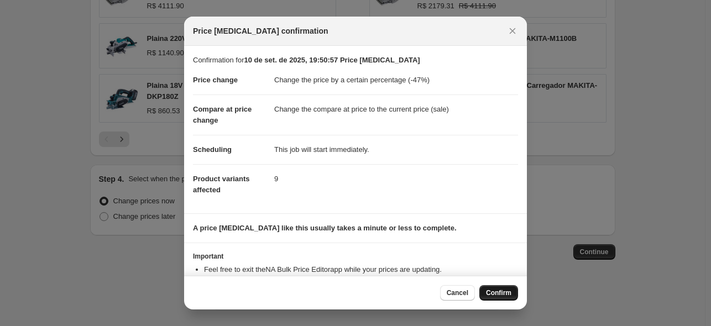
click at [497, 296] on span "Confirm" at bounding box center [498, 293] width 25 height 9
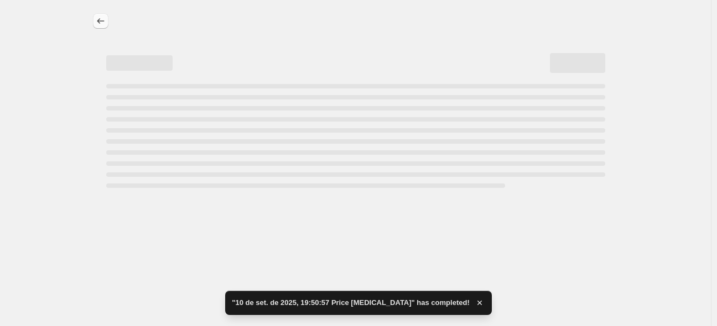
select select "percentage"
select select "tag"
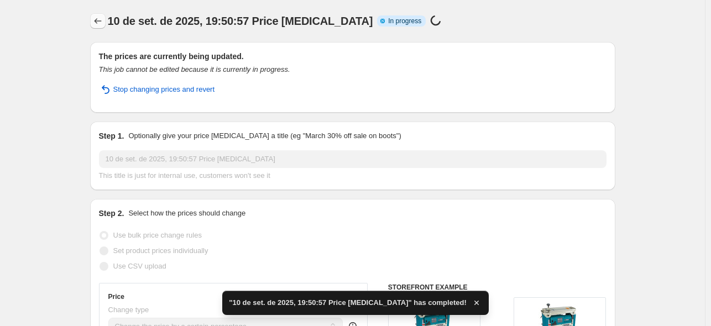
click at [101, 24] on icon "Price change jobs" at bounding box center [97, 20] width 11 height 11
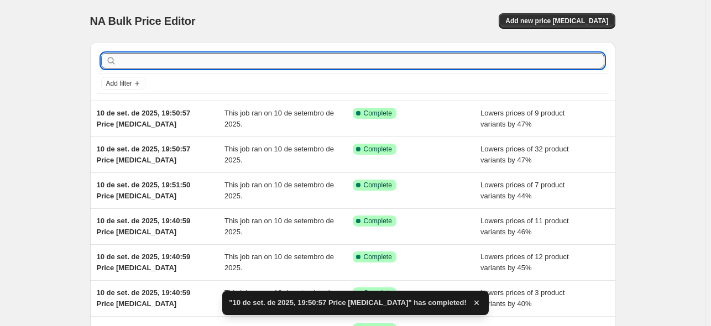
click at [197, 64] on input "text" at bounding box center [362, 60] width 486 height 15
click at [561, 17] on span "Add new price [MEDICAL_DATA]" at bounding box center [557, 21] width 103 height 9
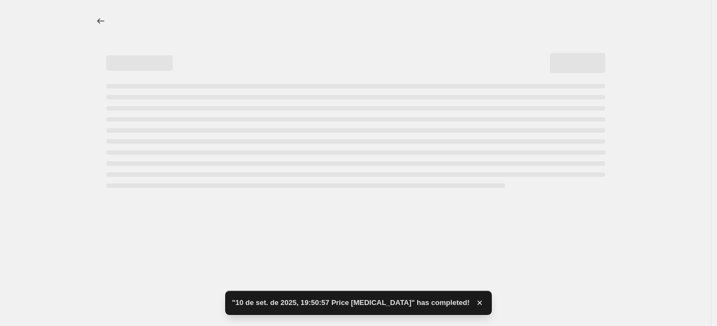
select select "percentage"
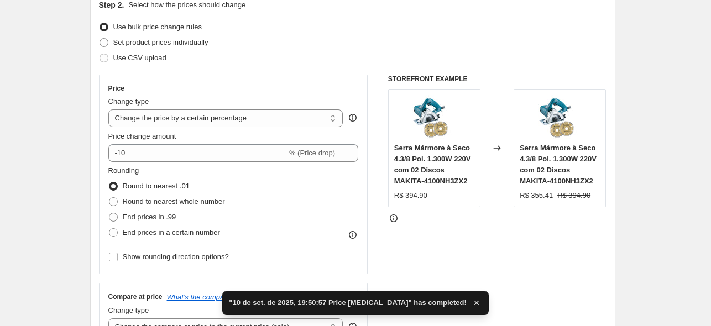
scroll to position [130, 0]
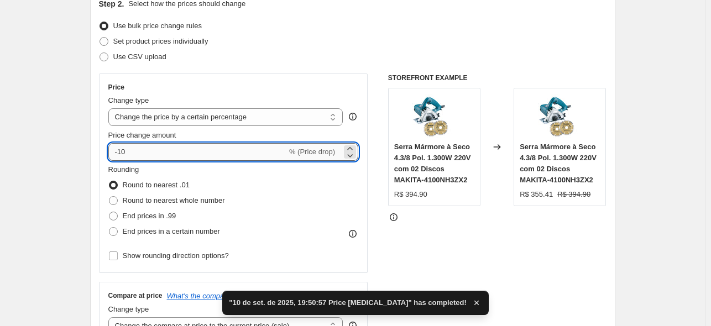
drag, startPoint x: 172, startPoint y: 155, endPoint x: 121, endPoint y: 156, distance: 51.5
click at [121, 156] on input "-10" at bounding box center [197, 152] width 179 height 18
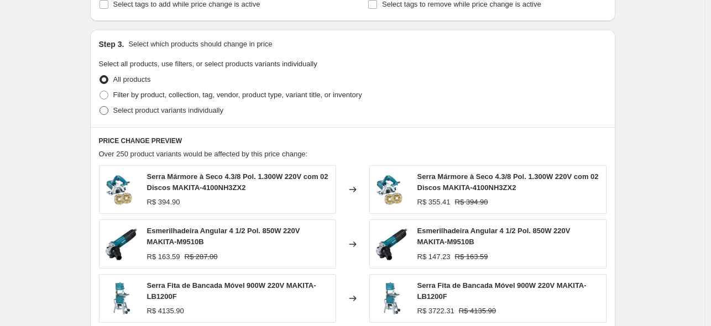
scroll to position [488, 0]
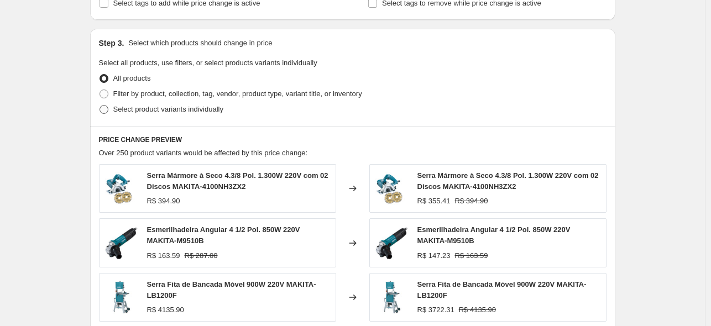
type input "-56"
click at [148, 106] on span "Select product variants individually" at bounding box center [168, 109] width 110 height 8
click at [100, 106] on input "Select product variants individually" at bounding box center [100, 105] width 1 height 1
radio input "true"
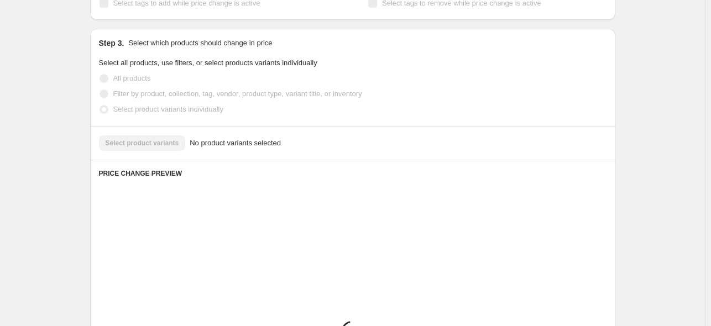
click at [152, 95] on span "Filter by product, collection, tag, vendor, product type, variant title, or inv…" at bounding box center [237, 94] width 249 height 8
click at [100, 90] on input "Filter by product, collection, tag, vendor, product type, variant title, or inv…" at bounding box center [100, 90] width 1 height 1
radio input "true"
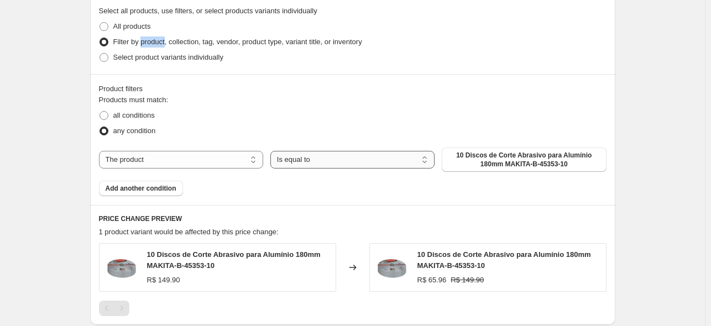
scroll to position [547, 0]
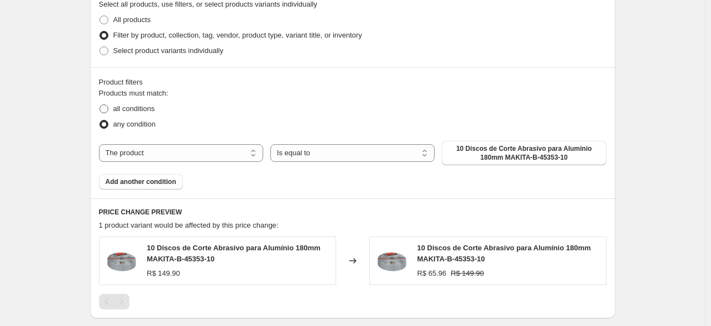
click at [127, 109] on span "all conditions" at bounding box center [133, 109] width 41 height 8
click at [100, 105] on input "all conditions" at bounding box center [100, 105] width 1 height 1
radio input "true"
click at [520, 148] on span "10 Discos de Corte Abrasivo para Alumínio 180mm MAKITA-B-45353-10" at bounding box center [524, 153] width 151 height 18
click at [157, 163] on div "The product The product's collection The product's tag The product's vendor The…" at bounding box center [353, 153] width 508 height 24
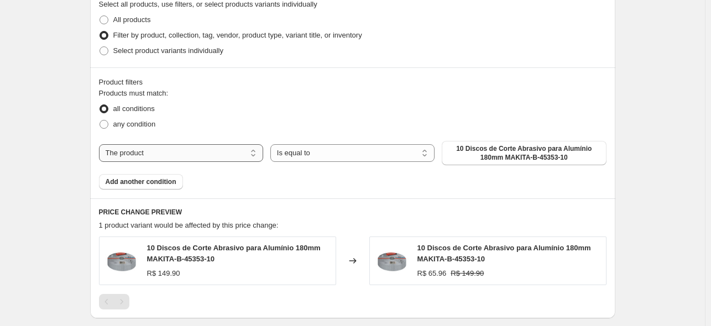
click at [157, 157] on select "The product The product's collection The product's tag The product's vendor The…" at bounding box center [181, 153] width 164 height 18
select select "tag"
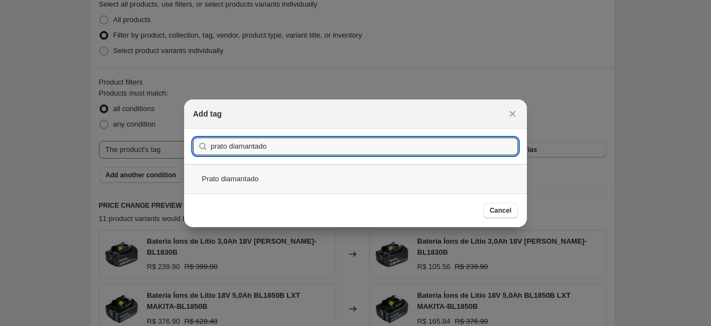
type input "prato diamantado"
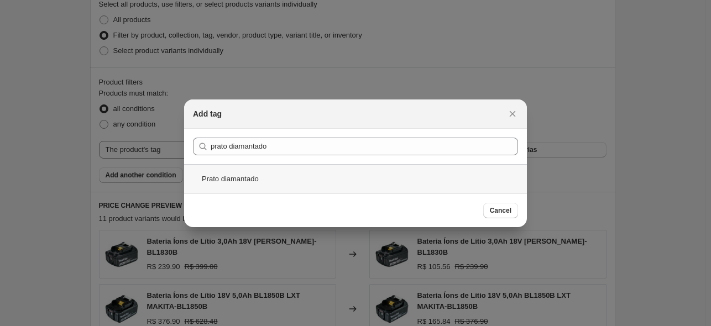
click at [279, 176] on div "Prato diamantado" at bounding box center [355, 178] width 343 height 29
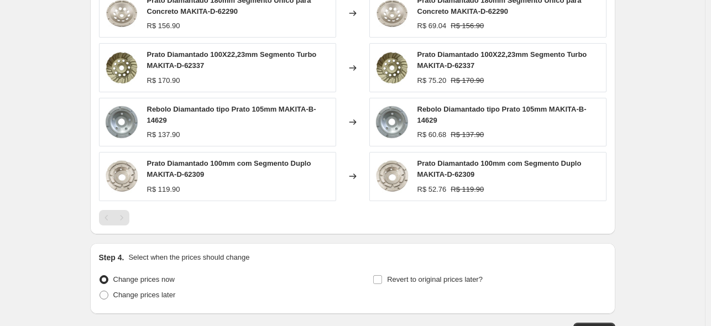
scroll to position [817, 0]
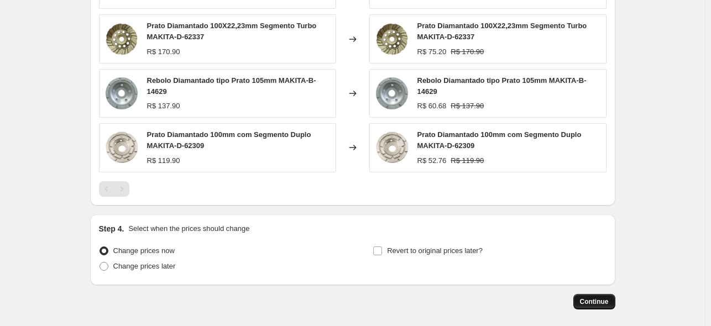
click at [607, 298] on span "Continue" at bounding box center [594, 302] width 29 height 9
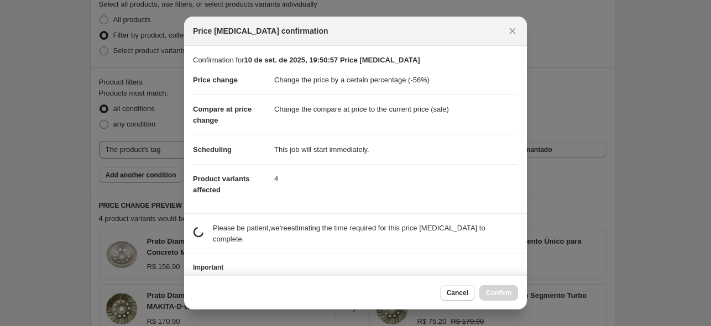
scroll to position [0, 0]
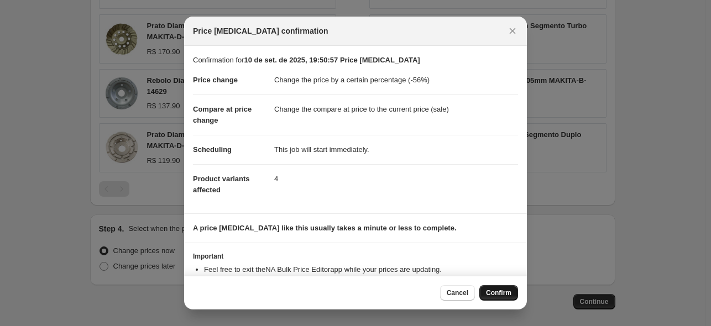
click at [498, 290] on span "Confirm" at bounding box center [498, 293] width 25 height 9
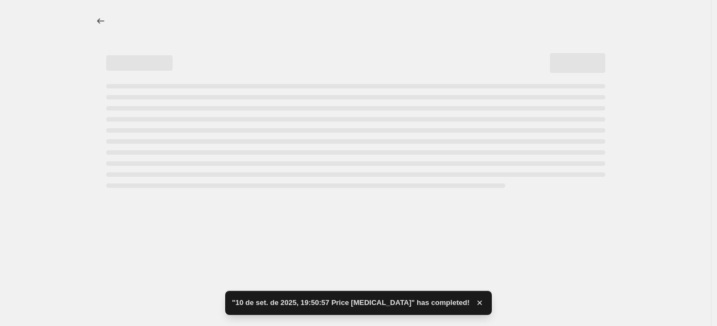
select select "percentage"
select select "tag"
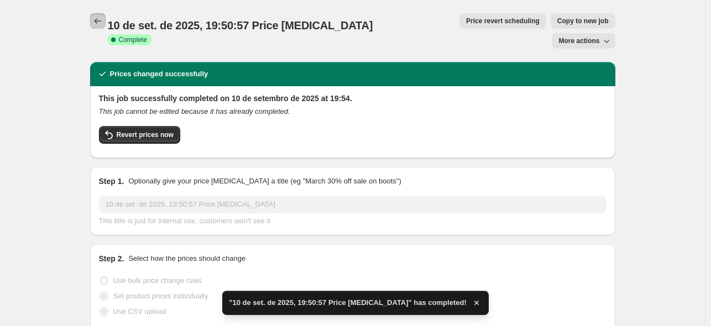
click at [102, 17] on icon "Price change jobs" at bounding box center [97, 20] width 11 height 11
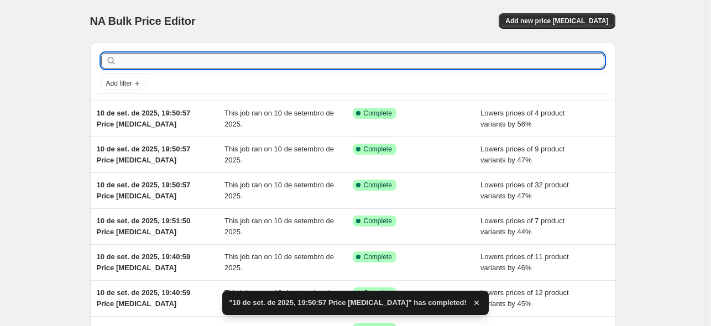
click at [172, 61] on input "text" at bounding box center [362, 60] width 486 height 15
click at [576, 18] on span "Add new price [MEDICAL_DATA]" at bounding box center [557, 21] width 103 height 9
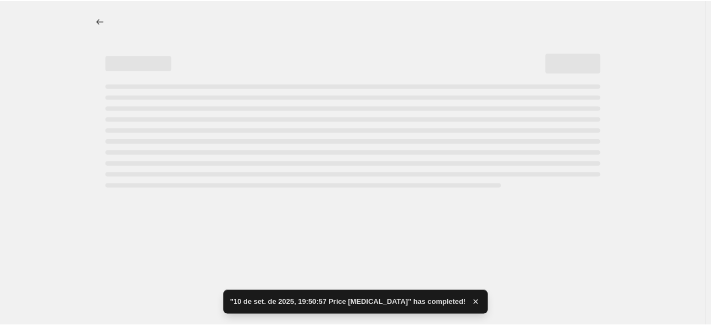
select select "percentage"
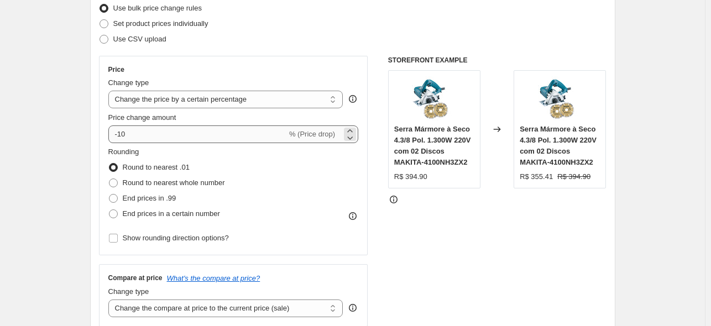
scroll to position [170, 0]
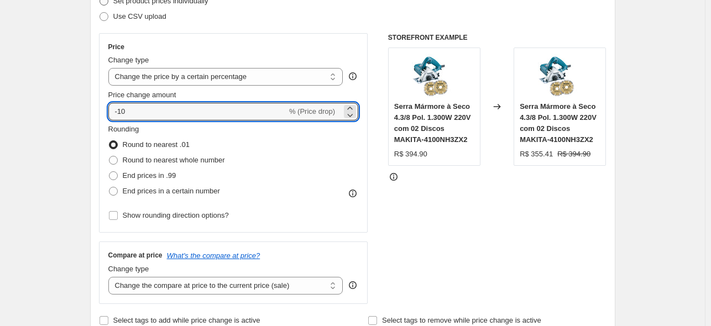
drag, startPoint x: 166, startPoint y: 114, endPoint x: 106, endPoint y: 1, distance: 128.0
click at [120, 113] on input "-10" at bounding box center [197, 112] width 179 height 18
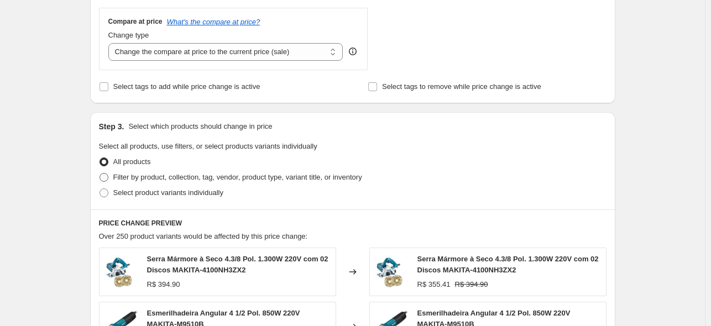
type input "-46"
click at [148, 181] on span "Filter by product, collection, tag, vendor, product type, variant title, or inv…" at bounding box center [237, 177] width 249 height 8
click at [100, 174] on input "Filter by product, collection, tag, vendor, product type, variant title, or inv…" at bounding box center [100, 173] width 1 height 1
radio input "true"
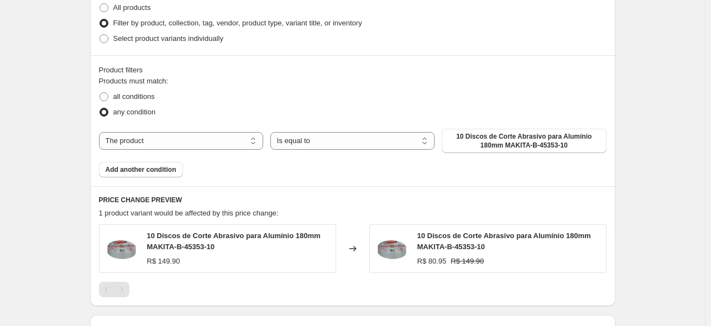
scroll to position [562, 0]
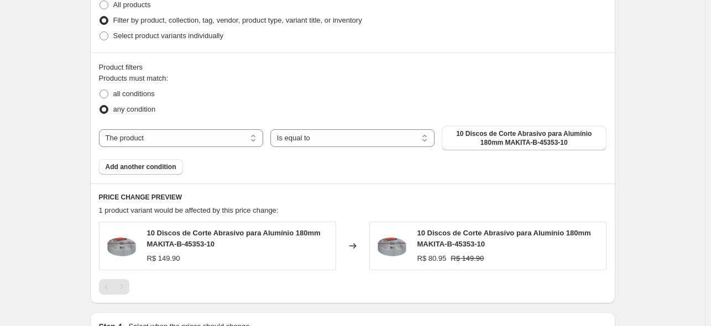
click at [174, 147] on div "The product The product's collection The product's tag The product's vendor The…" at bounding box center [353, 138] width 508 height 24
drag, startPoint x: 165, startPoint y: 134, endPoint x: 167, endPoint y: 146, distance: 11.3
click at [165, 134] on select "The product The product's collection The product's tag The product's vendor The…" at bounding box center [181, 138] width 164 height 18
select select "tag"
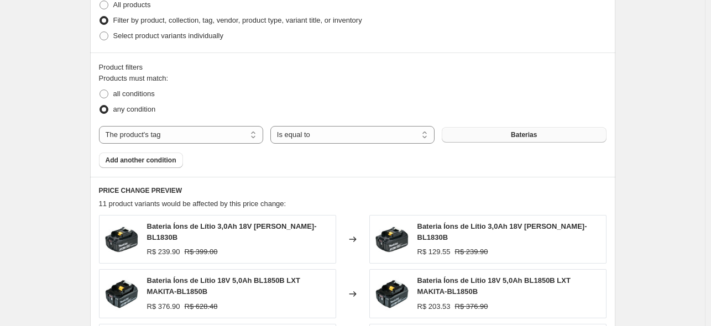
click at [510, 137] on button "Baterias" at bounding box center [524, 134] width 164 height 15
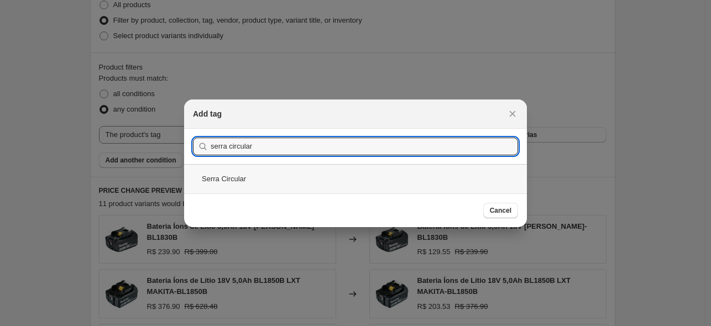
type input "serra circular"
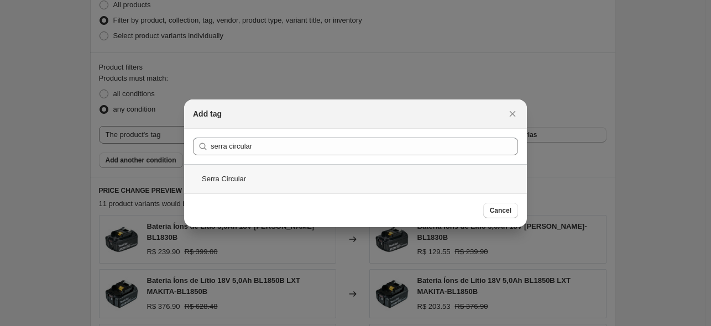
click at [263, 180] on div "Serra Circular" at bounding box center [355, 178] width 343 height 29
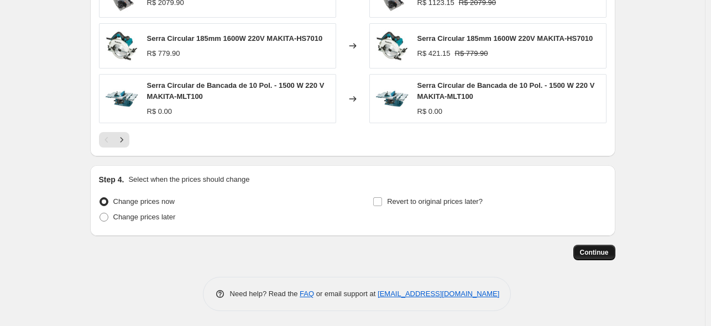
scroll to position [908, 0]
click at [584, 259] on button "Continue" at bounding box center [595, 253] width 42 height 15
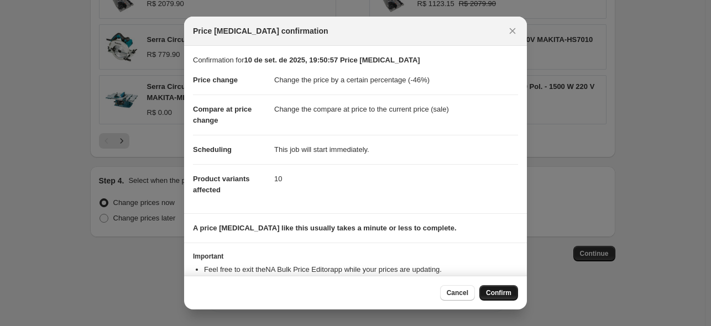
click at [509, 300] on button "Confirm" at bounding box center [499, 292] width 39 height 15
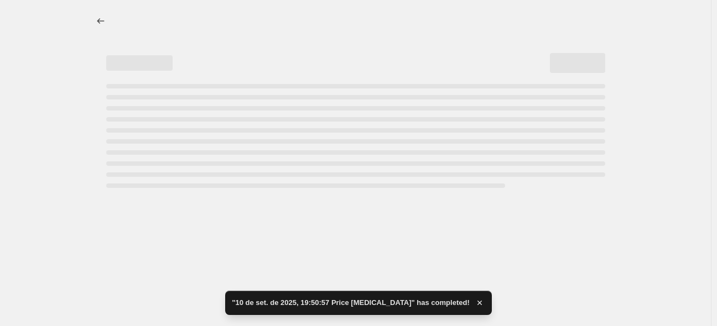
select select "percentage"
select select "tag"
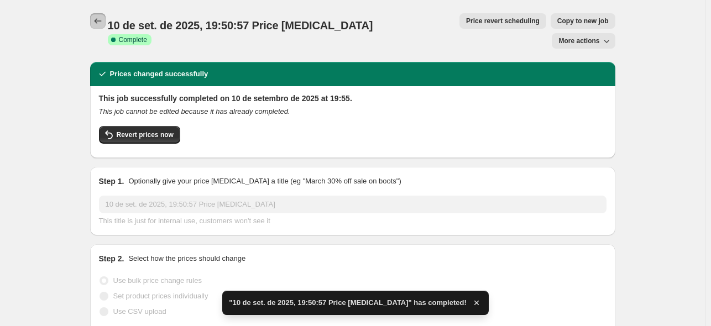
click at [103, 20] on icon "Price change jobs" at bounding box center [97, 20] width 11 height 11
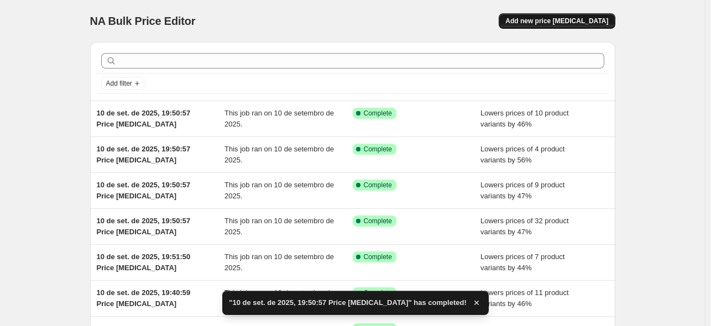
click at [586, 26] on button "Add new price [MEDICAL_DATA]" at bounding box center [557, 20] width 116 height 15
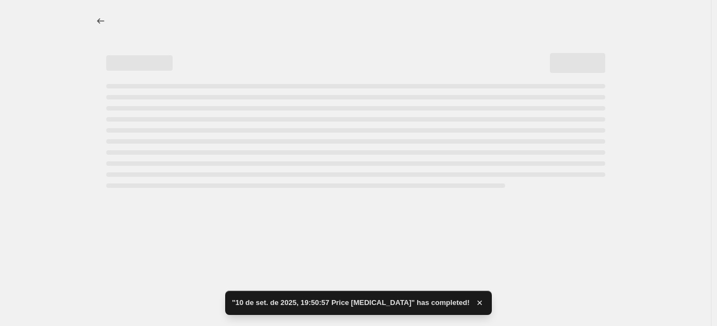
select select "percentage"
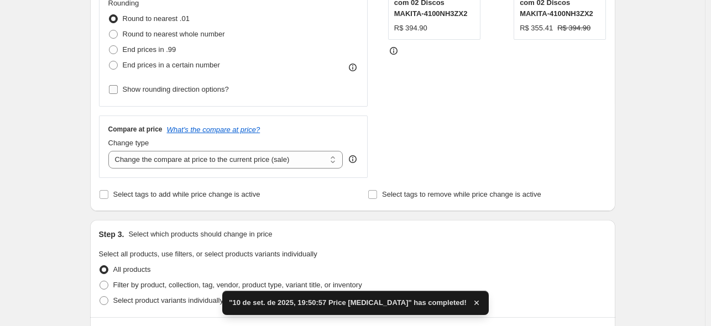
scroll to position [228, 0]
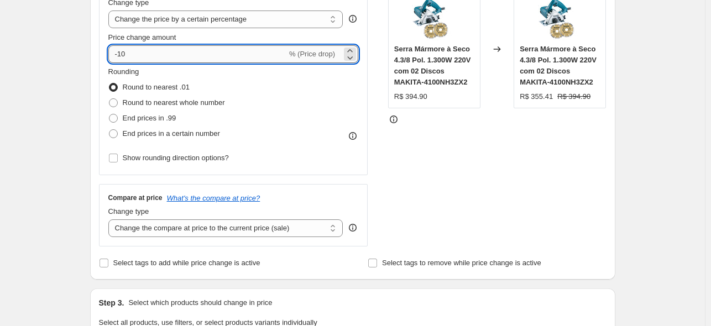
drag, startPoint x: 163, startPoint y: 57, endPoint x: 122, endPoint y: 60, distance: 41.0
click at [122, 60] on input "-10" at bounding box center [197, 54] width 179 height 18
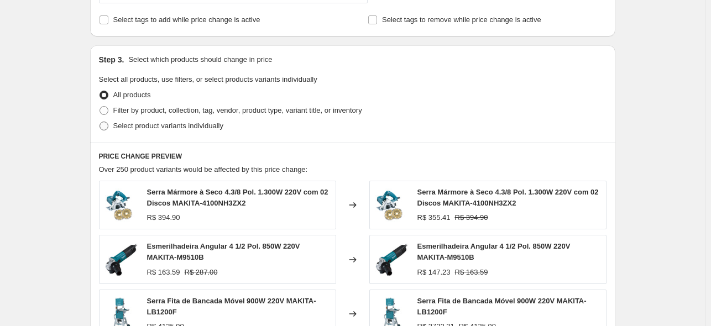
scroll to position [473, 0]
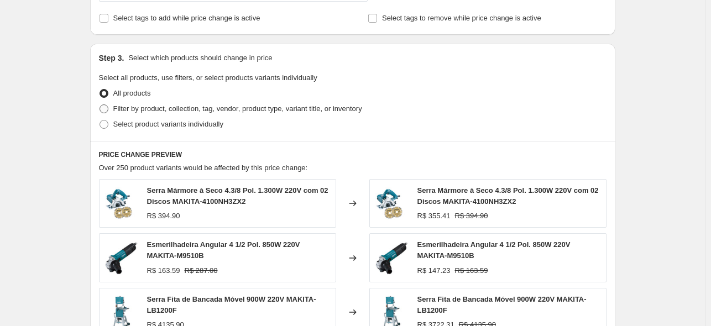
type input "-48"
click at [179, 108] on span "Filter by product, collection, tag, vendor, product type, variant title, or inv…" at bounding box center [237, 109] width 249 height 8
click at [100, 105] on input "Filter by product, collection, tag, vendor, product type, variant title, or inv…" at bounding box center [100, 105] width 1 height 1
radio input "true"
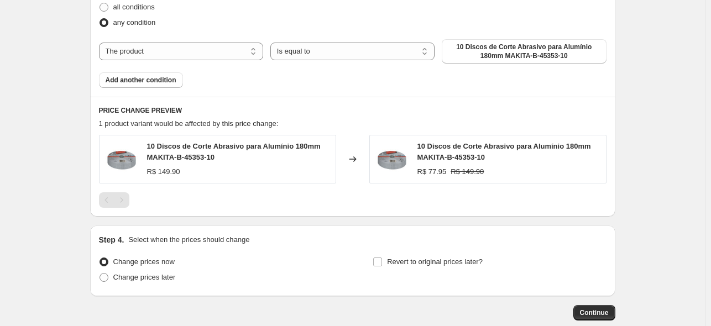
scroll to position [655, 0]
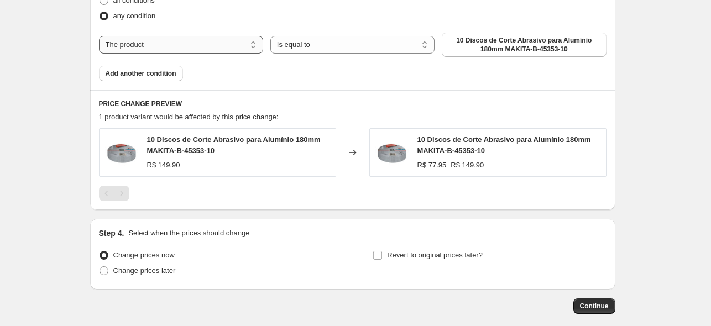
click at [177, 52] on select "The product The product's collection The product's tag The product's vendor The…" at bounding box center [181, 45] width 164 height 18
select select "tag"
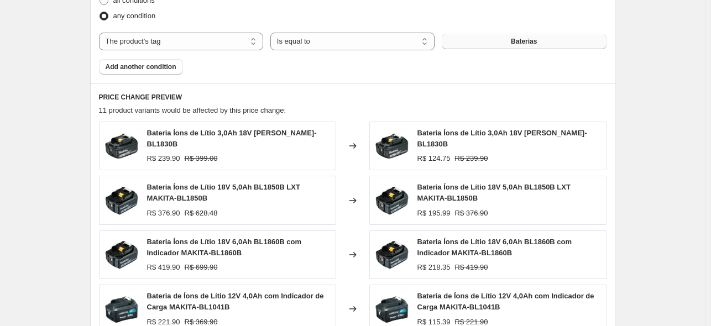
click at [493, 39] on button "Baterias" at bounding box center [524, 41] width 164 height 15
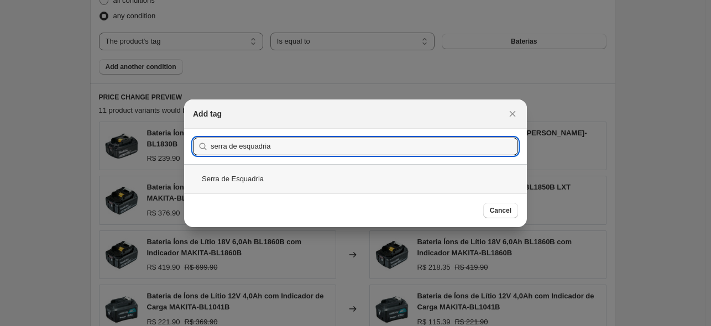
type input "serra de esquadria"
click at [274, 181] on div "Serra de Esquadria" at bounding box center [355, 178] width 343 height 29
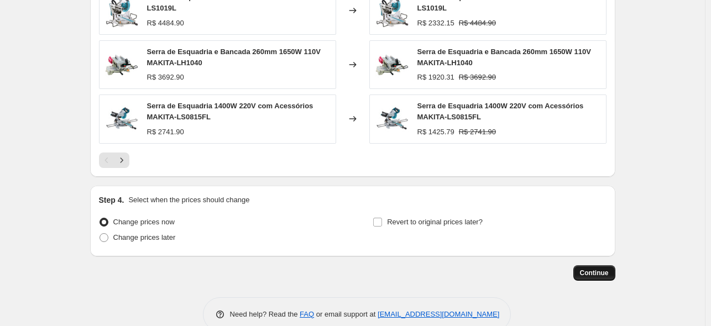
scroll to position [903, 0]
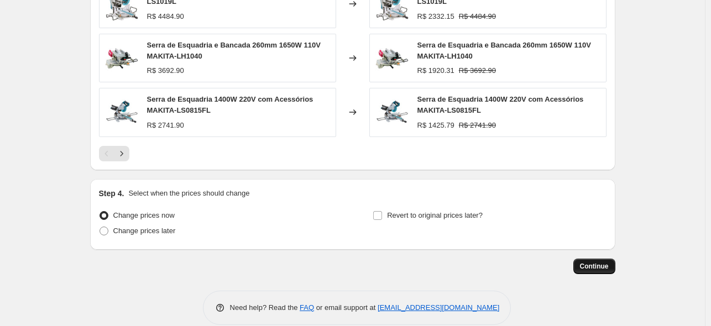
click at [600, 265] on span "Continue" at bounding box center [594, 266] width 29 height 9
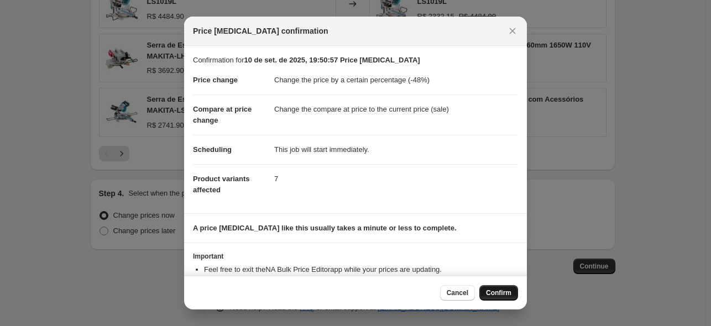
click at [496, 292] on span "Confirm" at bounding box center [498, 293] width 25 height 9
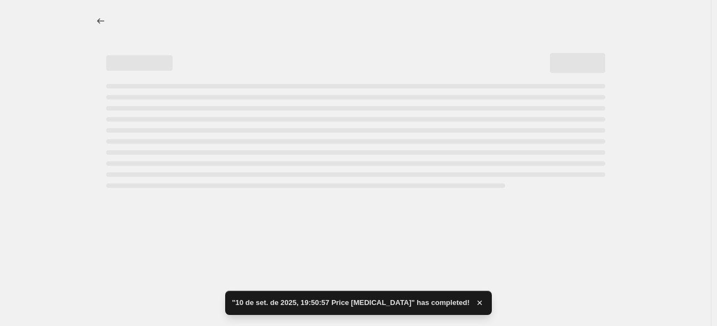
select select "percentage"
select select "tag"
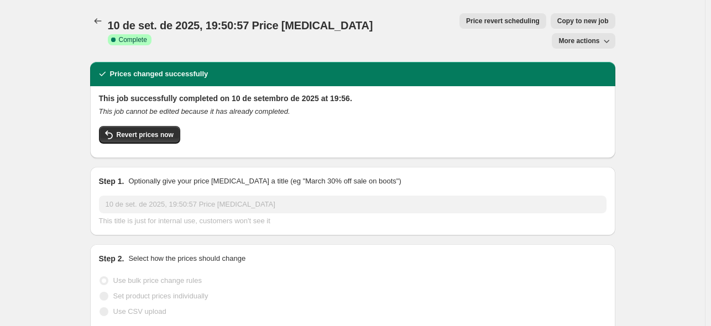
click at [92, 18] on button "Price change jobs" at bounding box center [97, 20] width 15 height 15
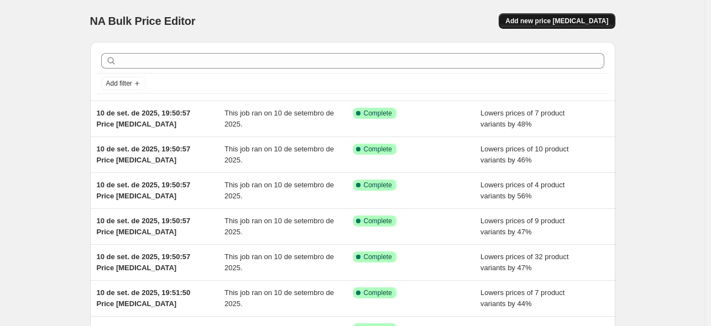
click at [588, 24] on span "Add new price [MEDICAL_DATA]" at bounding box center [557, 21] width 103 height 9
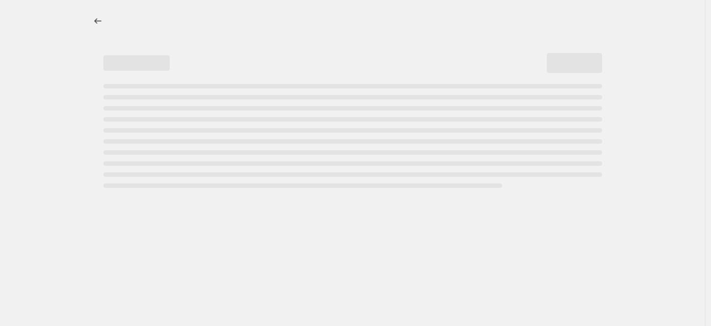
select select "percentage"
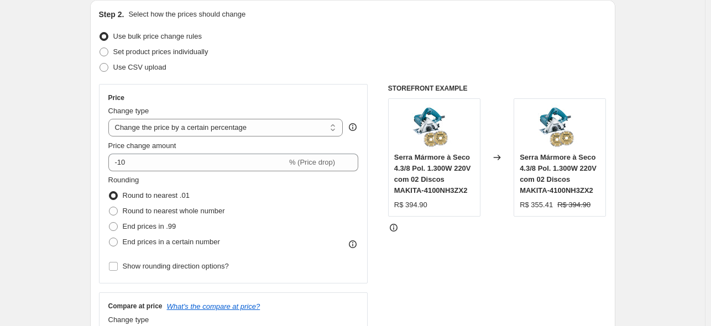
scroll to position [120, 0]
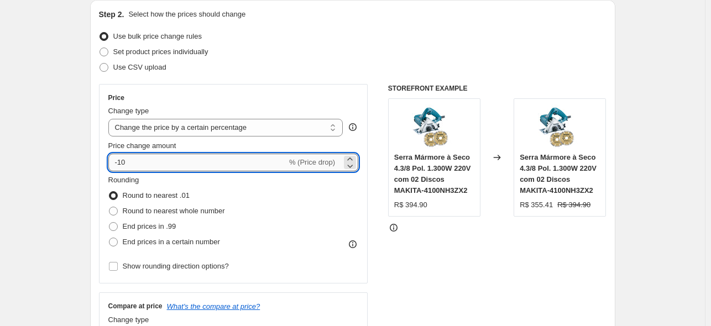
drag, startPoint x: 194, startPoint y: 159, endPoint x: 121, endPoint y: 167, distance: 74.0
click at [121, 167] on input "-10" at bounding box center [197, 163] width 179 height 18
type input "-5"
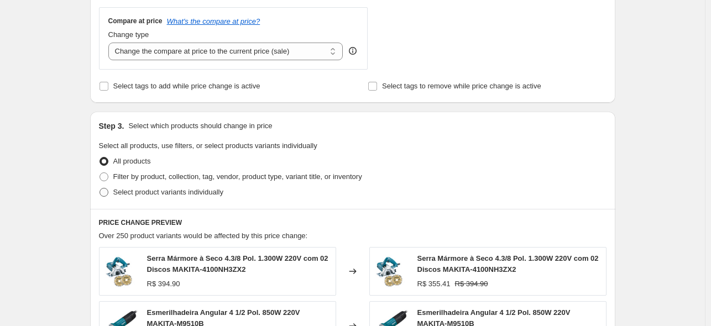
scroll to position [405, 0]
type input "-46"
click at [173, 180] on span "Filter by product, collection, tag, vendor, product type, variant title, or inv…" at bounding box center [237, 177] width 249 height 8
click at [100, 173] on input "Filter by product, collection, tag, vendor, product type, variant title, or inv…" at bounding box center [100, 173] width 1 height 1
radio input "true"
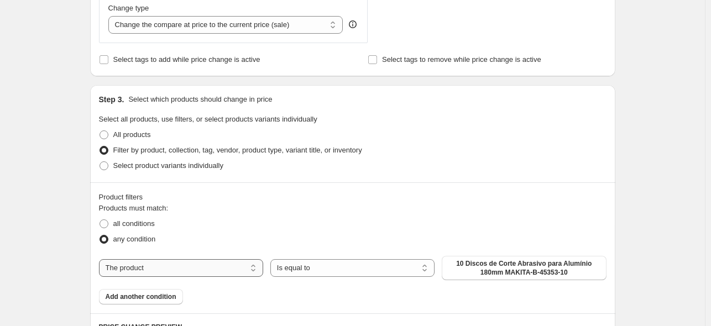
scroll to position [521, 0]
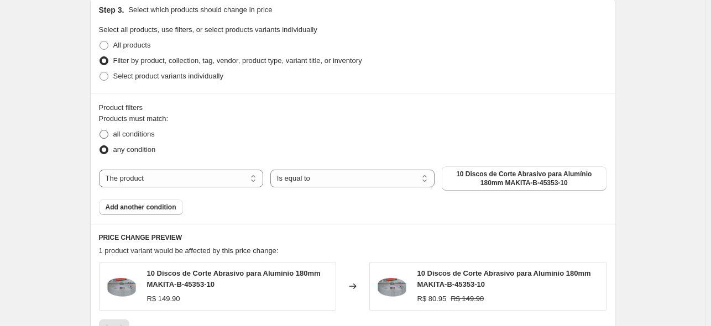
click at [116, 133] on span "all conditions" at bounding box center [133, 134] width 41 height 8
click at [100, 131] on input "all conditions" at bounding box center [100, 130] width 1 height 1
radio input "true"
click at [154, 185] on select "The product The product's collection The product's tag The product's vendor The…" at bounding box center [181, 179] width 164 height 18
select select "tag"
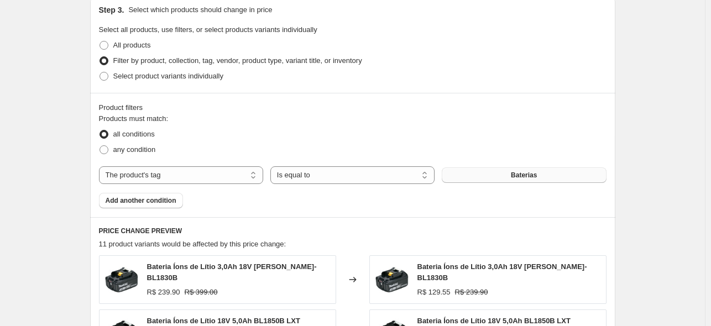
click at [495, 175] on button "Baterias" at bounding box center [524, 175] width 164 height 15
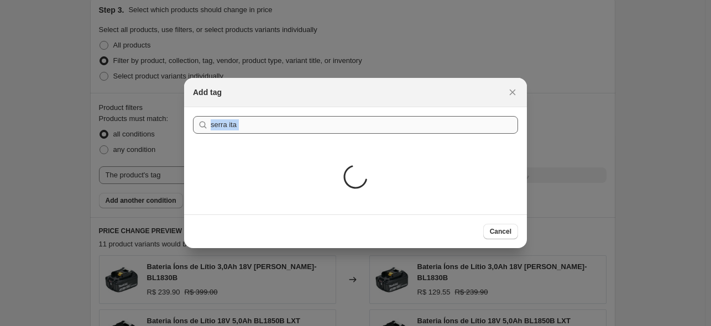
click at [243, 135] on div "Submit serra ita Loading..." at bounding box center [355, 160] width 343 height 107
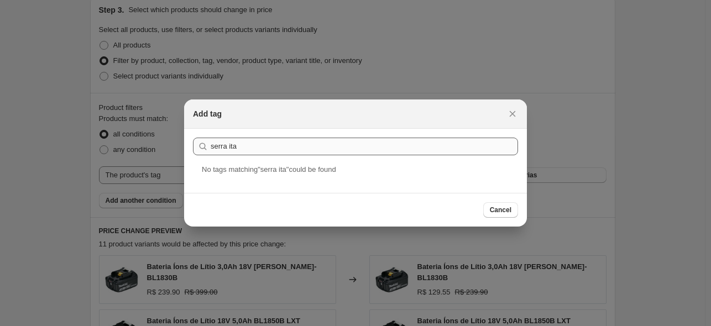
drag, startPoint x: 243, startPoint y: 126, endPoint x: 237, endPoint y: 142, distance: 17.9
click at [235, 140] on div "Add tag Submit serra ita No tag s matching " serra ita " could be found Cancel" at bounding box center [355, 163] width 343 height 127
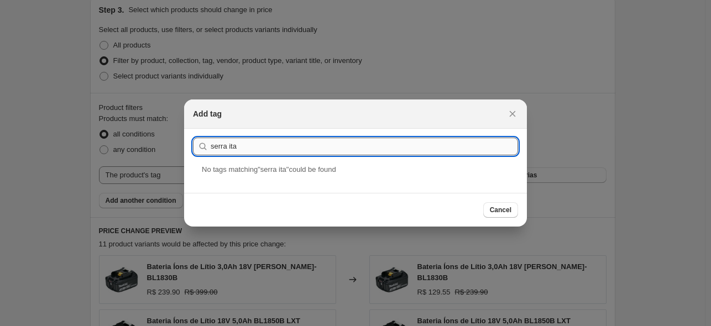
click at [240, 147] on input "serra ita" at bounding box center [365, 147] width 308 height 18
drag, startPoint x: 236, startPoint y: 149, endPoint x: 228, endPoint y: 154, distance: 9.2
click at [228, 154] on input "serra ita" at bounding box center [365, 147] width 308 height 18
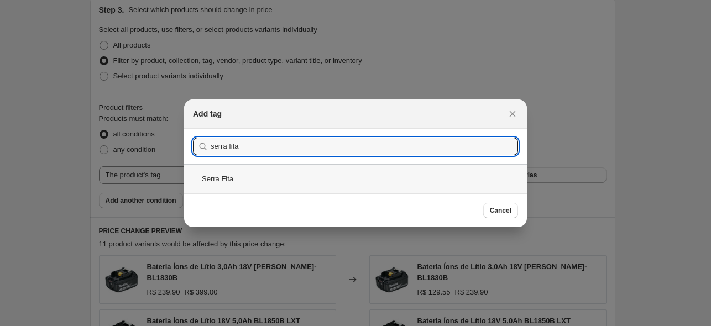
type input "serra fita"
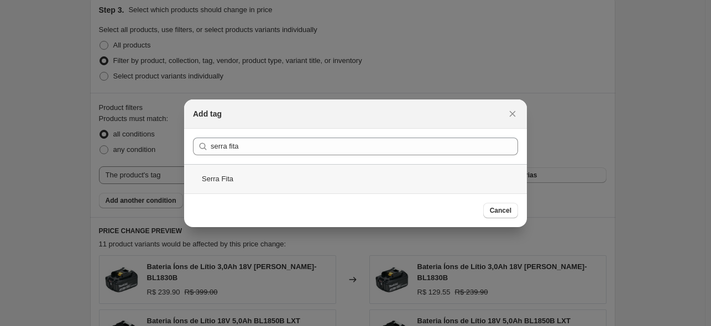
click at [259, 183] on div "Serra Fita" at bounding box center [355, 178] width 343 height 29
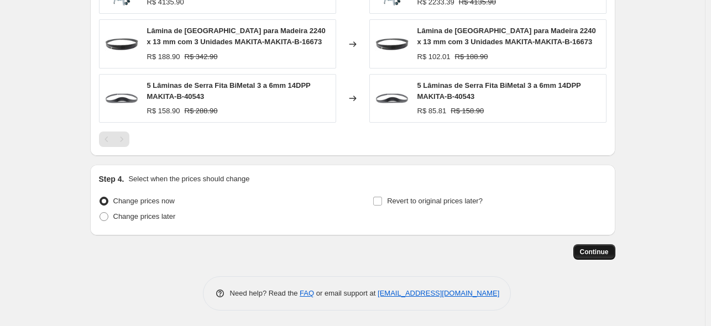
scroll to position [810, 0]
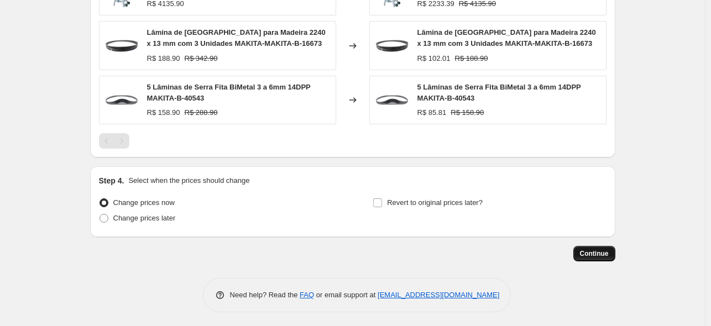
click at [596, 254] on span "Continue" at bounding box center [594, 254] width 29 height 9
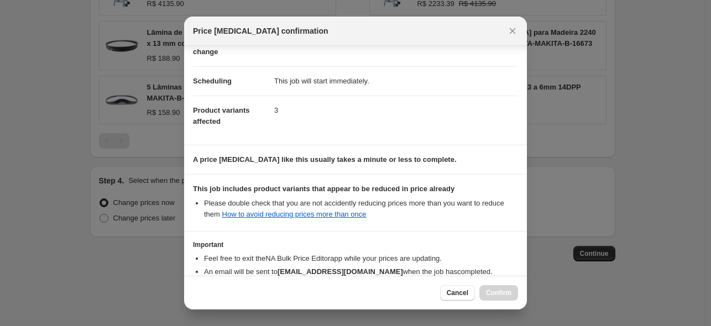
scroll to position [138, 0]
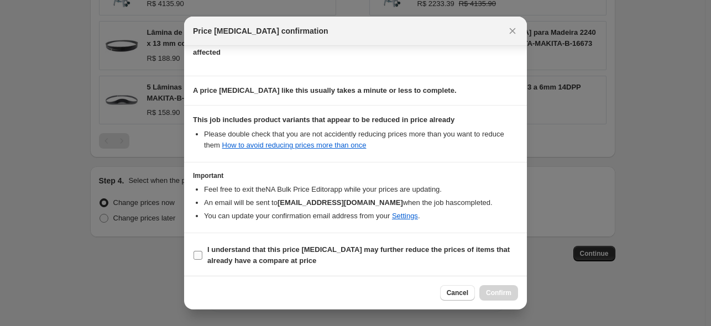
click at [289, 247] on b "I understand that this price change job may further reduce the prices of items …" at bounding box center [358, 255] width 303 height 19
click at [202, 251] on input "I understand that this price change job may further reduce the prices of items …" at bounding box center [198, 255] width 9 height 9
checkbox input "true"
click at [502, 292] on span "Confirm" at bounding box center [498, 293] width 25 height 9
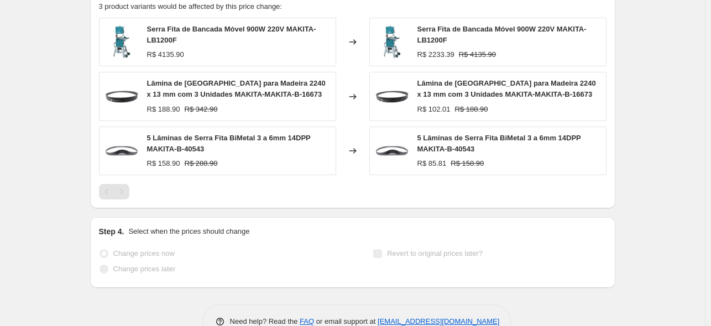
select select "percentage"
select select "tag"
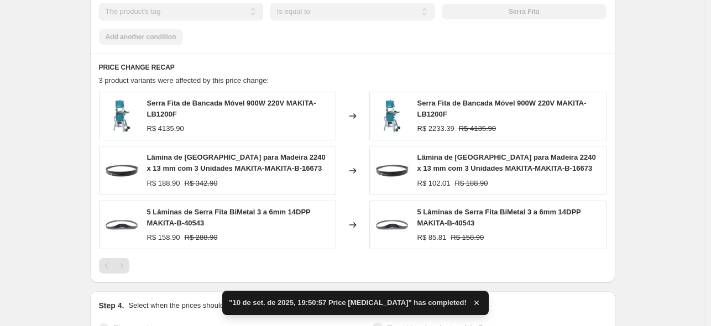
scroll to position [0, 0]
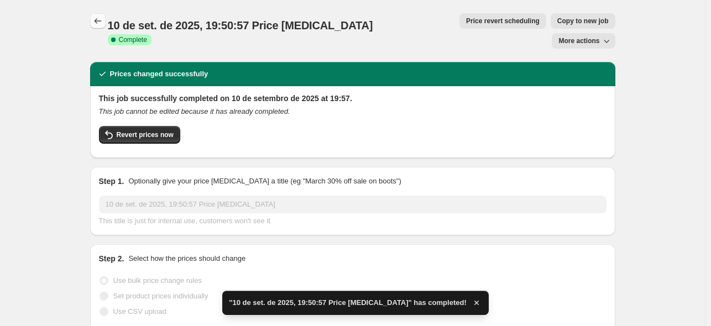
click at [96, 21] on icon "Price change jobs" at bounding box center [97, 20] width 11 height 11
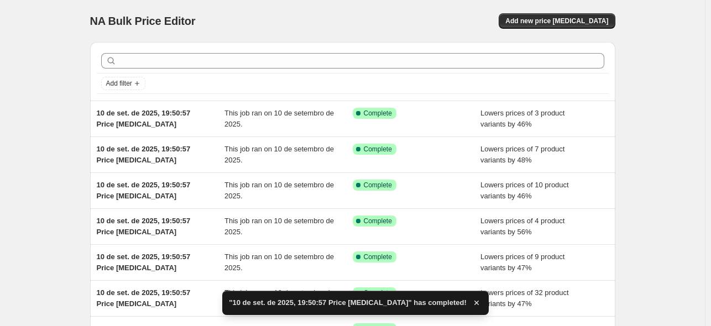
click at [575, 10] on div "NA Bulk Price Editor. This page is ready NA Bulk Price Editor Add new price cha…" at bounding box center [353, 21] width 526 height 42
click at [572, 19] on span "Add new price [MEDICAL_DATA]" at bounding box center [557, 21] width 103 height 9
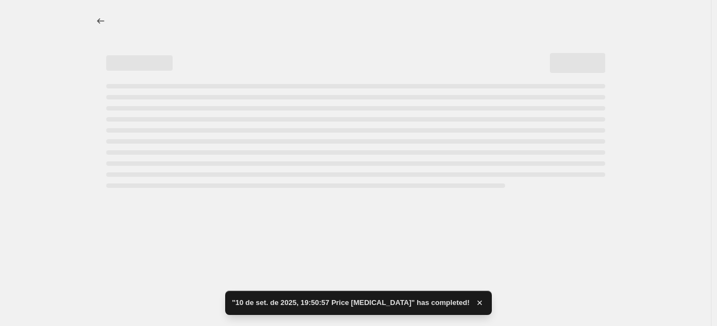
select select "percentage"
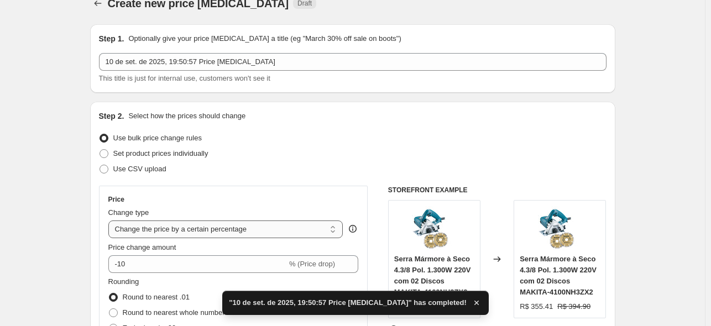
scroll to position [20, 0]
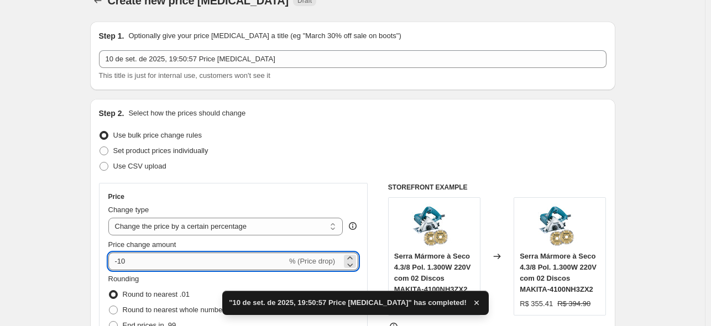
drag, startPoint x: 172, startPoint y: 259, endPoint x: 120, endPoint y: 266, distance: 53.0
click at [120, 266] on input "-10" at bounding box center [197, 262] width 179 height 18
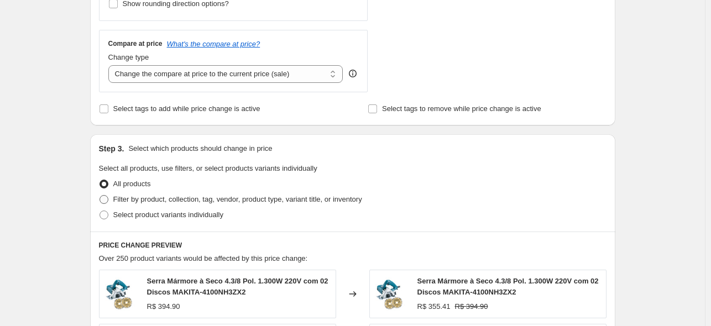
type input "-45"
click at [165, 199] on span "Filter by product, collection, tag, vendor, product type, variant title, or inv…" at bounding box center [237, 199] width 249 height 8
click at [100, 196] on input "Filter by product, collection, tag, vendor, product type, variant title, or inv…" at bounding box center [100, 195] width 1 height 1
radio input "true"
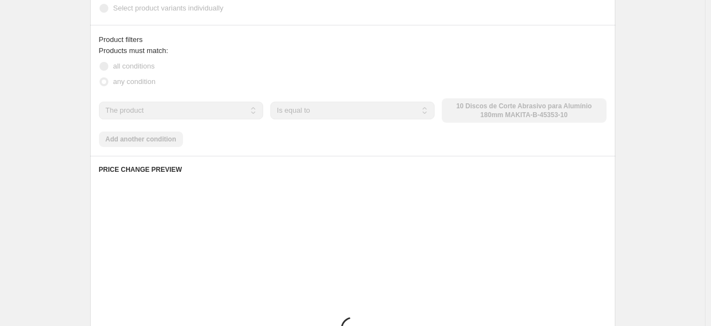
scroll to position [593, 0]
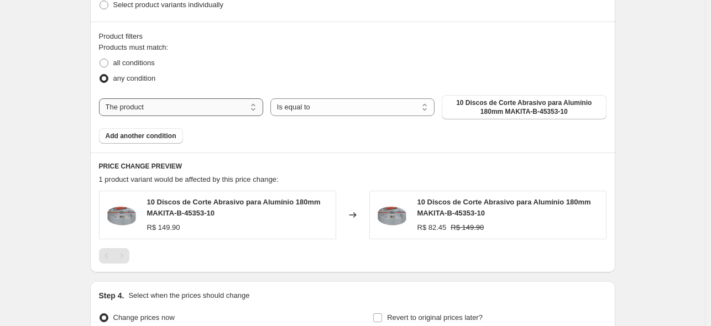
click at [129, 112] on select "The product The product's collection The product's tag The product's vendor The…" at bounding box center [181, 107] width 164 height 18
select select "tag"
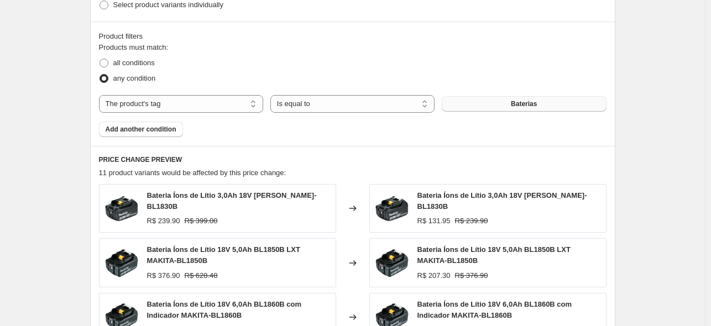
click at [482, 101] on button "Baterias" at bounding box center [524, 103] width 164 height 15
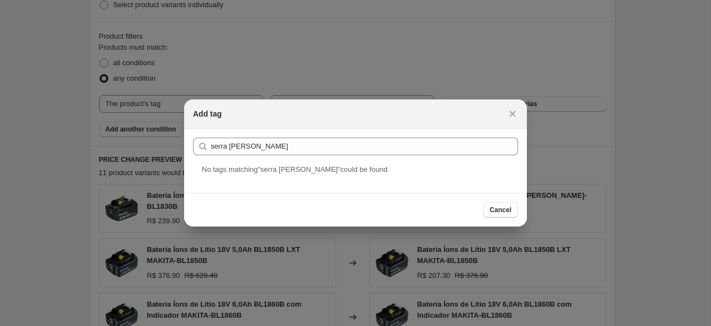
drag, startPoint x: 263, startPoint y: 172, endPoint x: 273, endPoint y: 159, distance: 16.3
click at [270, 172] on span "No tag s matching " serra marmo " could be found" at bounding box center [295, 169] width 186 height 8
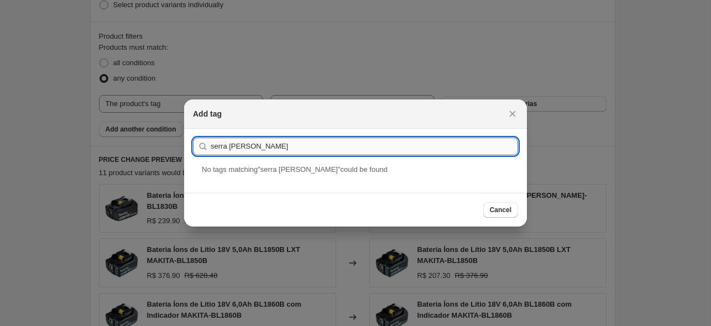
click at [277, 146] on input "serra marmo" at bounding box center [365, 147] width 308 height 18
click at [237, 149] on input "serra marmore" at bounding box center [365, 147] width 308 height 18
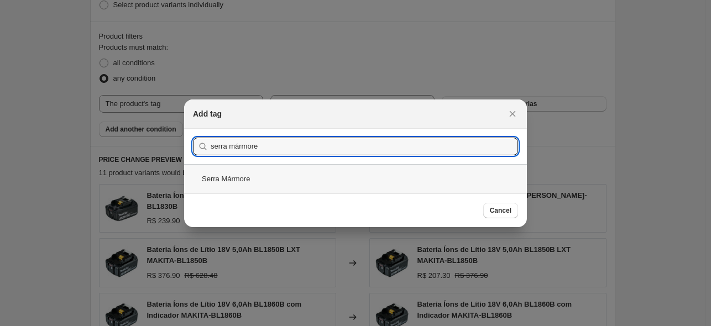
type input "serra mármore"
click at [330, 175] on div "Serra Mármore" at bounding box center [355, 178] width 343 height 29
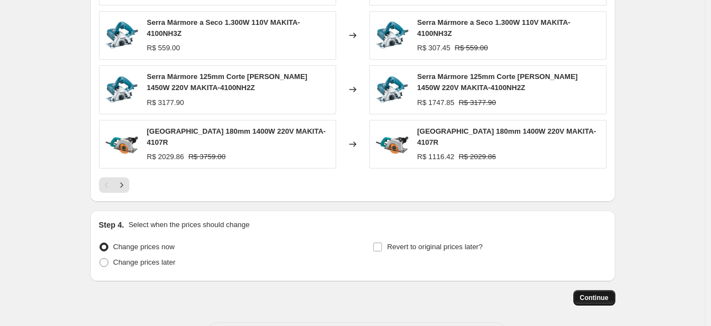
scroll to position [917, 0]
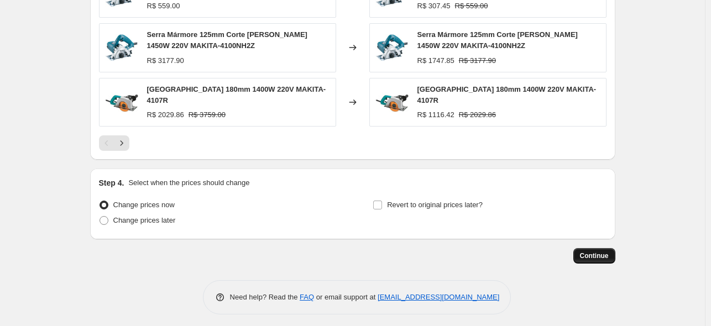
click at [609, 254] on span "Continue" at bounding box center [594, 256] width 29 height 9
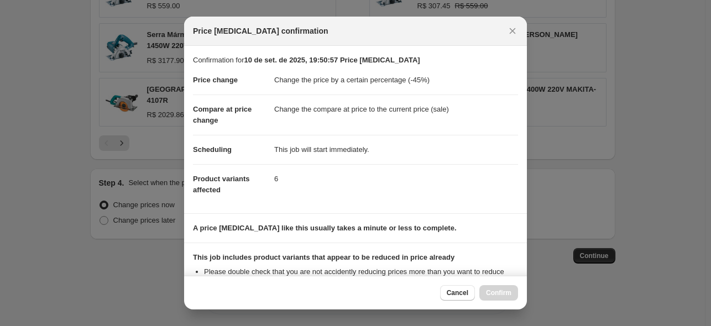
scroll to position [138, 0]
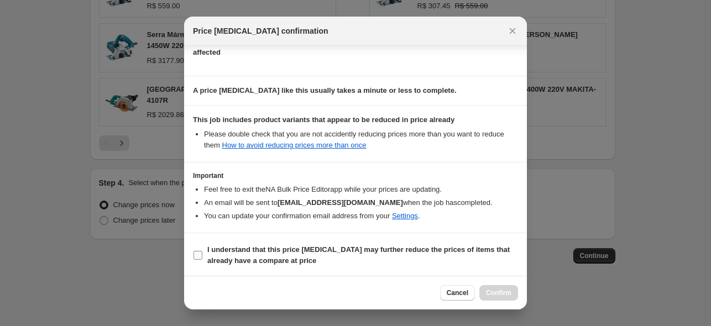
click at [257, 252] on b "I understand that this price change job may further reduce the prices of items …" at bounding box center [358, 255] width 303 height 19
click at [202, 252] on input "I understand that this price change job may further reduce the prices of items …" at bounding box center [198, 255] width 9 height 9
checkbox input "true"
click at [496, 290] on span "Confirm" at bounding box center [498, 293] width 25 height 9
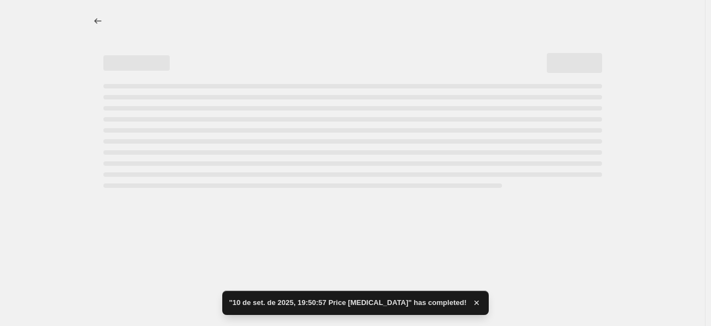
select select "percentage"
select select "tag"
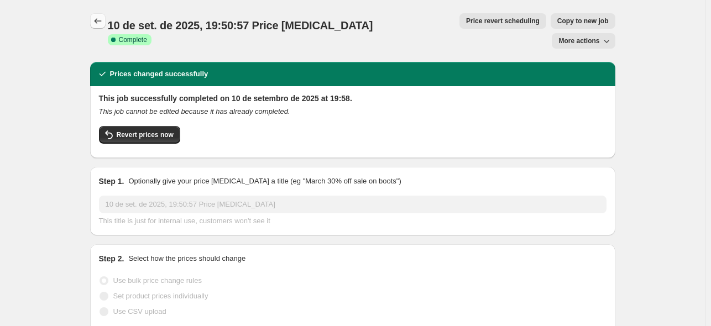
click at [97, 24] on icon "Price change jobs" at bounding box center [97, 20] width 11 height 11
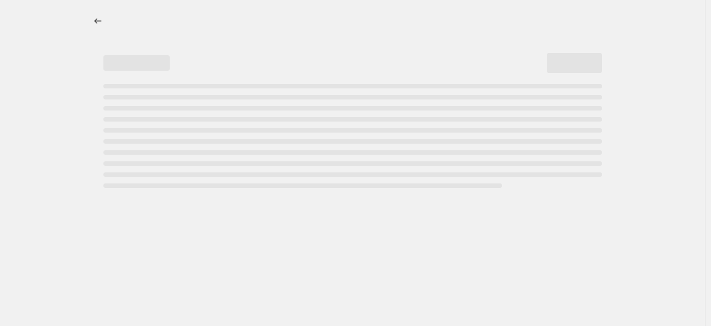
select select "percentage"
select select "tag"
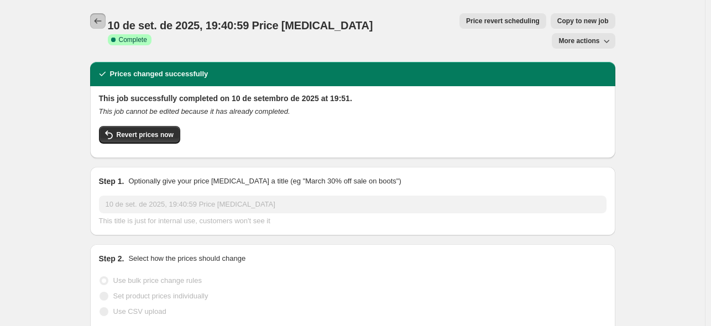
click at [96, 20] on icon "Price change jobs" at bounding box center [97, 20] width 11 height 11
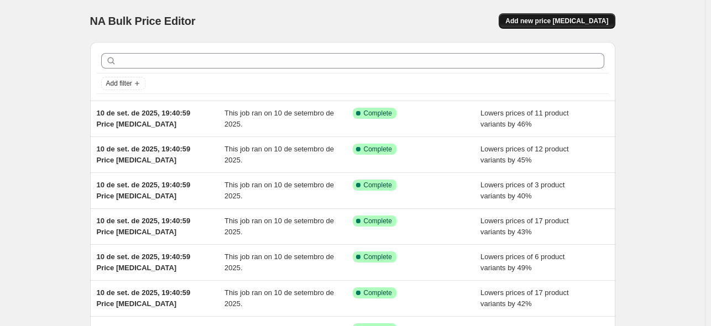
click at [595, 20] on span "Add new price [MEDICAL_DATA]" at bounding box center [557, 21] width 103 height 9
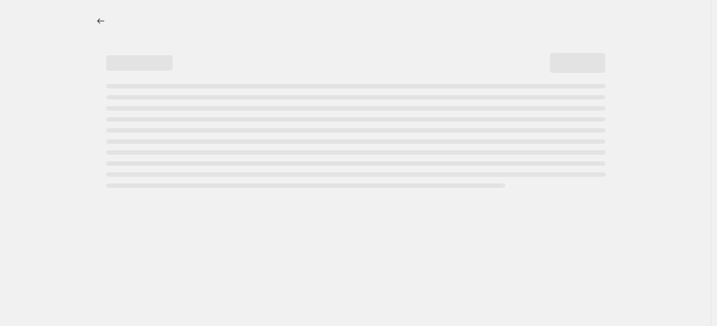
select select "percentage"
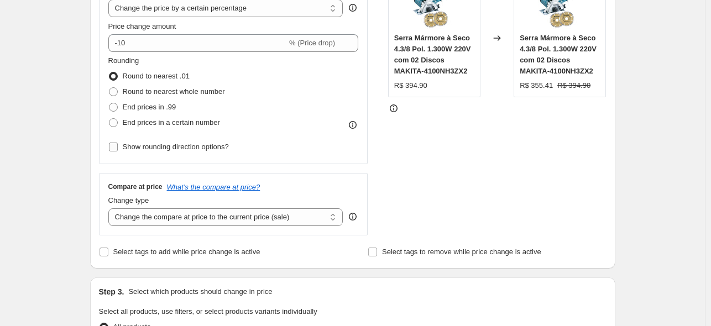
scroll to position [250, 0]
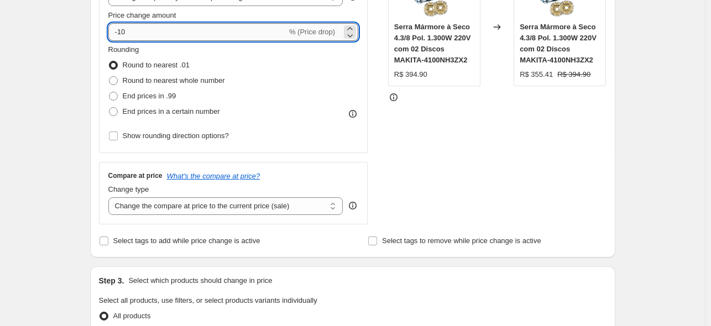
drag, startPoint x: 144, startPoint y: 35, endPoint x: 121, endPoint y: 37, distance: 22.8
click at [121, 37] on input "-10" at bounding box center [197, 32] width 179 height 18
type input "-44"
click at [186, 106] on span "End prices in a certain number" at bounding box center [171, 111] width 97 height 11
click at [110, 107] on input "End prices in a certain number" at bounding box center [109, 107] width 1 height 1
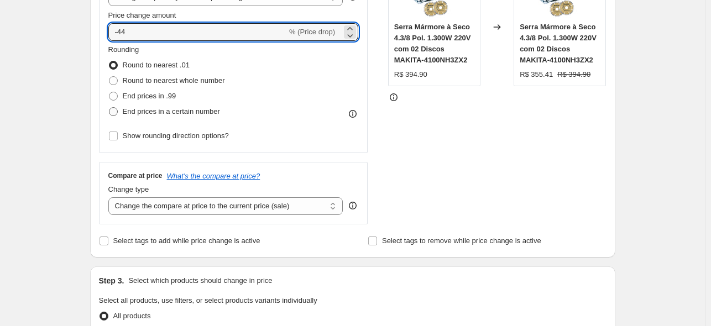
radio input "true"
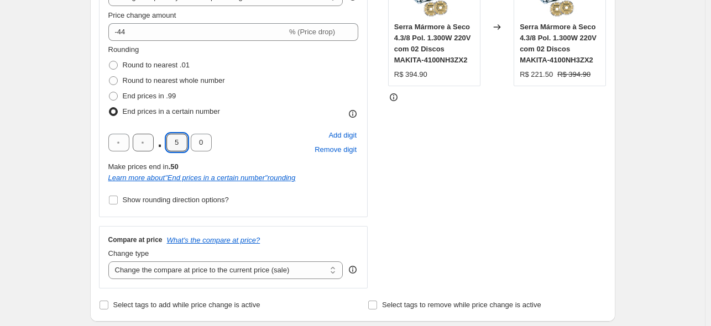
drag, startPoint x: 185, startPoint y: 145, endPoint x: 150, endPoint y: 145, distance: 34.9
click at [150, 145] on div ". 5 0" at bounding box center [159, 143] width 103 height 18
type input "9"
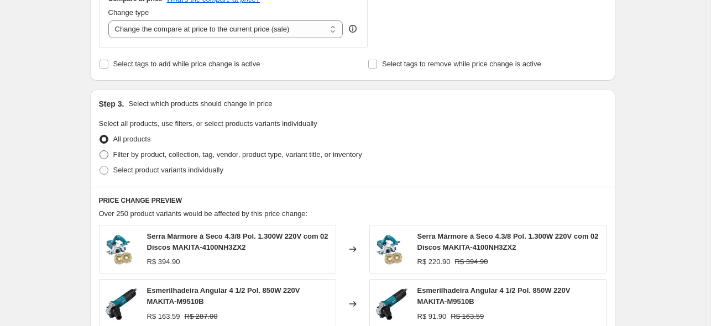
scroll to position [501, 0]
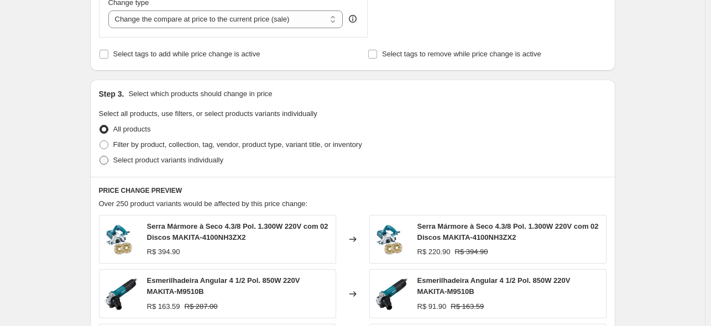
click at [180, 147] on span "Filter by product, collection, tag, vendor, product type, variant title, or inv…" at bounding box center [237, 145] width 249 height 8
click at [100, 141] on input "Filter by product, collection, tag, vendor, product type, variant title, or inv…" at bounding box center [100, 141] width 1 height 1
radio input "true"
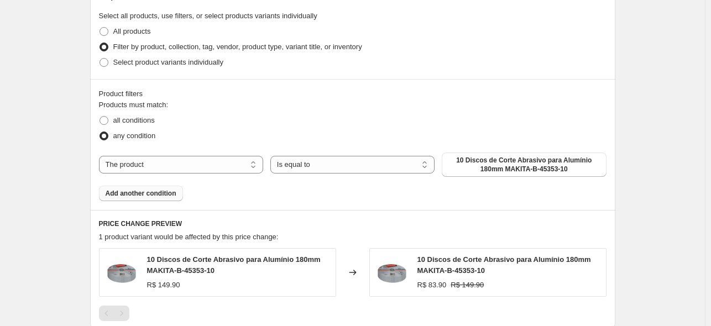
scroll to position [613, 0]
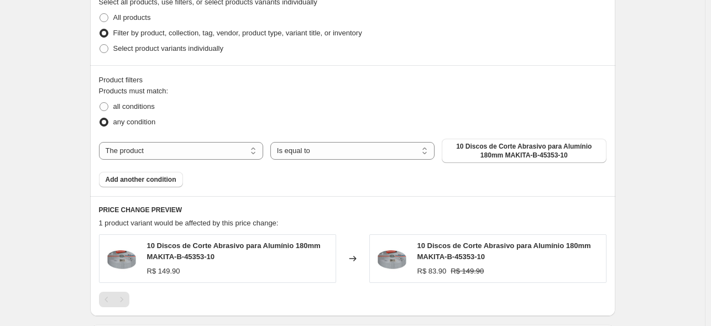
drag, startPoint x: 148, startPoint y: 150, endPoint x: 153, endPoint y: 196, distance: 46.3
click at [148, 150] on select "The product The product's collection The product's tag The product's vendor The…" at bounding box center [181, 151] width 164 height 18
click at [143, 148] on select "The product The product's collection The product's tag The product's vendor The…" at bounding box center [181, 151] width 164 height 18
select select "tag"
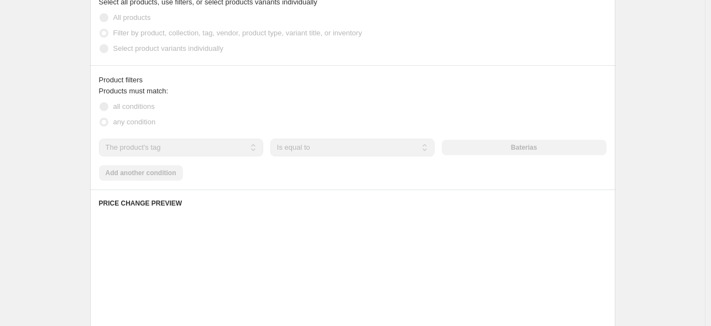
click at [132, 109] on span "all conditions" at bounding box center [133, 106] width 41 height 8
click at [100, 103] on input "all conditions" at bounding box center [100, 102] width 1 height 1
radio input "true"
click at [132, 109] on span "all conditions" at bounding box center [133, 106] width 41 height 8
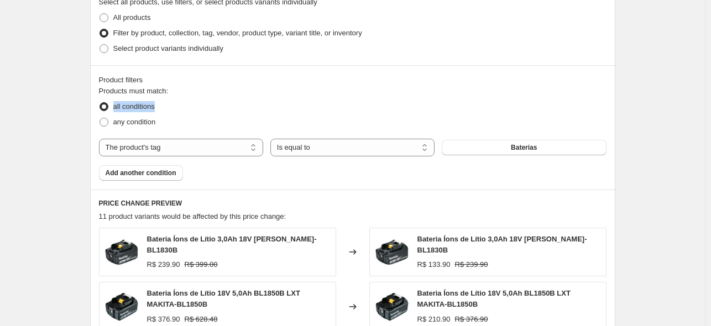
click at [254, 108] on div "all conditions" at bounding box center [353, 106] width 508 height 15
click at [500, 149] on button "Baterias" at bounding box center [524, 147] width 164 height 15
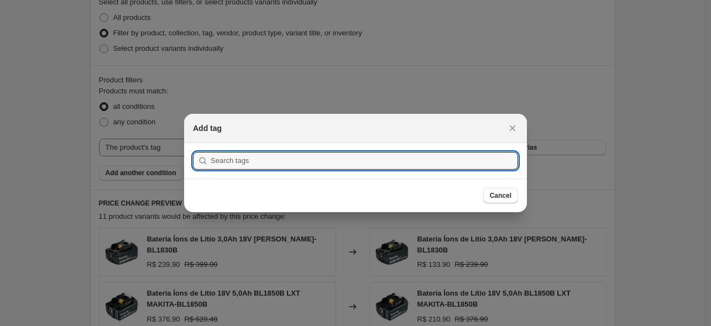
scroll to position [0, 0]
click at [270, 161] on input ":r4c:" at bounding box center [365, 161] width 308 height 18
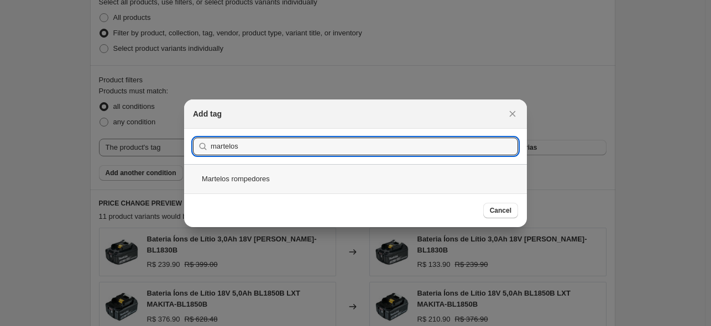
type input "martelos"
click at [258, 175] on div "Martelos rompedores" at bounding box center [355, 178] width 343 height 29
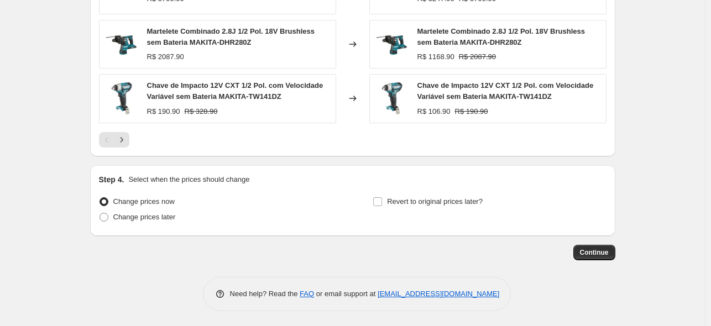
scroll to position [980, 0]
click at [602, 256] on span "Continue" at bounding box center [594, 254] width 29 height 9
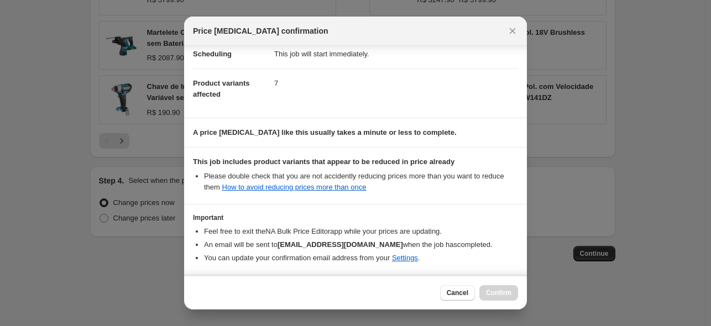
scroll to position [138, 0]
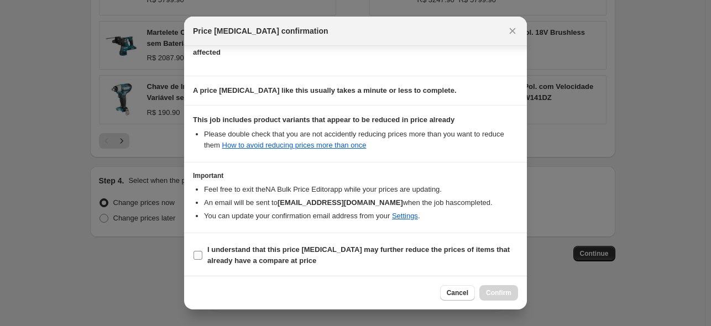
click at [312, 251] on b "I understand that this price change job may further reduce the prices of items …" at bounding box center [358, 255] width 303 height 19
click at [202, 251] on input "I understand that this price change job may further reduce the prices of items …" at bounding box center [198, 255] width 9 height 9
checkbox input "true"
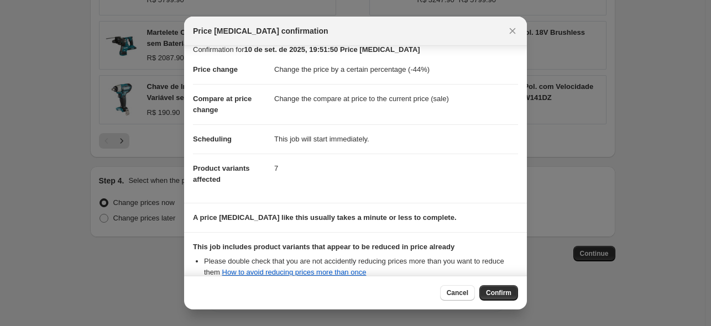
scroll to position [0, 0]
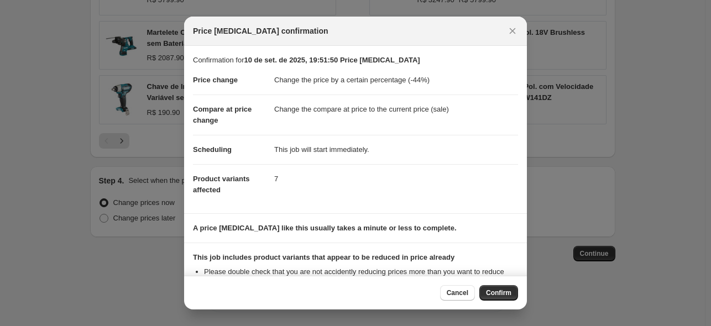
click at [500, 293] on span "Confirm" at bounding box center [498, 293] width 25 height 9
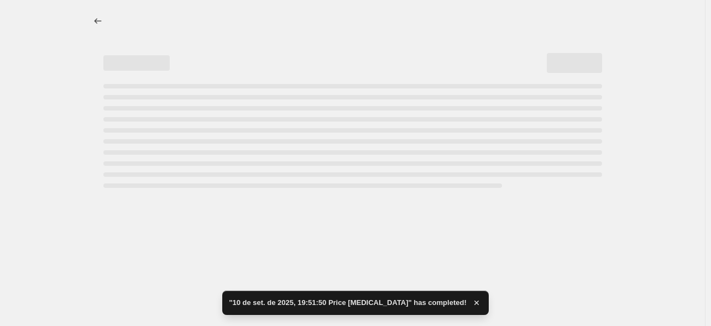
select select "percentage"
select select "tag"
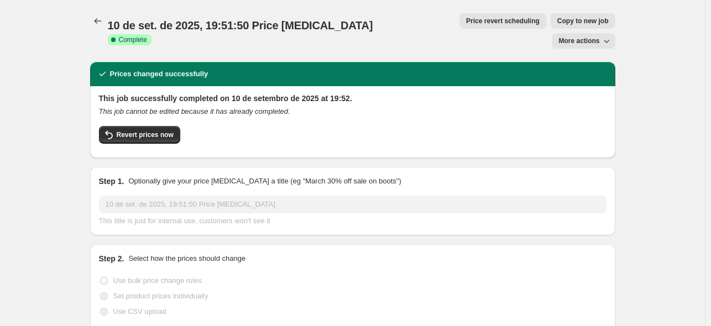
click at [97, 20] on icon "Price change jobs" at bounding box center [97, 20] width 11 height 11
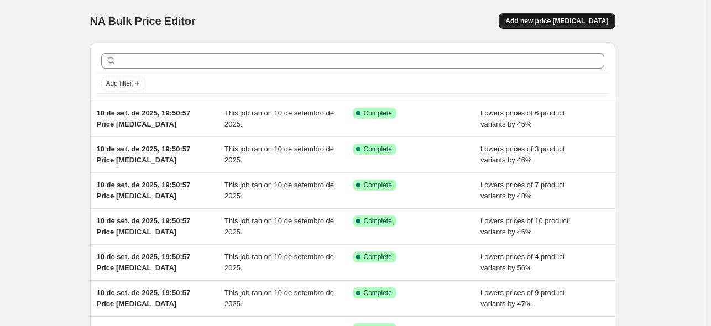
click at [585, 28] on button "Add new price [MEDICAL_DATA]" at bounding box center [557, 20] width 116 height 15
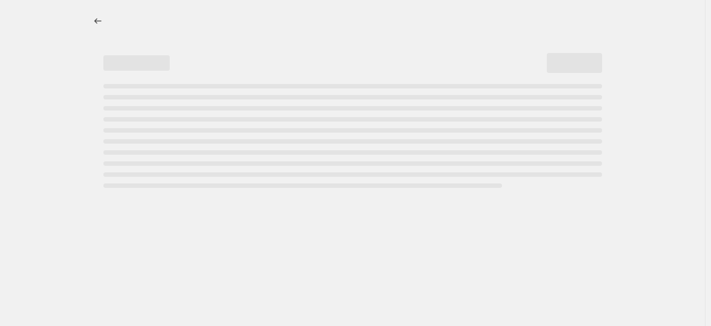
select select "percentage"
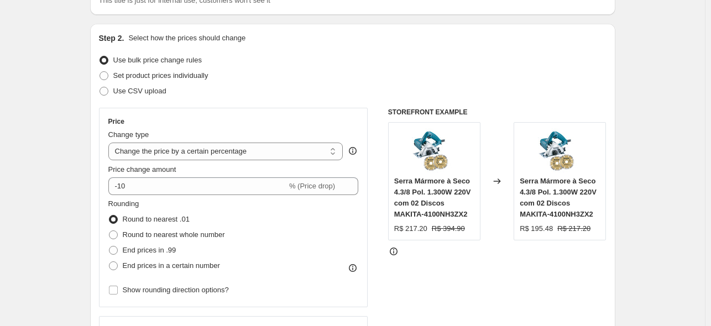
scroll to position [95, 0]
click at [205, 157] on select "Change the price to a certain amount Change the price by a certain amount Chang…" at bounding box center [225, 153] width 235 height 18
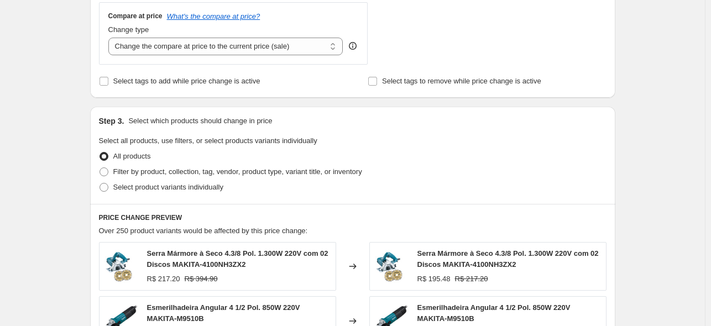
scroll to position [418, 0]
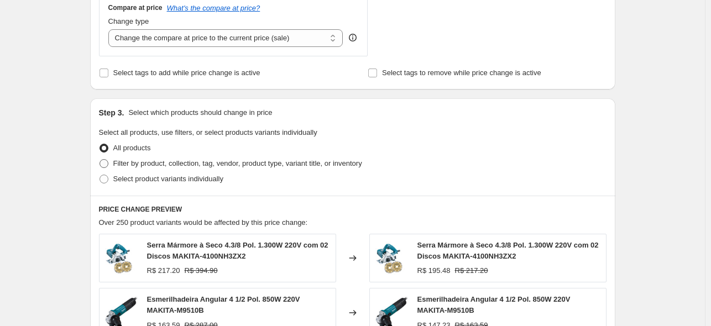
click at [239, 169] on span "Filter by product, collection, tag, vendor, product type, variant title, or inv…" at bounding box center [237, 163] width 249 height 11
click at [100, 160] on input "Filter by product, collection, tag, vendor, product type, variant title, or inv…" at bounding box center [100, 159] width 1 height 1
radio input "true"
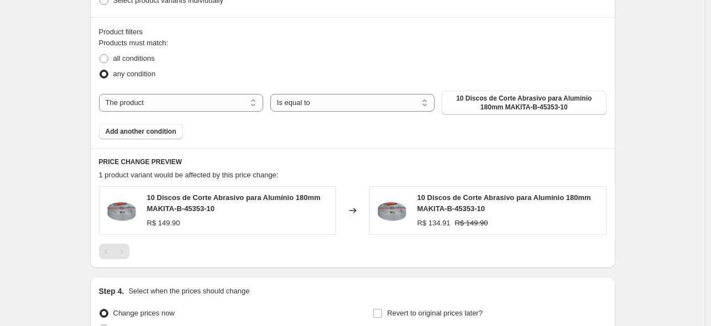
scroll to position [602, 0]
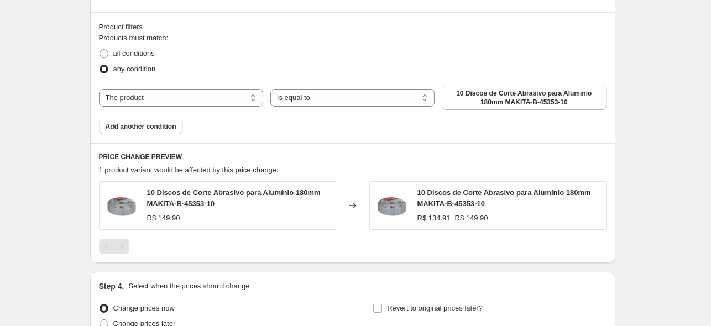
click at [229, 88] on div "The product The product's collection The product's tag The product's vendor The…" at bounding box center [353, 98] width 508 height 24
click at [155, 132] on button "Add another condition" at bounding box center [141, 126] width 84 height 15
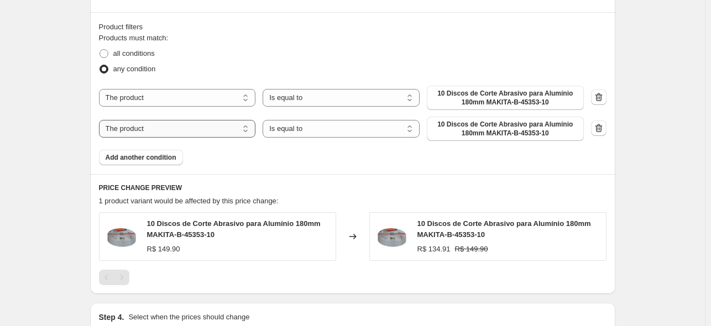
click at [221, 134] on select "The product The product's collection The product's tag The product's vendor The…" at bounding box center [177, 129] width 157 height 18
click at [602, 135] on button "button" at bounding box center [598, 128] width 15 height 15
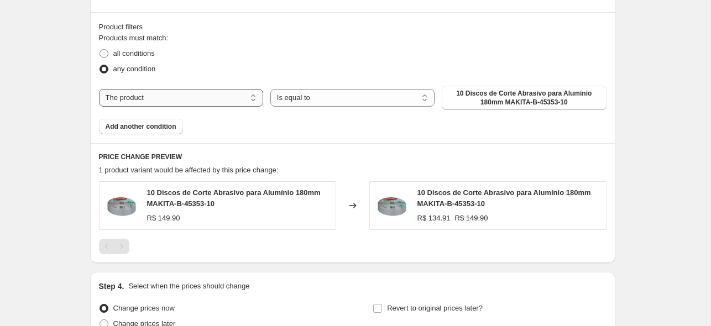
click at [232, 101] on select "The product The product's collection The product's tag The product's vendor The…" at bounding box center [181, 98] width 164 height 18
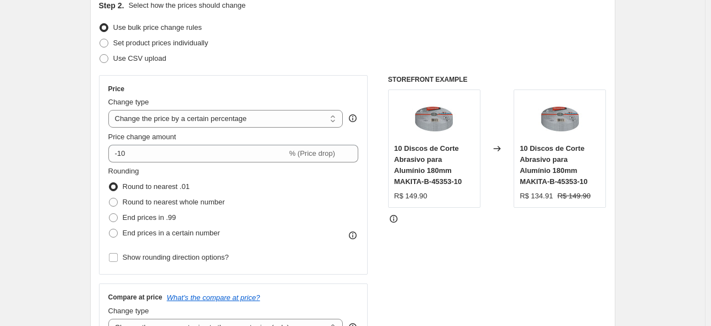
scroll to position [140, 0]
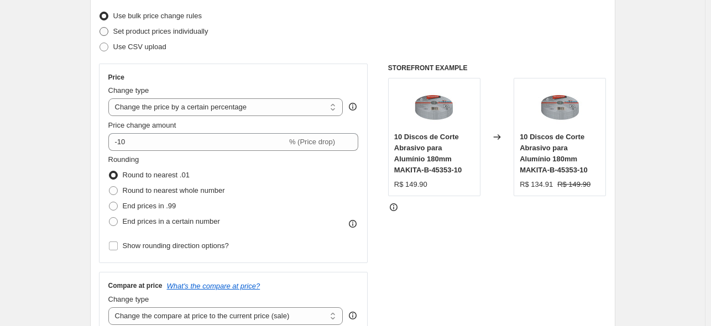
click at [184, 33] on span "Set product prices individually" at bounding box center [160, 31] width 95 height 8
click at [100, 28] on input "Set product prices individually" at bounding box center [100, 27] width 1 height 1
radio input "true"
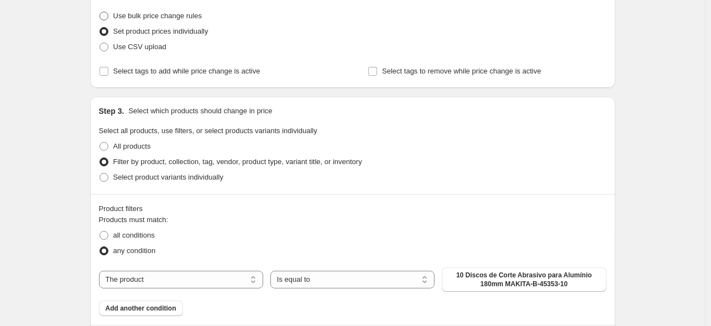
click at [181, 21] on span "Use bulk price change rules" at bounding box center [157, 16] width 89 height 11
click at [100, 12] on input "Use bulk price change rules" at bounding box center [100, 12] width 1 height 1
radio input "true"
select select "percentage"
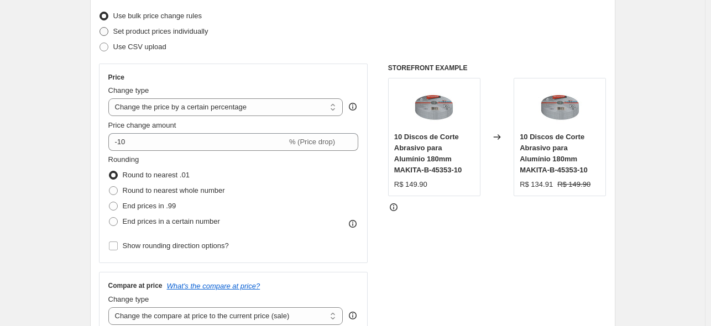
click at [185, 33] on span "Set product prices individually" at bounding box center [160, 31] width 95 height 8
click at [100, 28] on input "Set product prices individually" at bounding box center [100, 27] width 1 height 1
radio input "true"
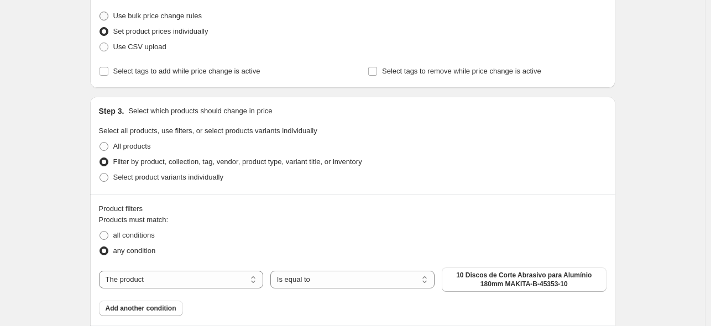
click at [164, 19] on span "Use bulk price change rules" at bounding box center [157, 16] width 89 height 8
click at [100, 12] on input "Use bulk price change rules" at bounding box center [100, 12] width 1 height 1
radio input "true"
select select "percentage"
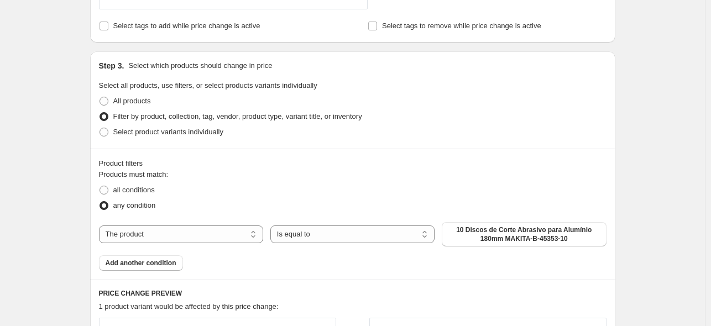
scroll to position [475, 0]
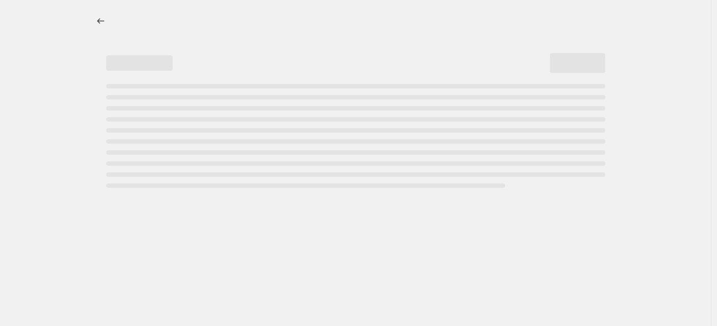
select select "percentage"
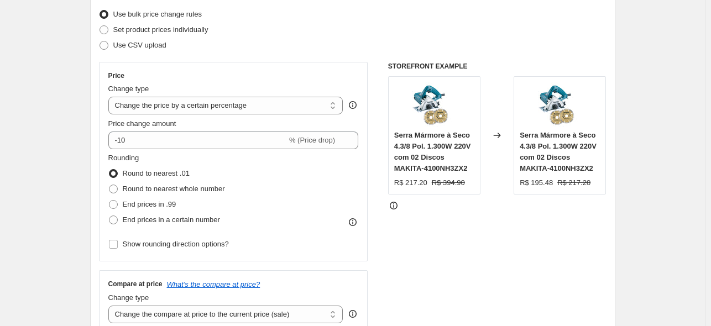
scroll to position [162, 0]
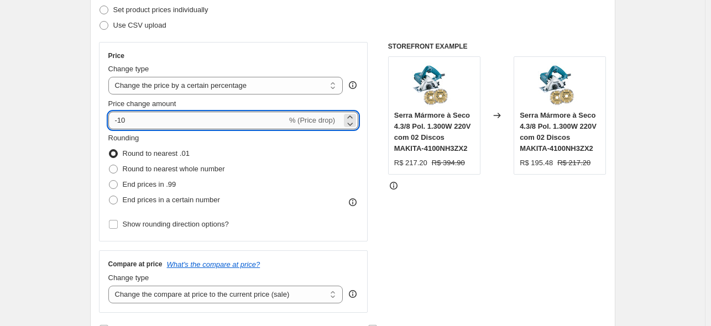
drag, startPoint x: 134, startPoint y: 123, endPoint x: 121, endPoint y: 128, distance: 14.0
click at [121, 128] on input "-10" at bounding box center [197, 121] width 179 height 18
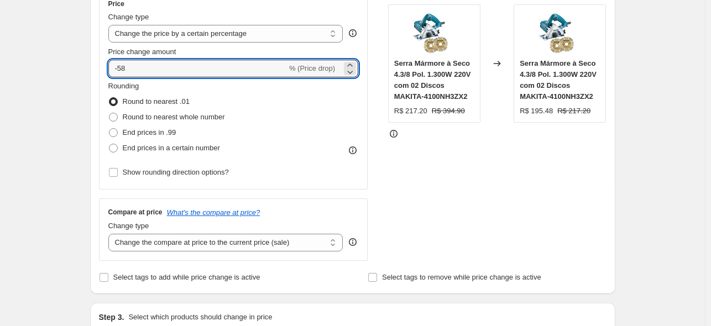
scroll to position [221, 0]
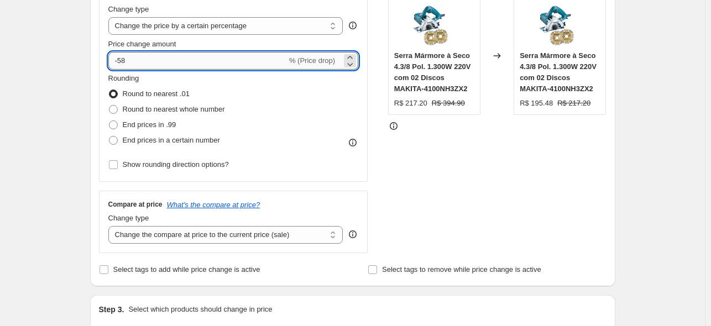
click at [122, 65] on input "-58" at bounding box center [197, 61] width 179 height 18
type input "-44"
click at [177, 142] on span "End prices in a certain number" at bounding box center [171, 140] width 97 height 8
click at [110, 137] on input "End prices in a certain number" at bounding box center [109, 136] width 1 height 1
radio input "true"
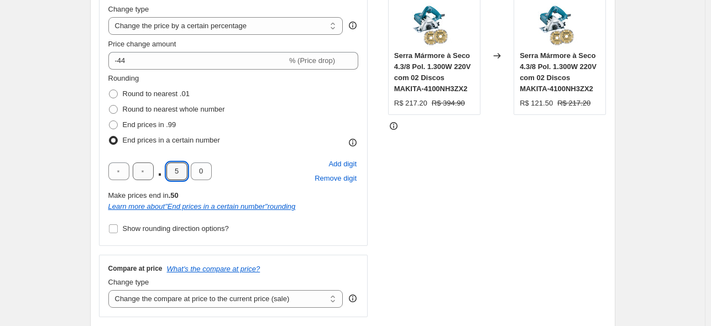
drag, startPoint x: 179, startPoint y: 176, endPoint x: 135, endPoint y: 172, distance: 44.5
click at [141, 172] on div ". 5 0" at bounding box center [159, 172] width 103 height 18
type input "9"
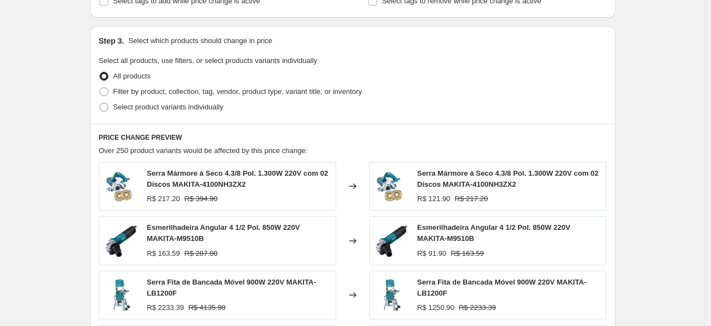
scroll to position [560, 0]
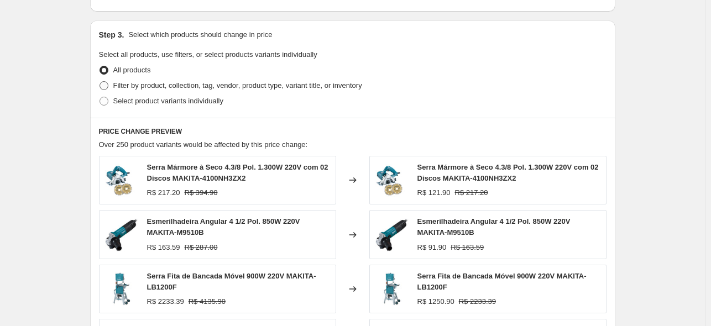
click at [184, 90] on span "Filter by product, collection, tag, vendor, product type, variant title, or inv…" at bounding box center [237, 85] width 249 height 8
click at [100, 82] on input "Filter by product, collection, tag, vendor, product type, variant title, or inv…" at bounding box center [100, 81] width 1 height 1
radio input "true"
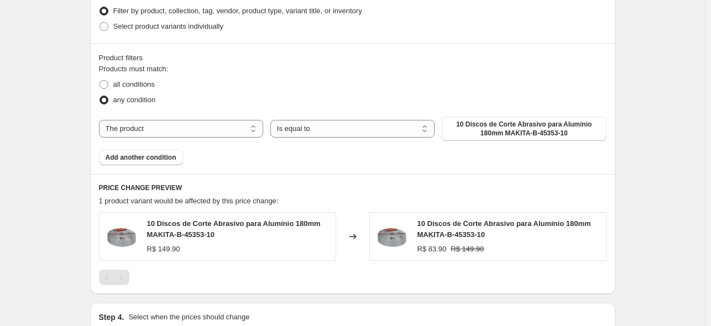
scroll to position [640, 0]
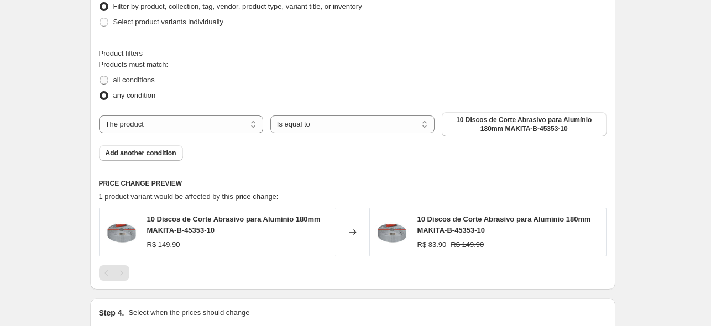
click at [133, 86] on span "all conditions" at bounding box center [133, 80] width 41 height 11
click at [100, 76] on input "all conditions" at bounding box center [100, 76] width 1 height 1
radio input "true"
click at [145, 124] on select "The product The product's collection The product's tag The product's vendor The…" at bounding box center [181, 125] width 164 height 18
select select "tag"
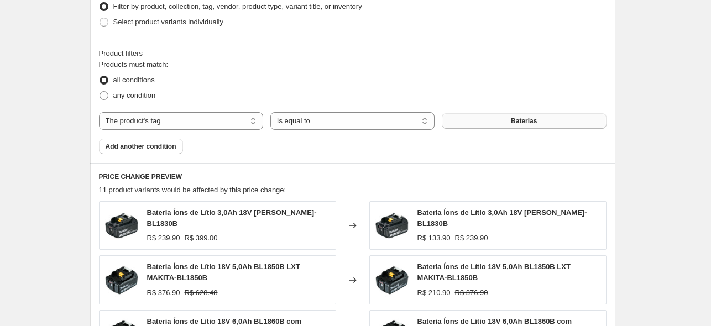
click at [519, 122] on span "Baterias" at bounding box center [524, 121] width 26 height 9
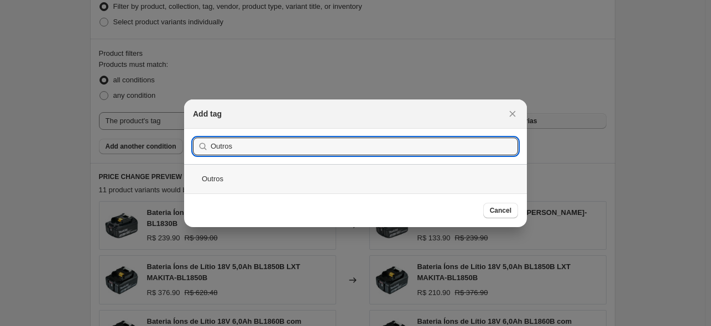
type input "Outros"
click at [257, 181] on div "Outros" at bounding box center [355, 178] width 343 height 29
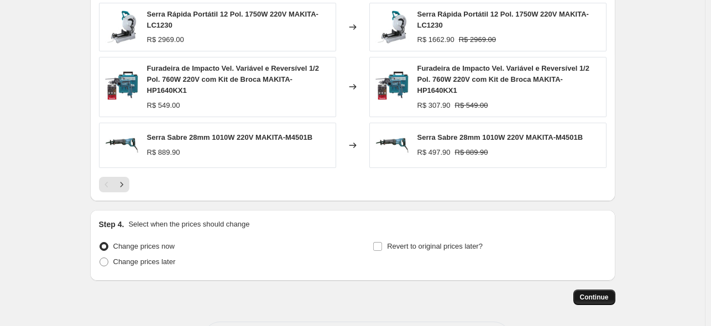
scroll to position [949, 0]
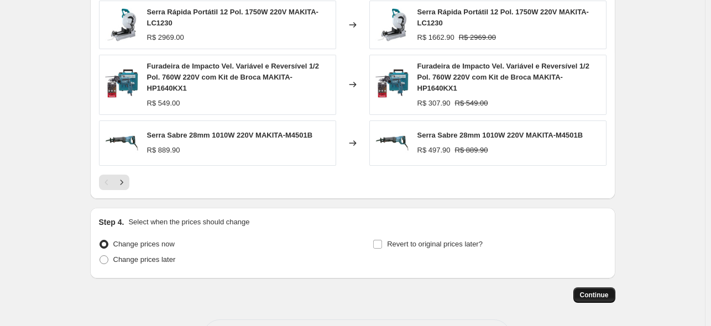
click at [602, 292] on span "Continue" at bounding box center [594, 295] width 29 height 9
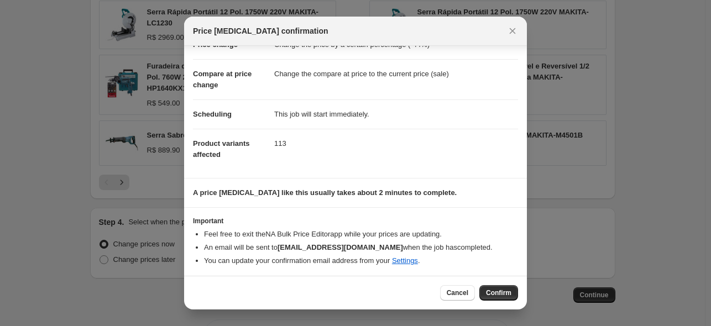
scroll to position [36, 0]
click at [498, 290] on span "Confirm" at bounding box center [498, 293] width 25 height 9
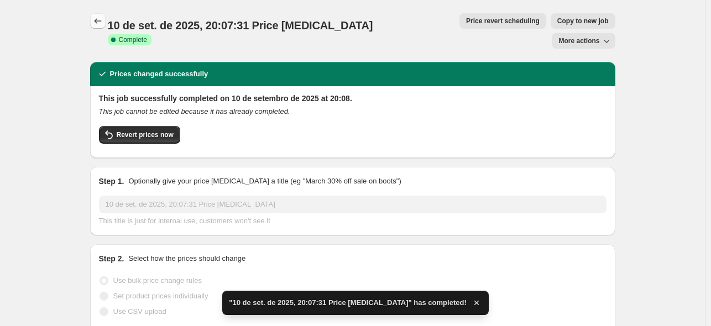
click at [98, 22] on icon "Price change jobs" at bounding box center [97, 20] width 11 height 11
